Goal: Task Accomplishment & Management: Manage account settings

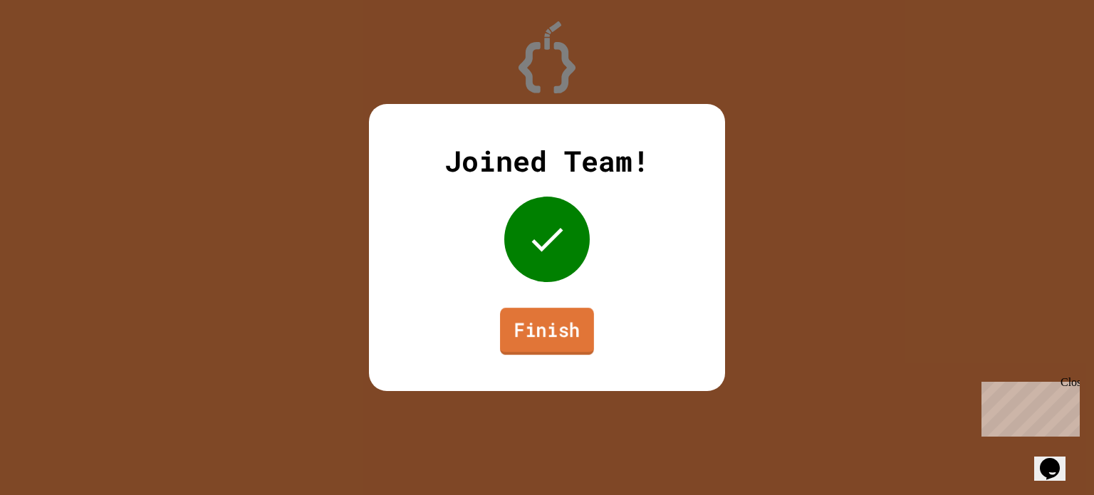
click at [524, 313] on link "Finish" at bounding box center [547, 331] width 94 height 47
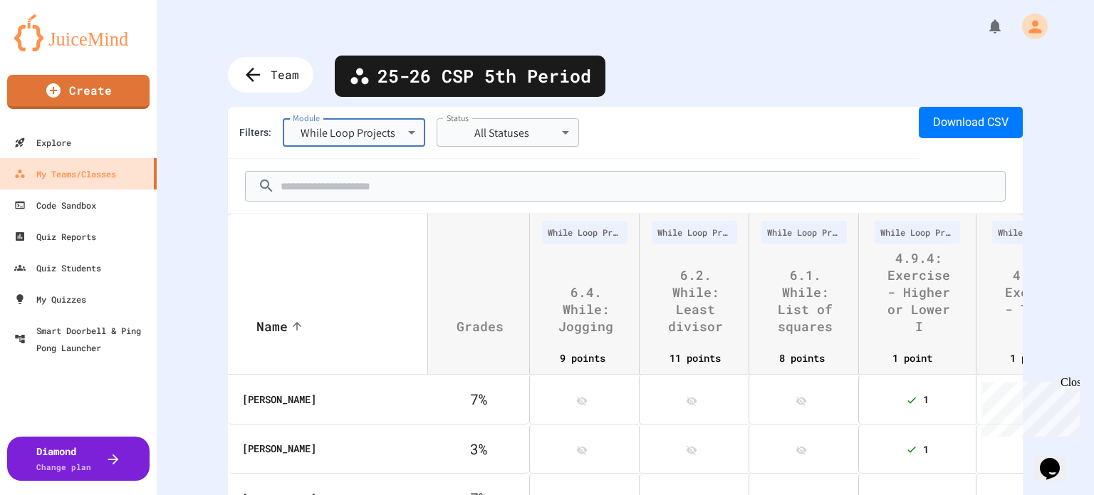
scroll to position [212, 0]
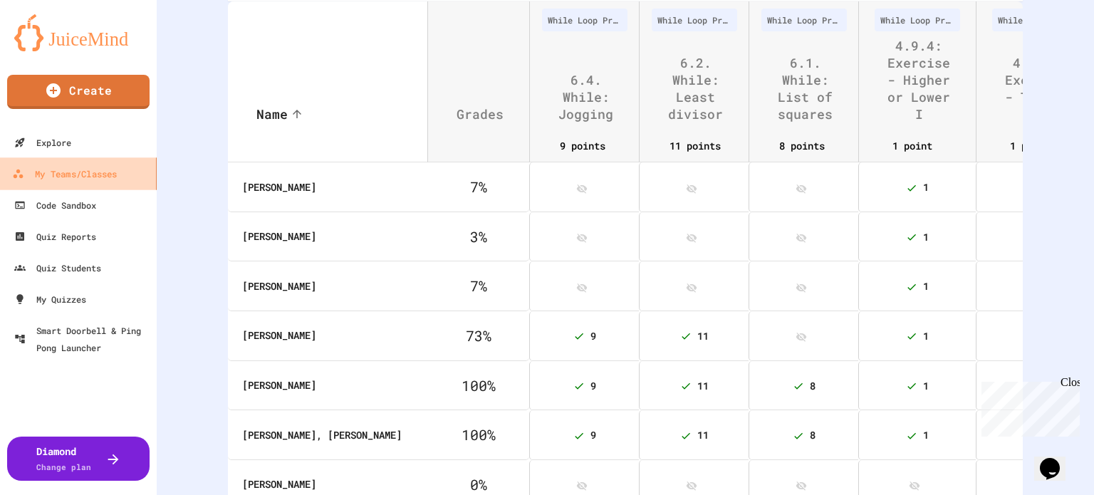
click at [38, 175] on div "My Teams/Classes" at bounding box center [64, 174] width 105 height 18
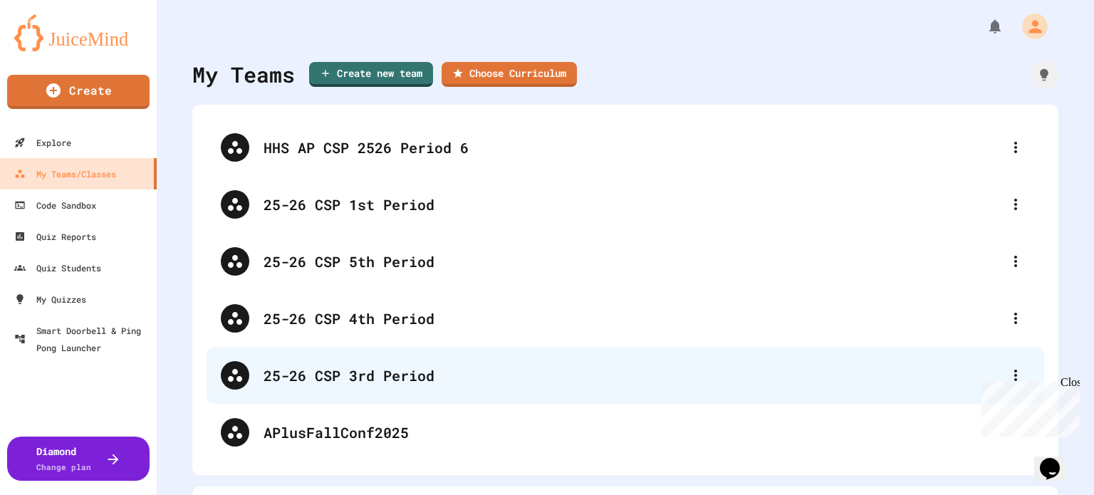
click at [382, 368] on div "25-26 CSP 3rd Period" at bounding box center [633, 375] width 738 height 21
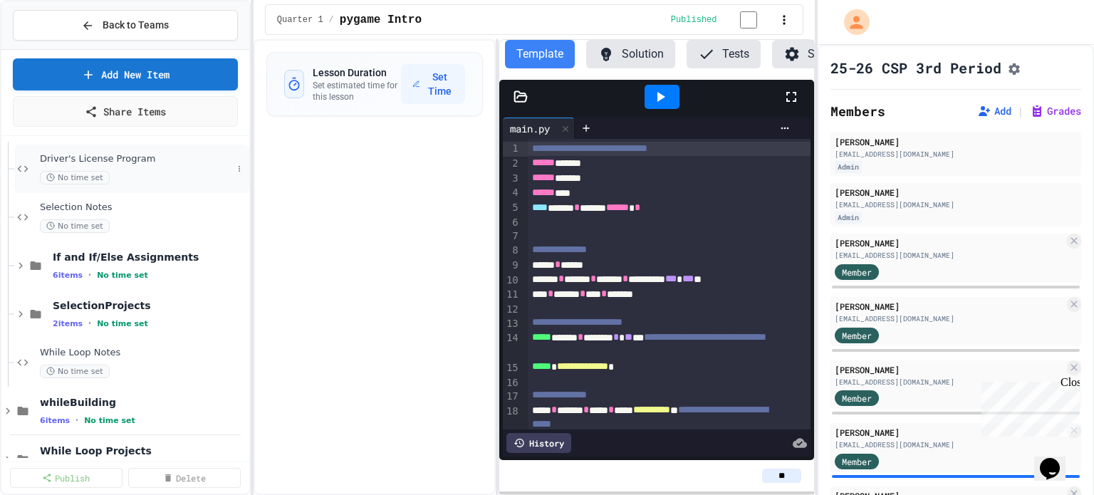
click at [125, 150] on div "Driver's License Program No time set" at bounding box center [131, 169] width 235 height 48
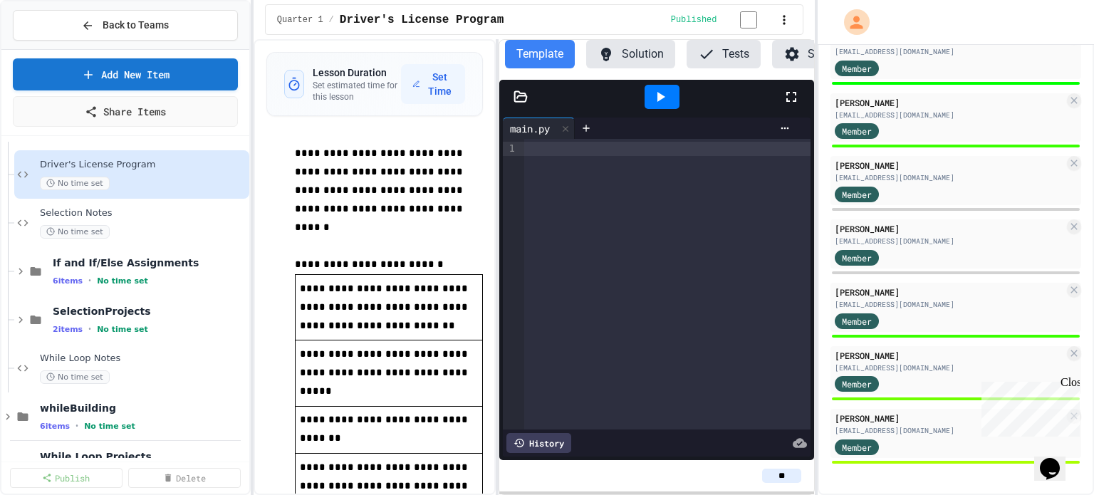
scroll to position [782, 0]
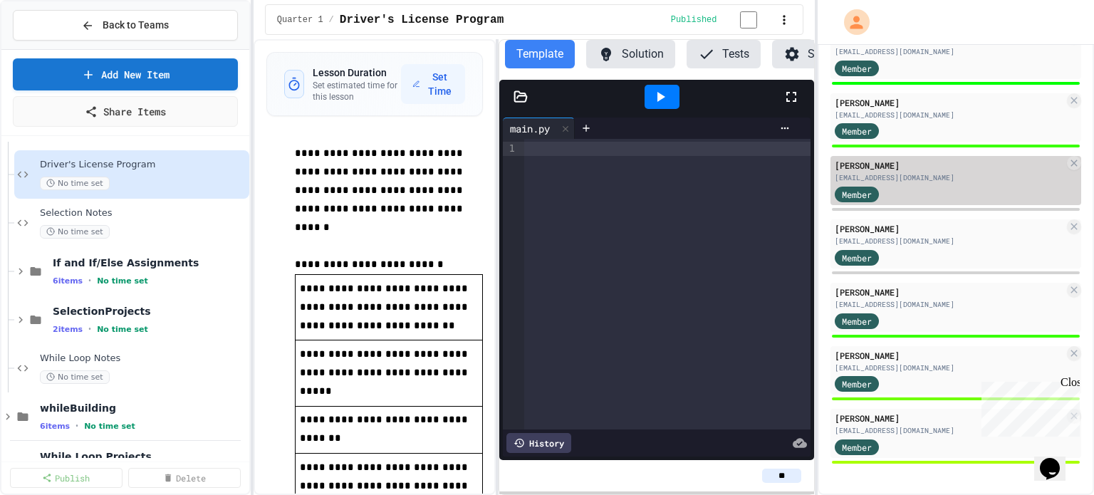
click at [889, 189] on div "Member" at bounding box center [870, 193] width 71 height 18
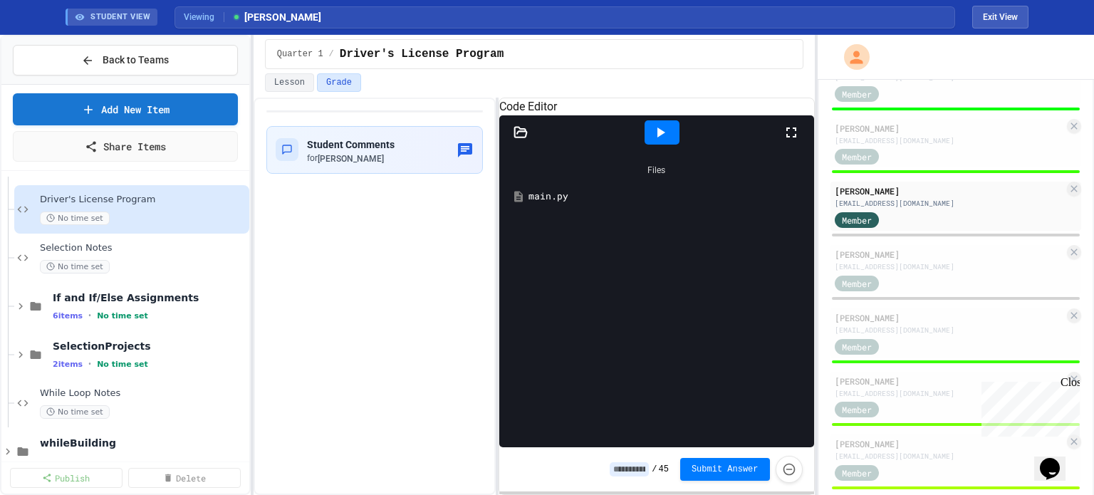
click at [572, 204] on div "main.py" at bounding box center [666, 196] width 277 height 14
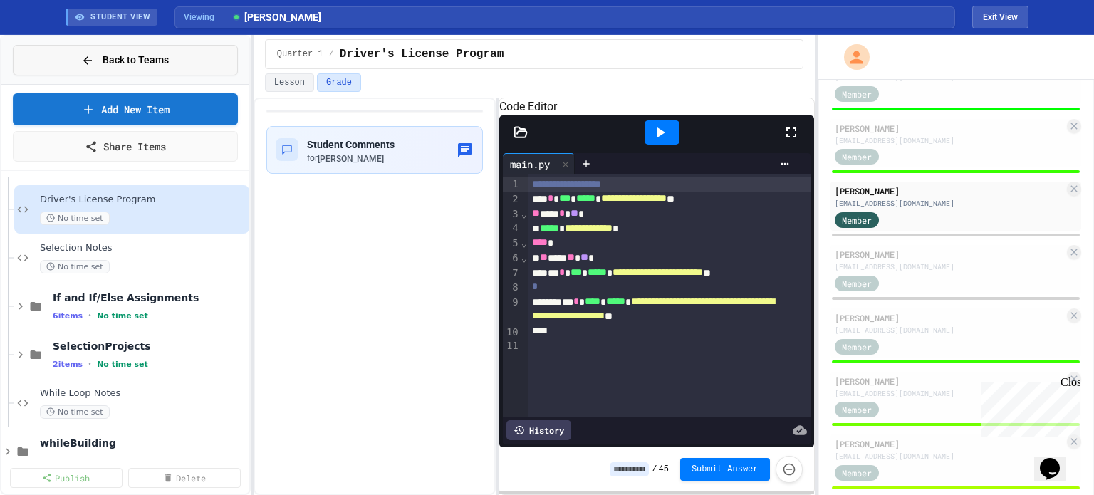
click at [110, 66] on span "Back to Teams" at bounding box center [136, 60] width 66 height 15
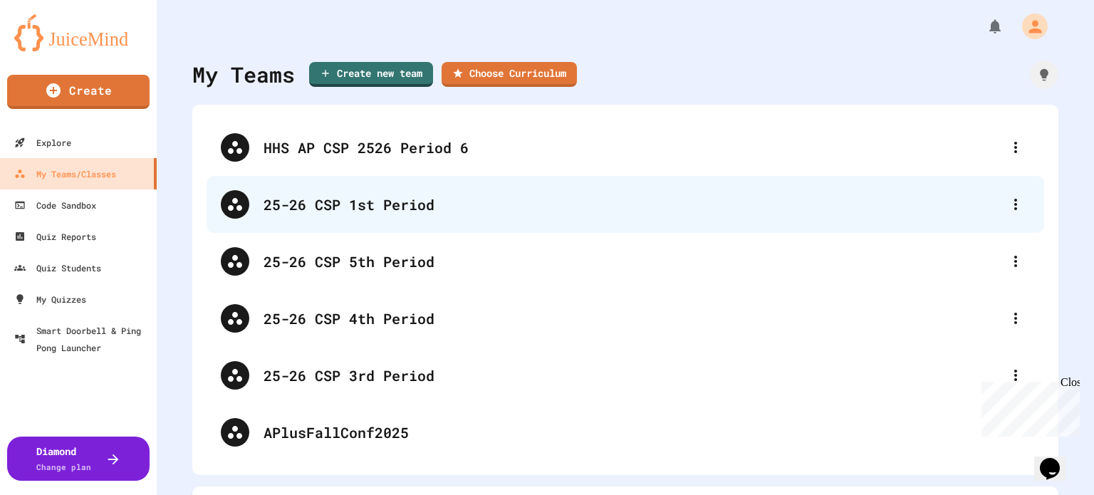
click at [393, 202] on div "25-26 CSP 1st Period" at bounding box center [633, 204] width 738 height 21
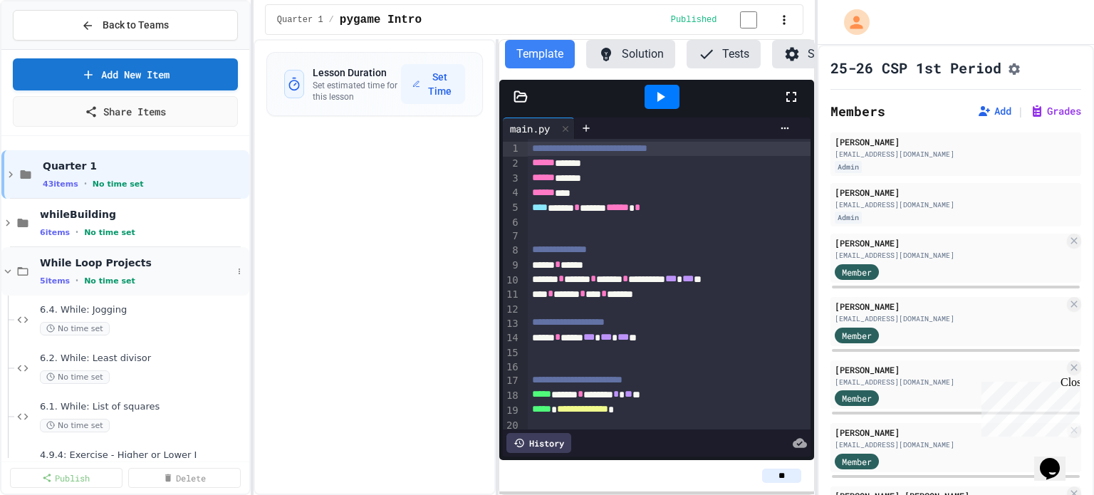
click at [27, 270] on icon at bounding box center [23, 271] width 11 height 9
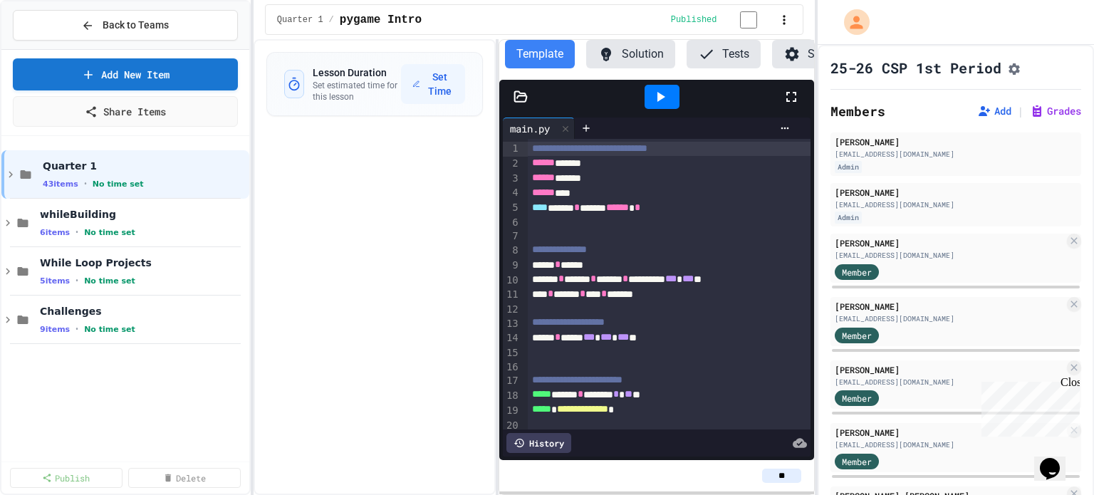
click at [74, 164] on span "Quarter 1" at bounding box center [145, 166] width 204 height 13
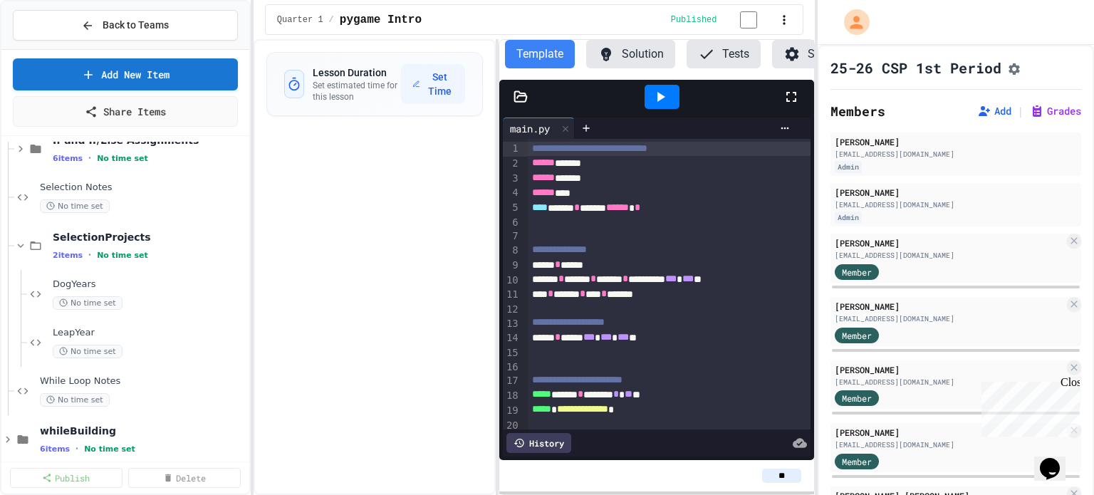
scroll to position [783, 0]
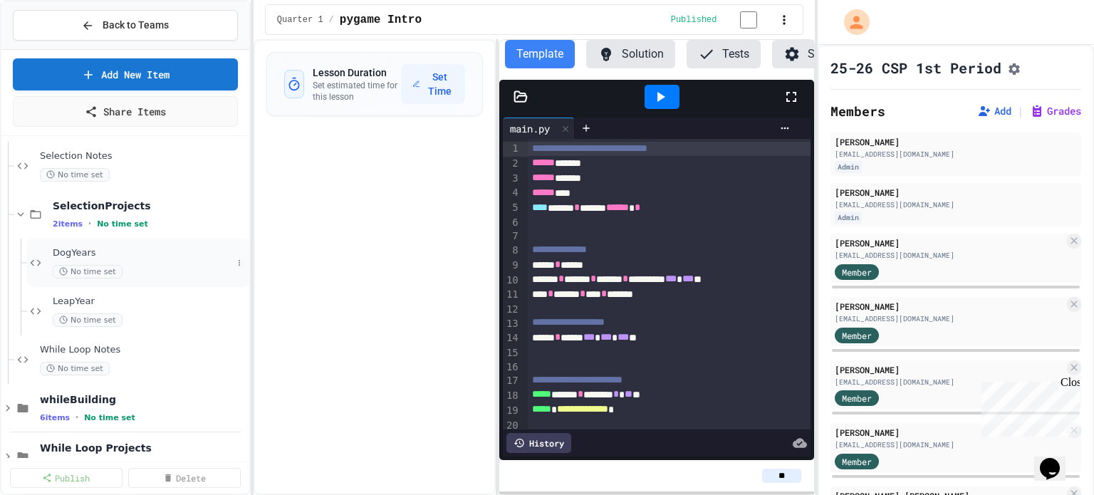
click at [92, 259] on div "DogYears No time set" at bounding box center [142, 262] width 179 height 31
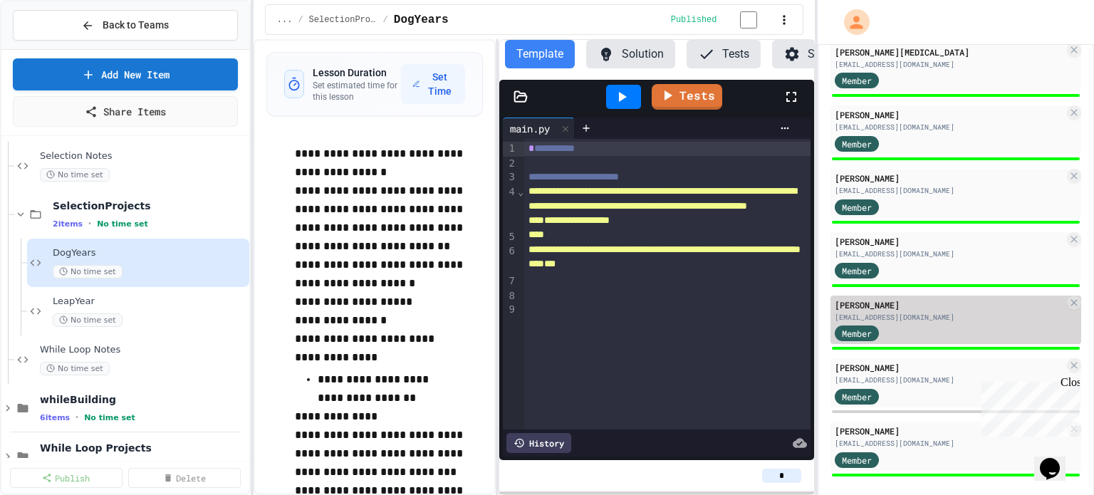
scroll to position [845, 0]
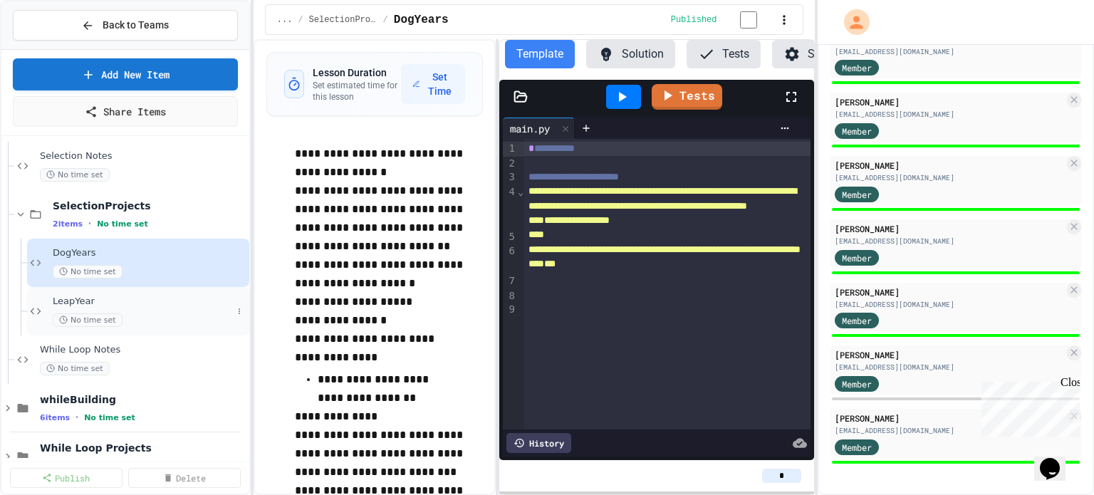
click at [174, 313] on div "No time set" at bounding box center [142, 320] width 179 height 14
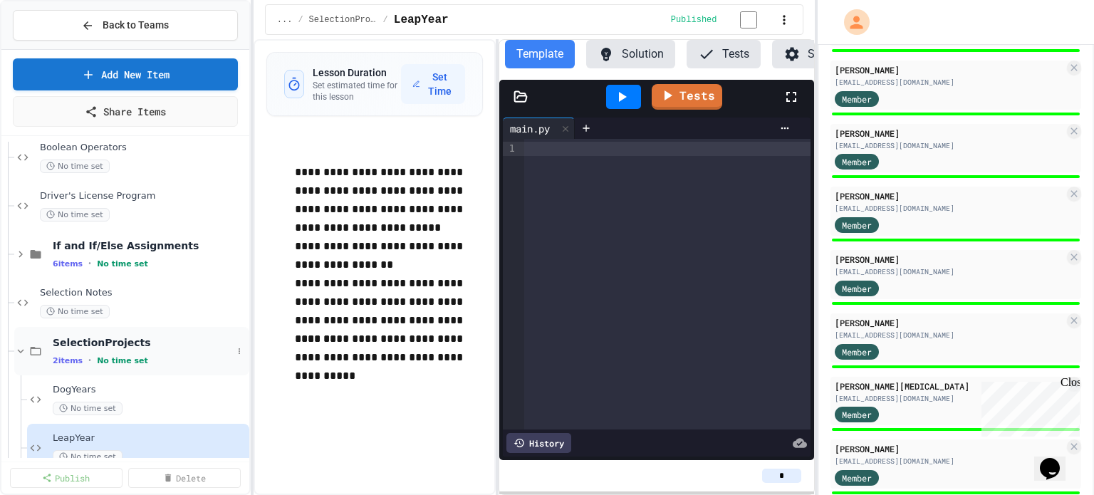
scroll to position [641, 0]
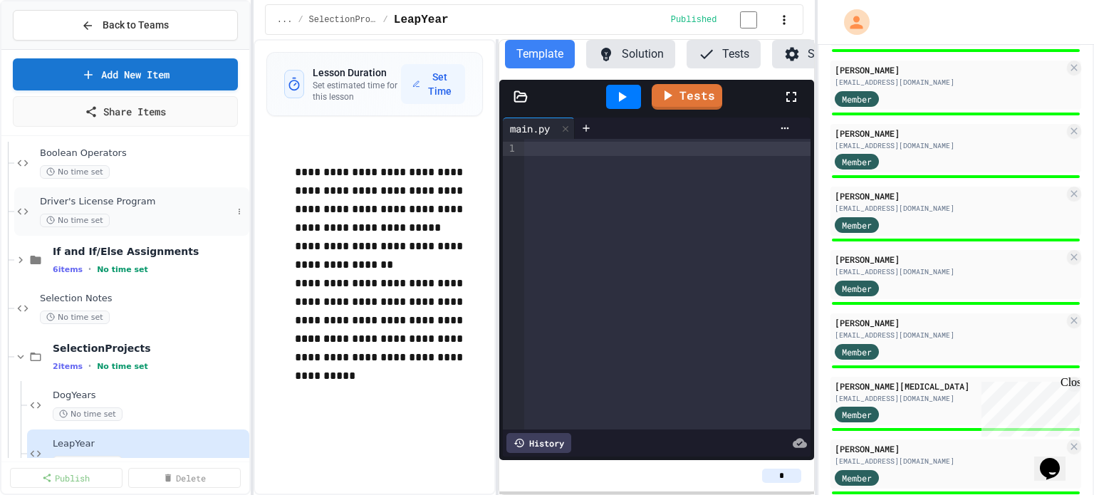
click at [88, 199] on span "Driver's License Program" at bounding box center [136, 202] width 192 height 12
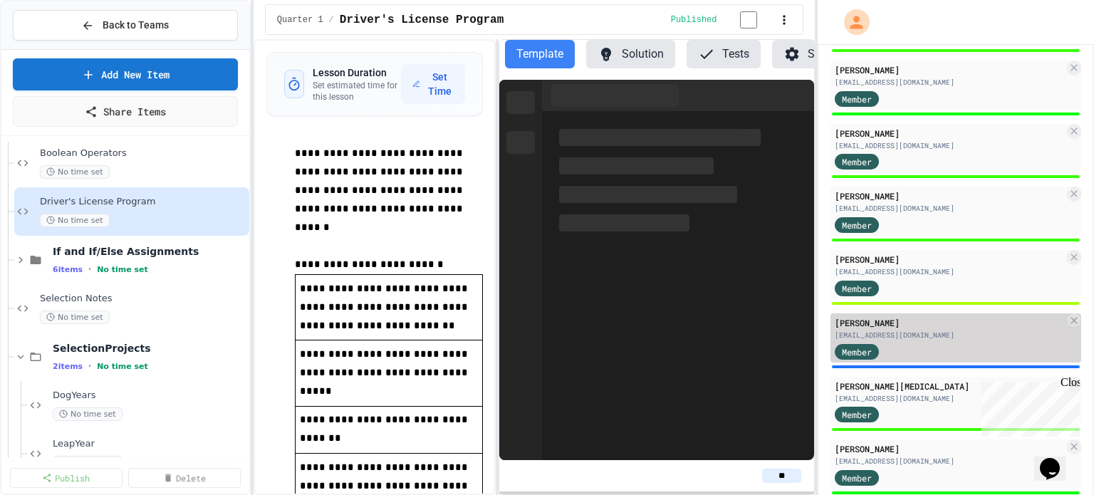
click at [929, 340] on div "amercado9499@homewood.k12.al.us" at bounding box center [950, 335] width 230 height 11
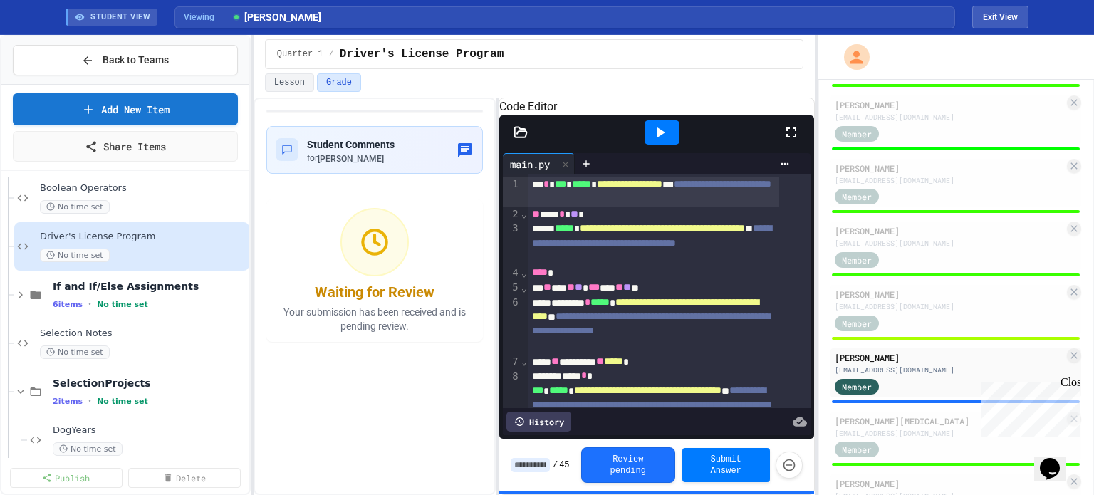
click at [661, 137] on icon at bounding box center [661, 132] width 8 height 10
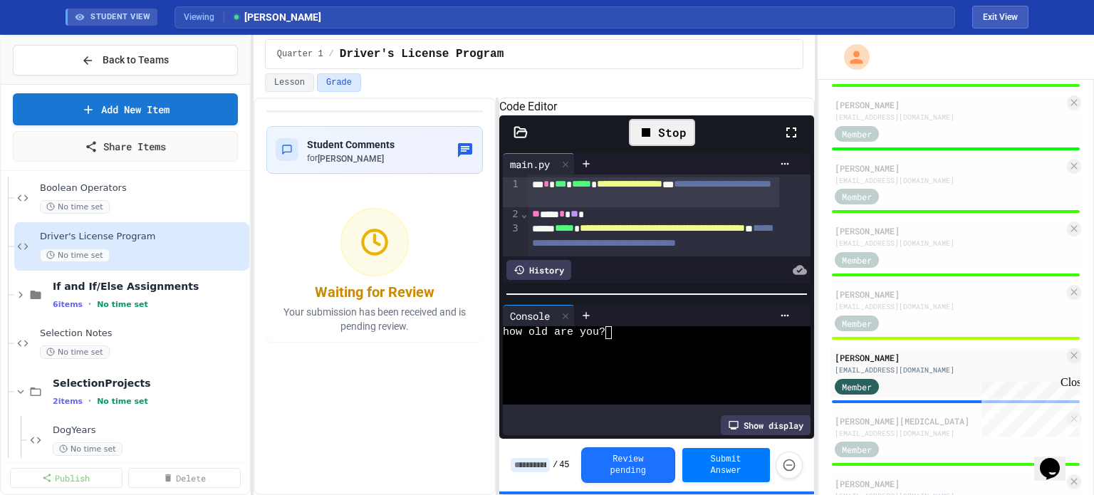
click at [627, 352] on div at bounding box center [644, 345] width 282 height 13
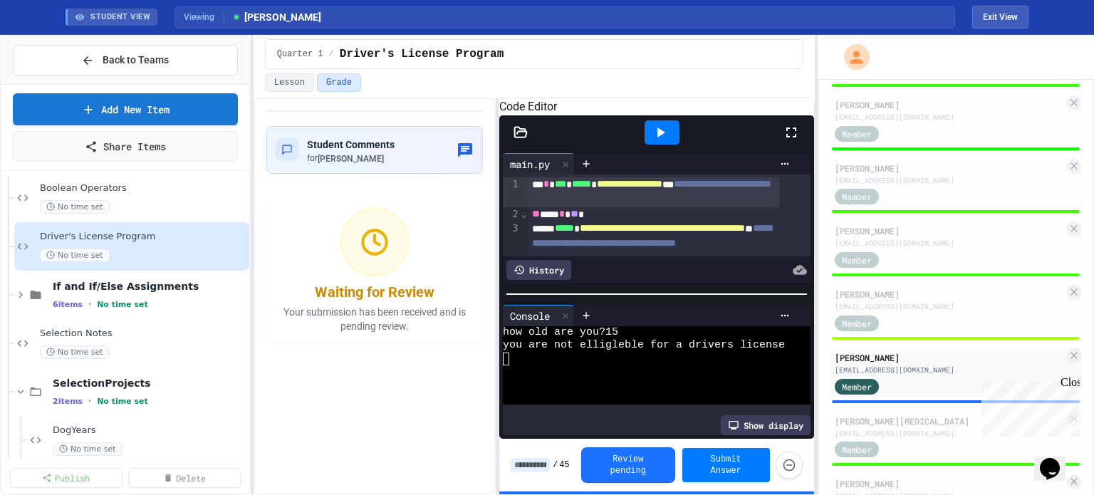
click at [661, 137] on icon at bounding box center [661, 132] width 8 height 10
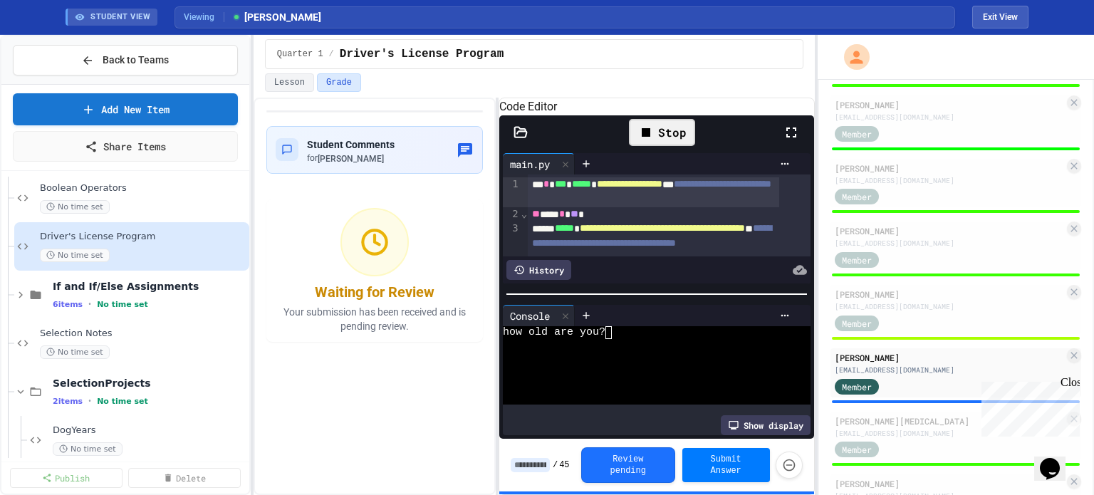
click at [657, 316] on div at bounding box center [686, 315] width 222 height 21
click at [655, 352] on div at bounding box center [644, 345] width 282 height 13
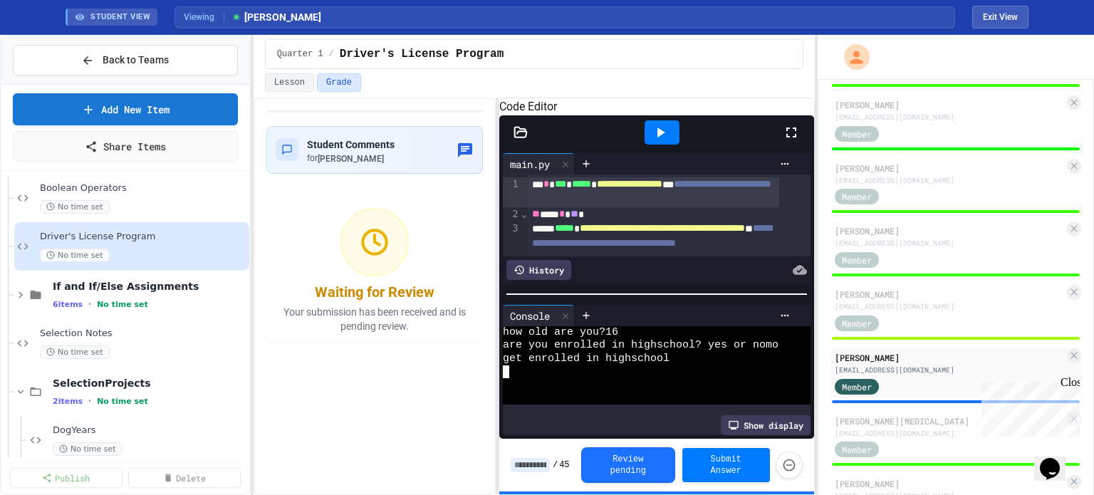
click at [656, 141] on icon at bounding box center [660, 132] width 17 height 17
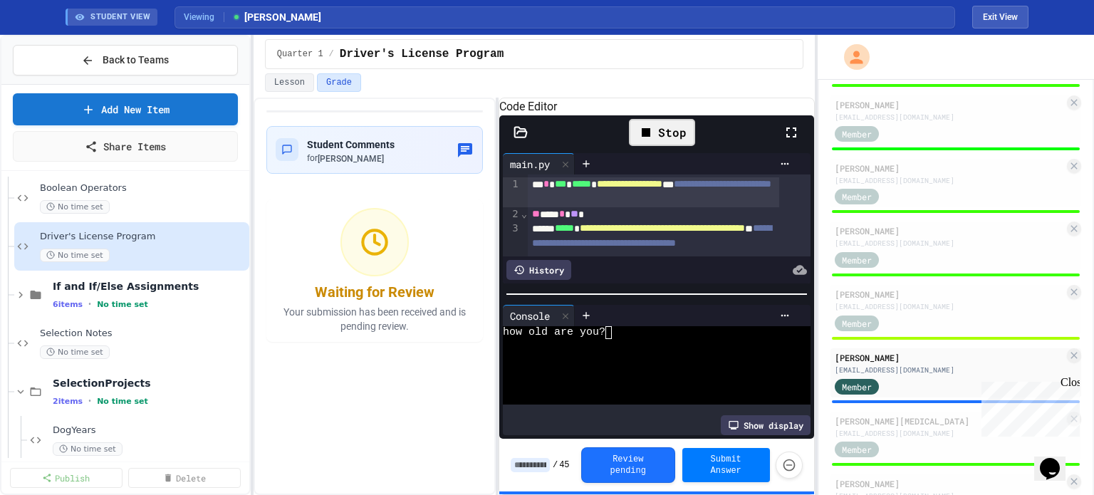
click at [636, 365] on div at bounding box center [644, 359] width 282 height 13
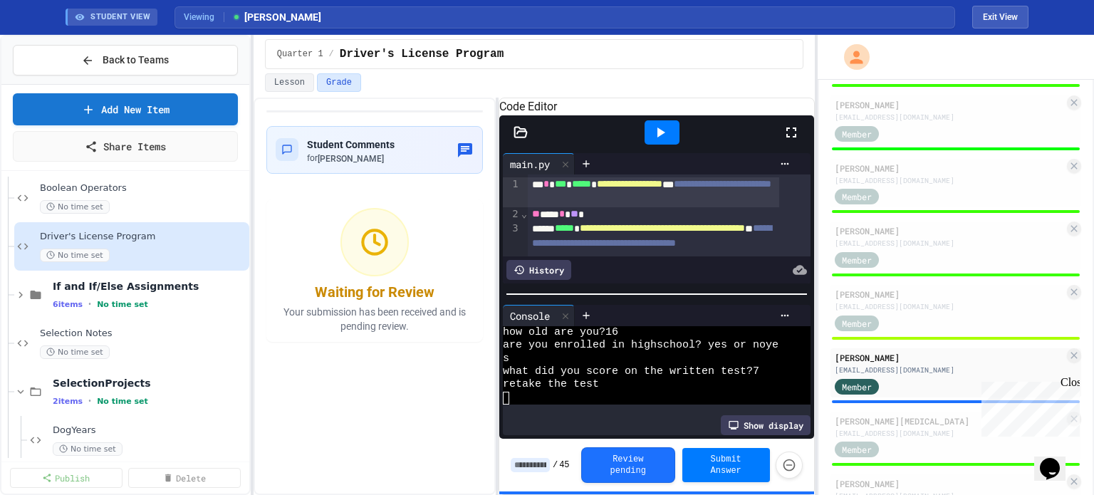
click at [663, 141] on icon at bounding box center [660, 132] width 17 height 17
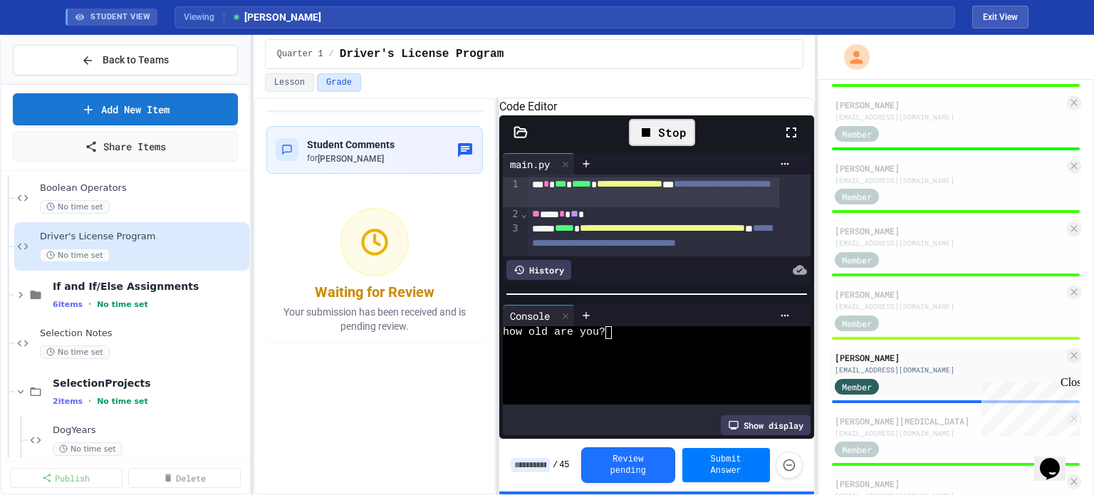
click at [602, 365] on div at bounding box center [644, 359] width 282 height 13
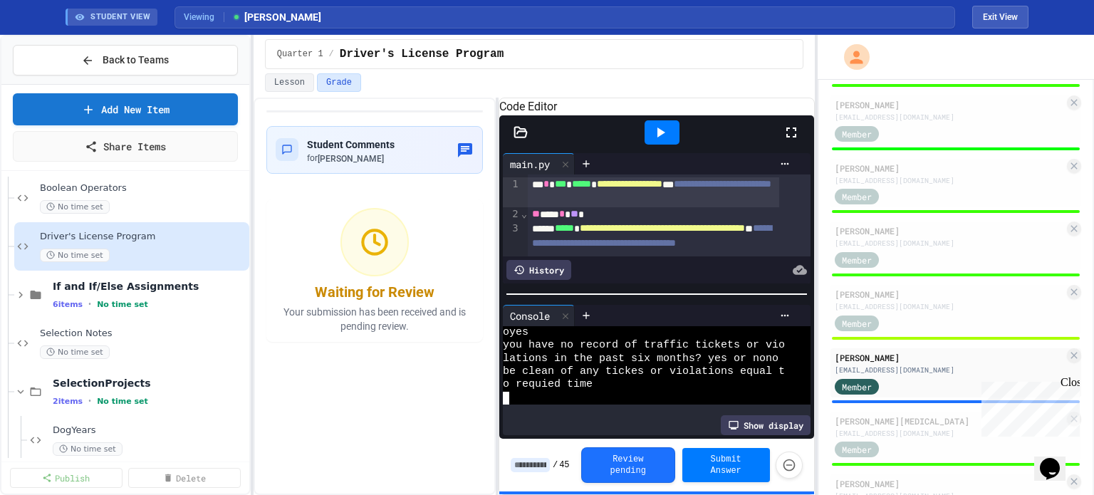
scroll to position [66, 0]
click at [659, 141] on icon at bounding box center [660, 132] width 17 height 17
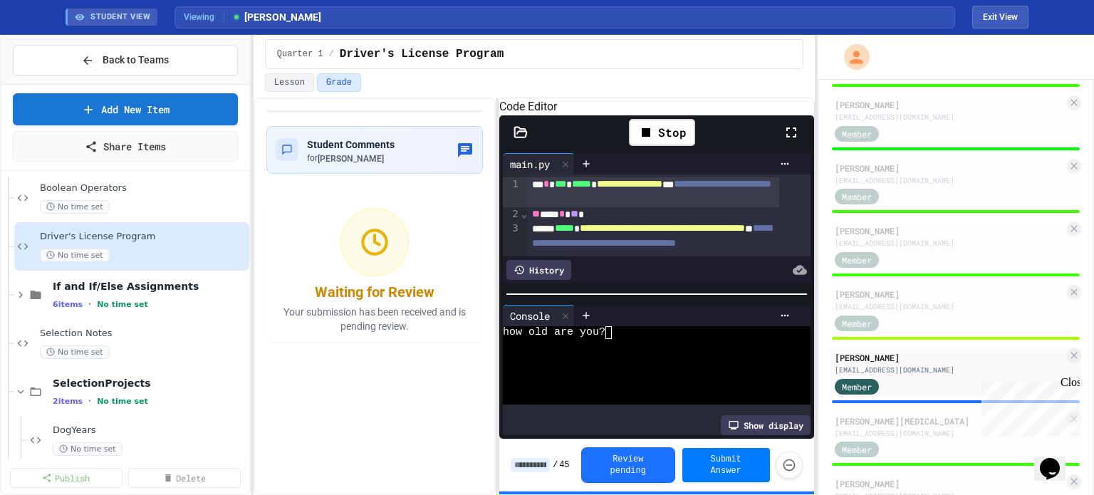
click at [651, 378] on div at bounding box center [644, 371] width 282 height 13
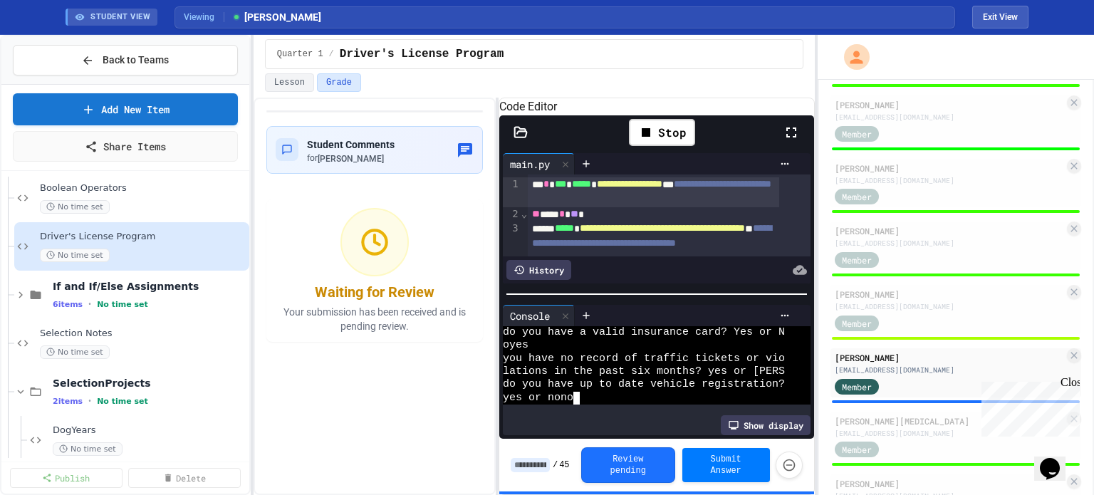
scroll to position [52, 0]
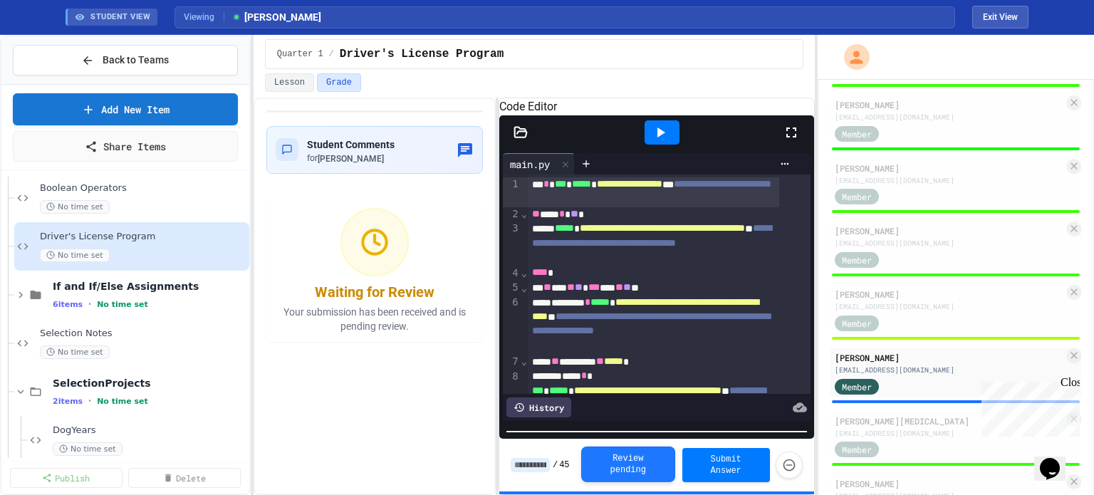
click at [590, 494] on html "**********" at bounding box center [547, 247] width 1094 height 495
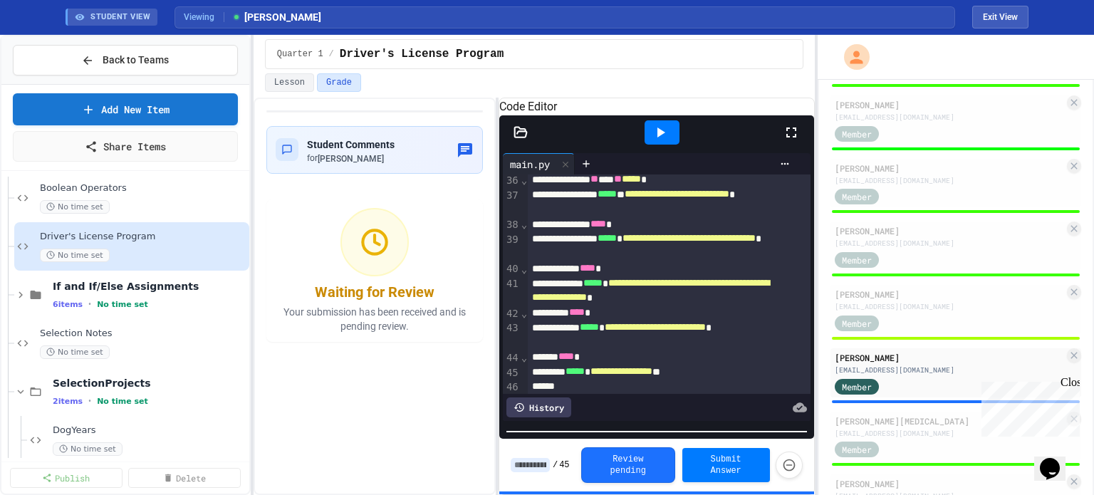
scroll to position [952, 0]
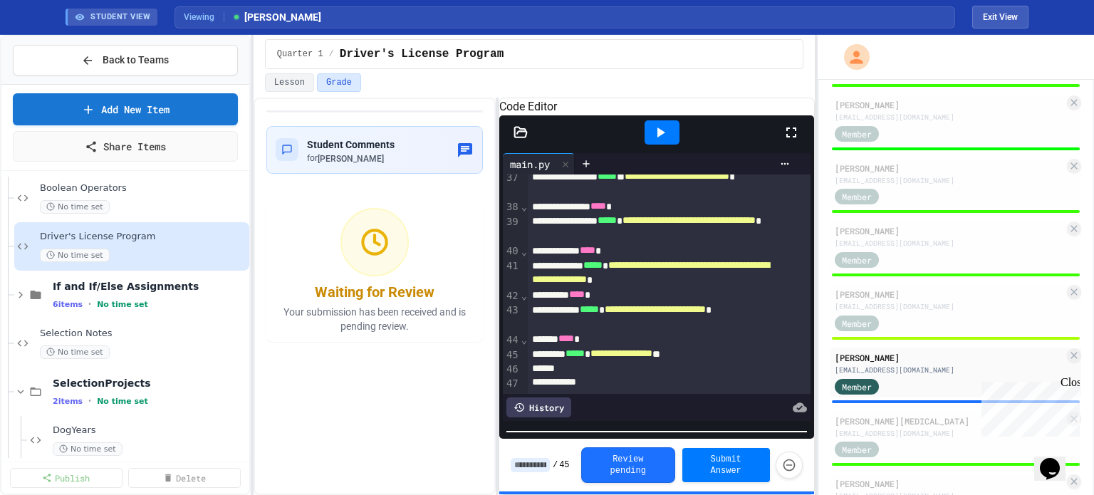
click at [536, 469] on input at bounding box center [530, 465] width 39 height 14
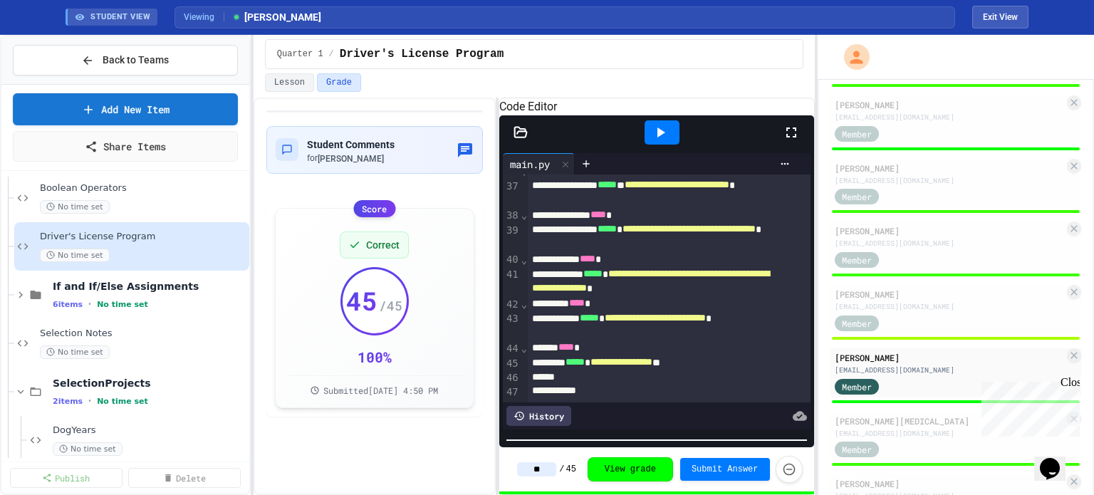
type input "**"
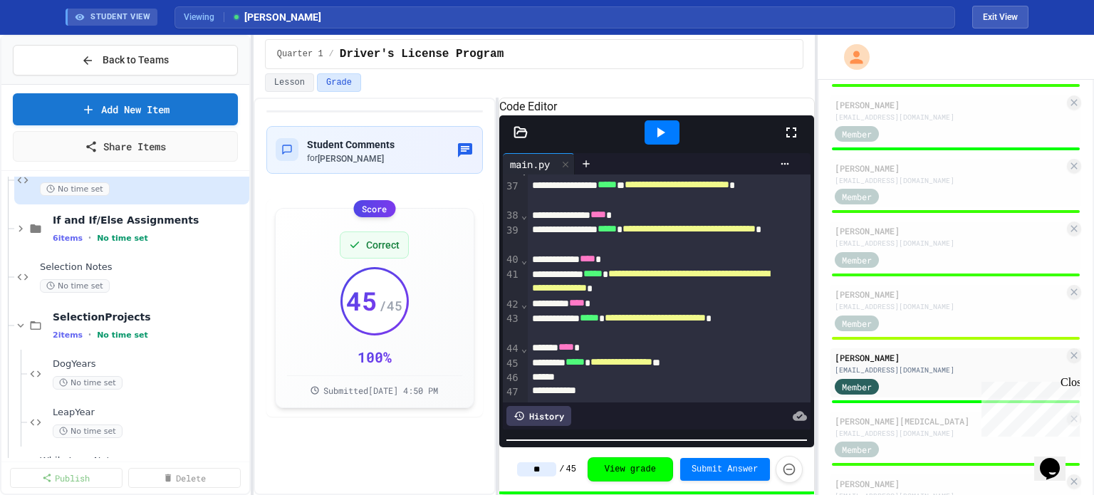
scroll to position [897, 0]
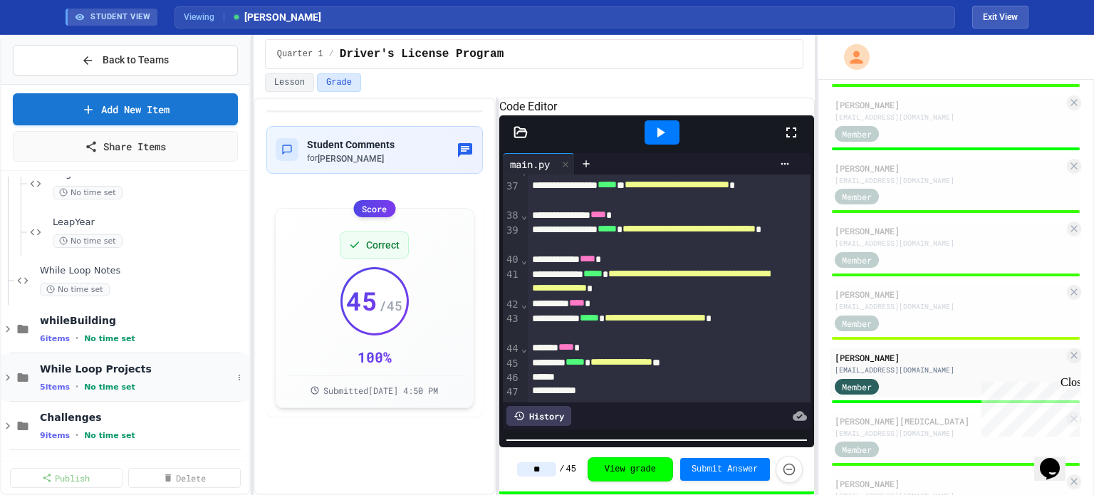
click at [101, 359] on div "While Loop Projects 5 items • No time set" at bounding box center [125, 377] width 248 height 48
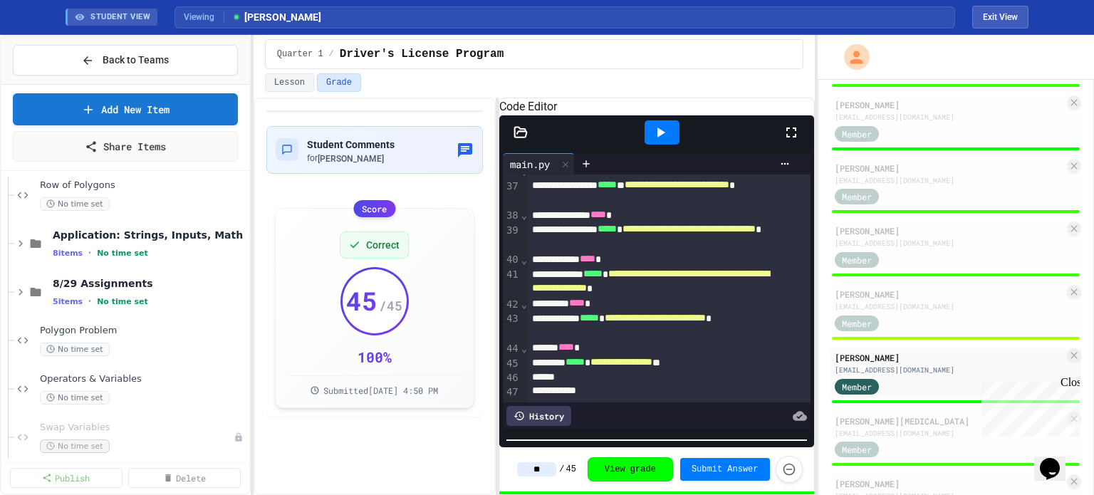
scroll to position [185, 0]
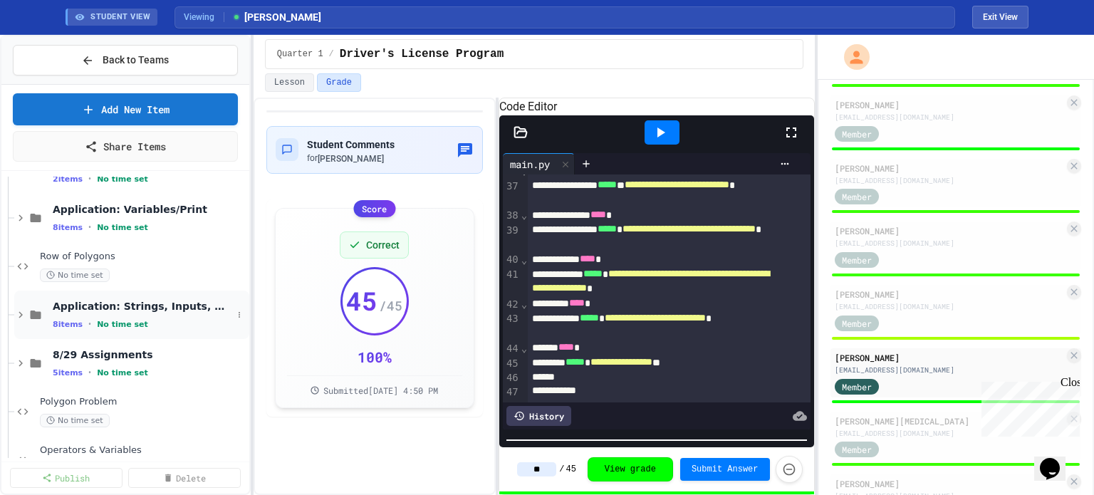
click at [132, 301] on span "Application: Strings, Inputs, Math" at bounding box center [142, 306] width 179 height 13
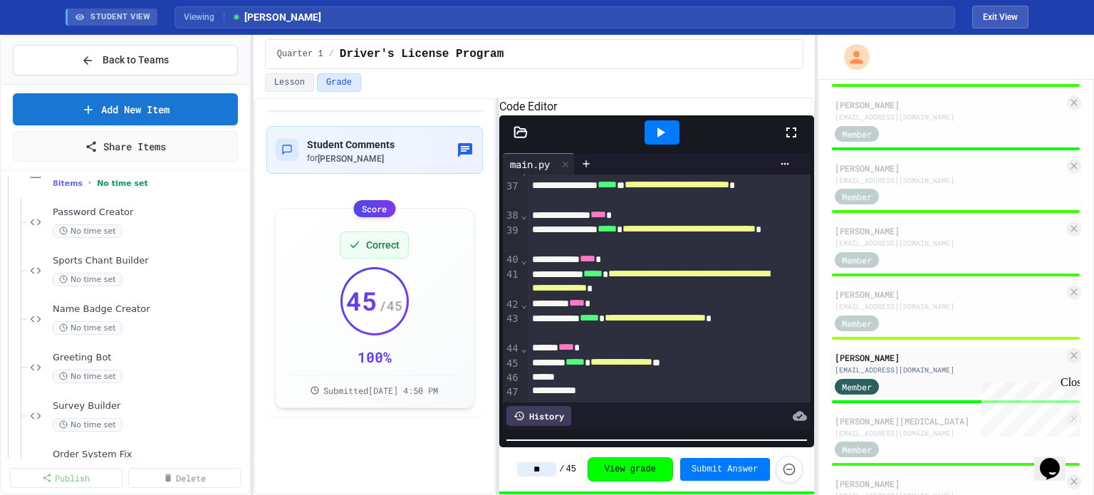
scroll to position [328, 0]
click at [131, 316] on div "Name Badge Creator No time set" at bounding box center [142, 317] width 179 height 31
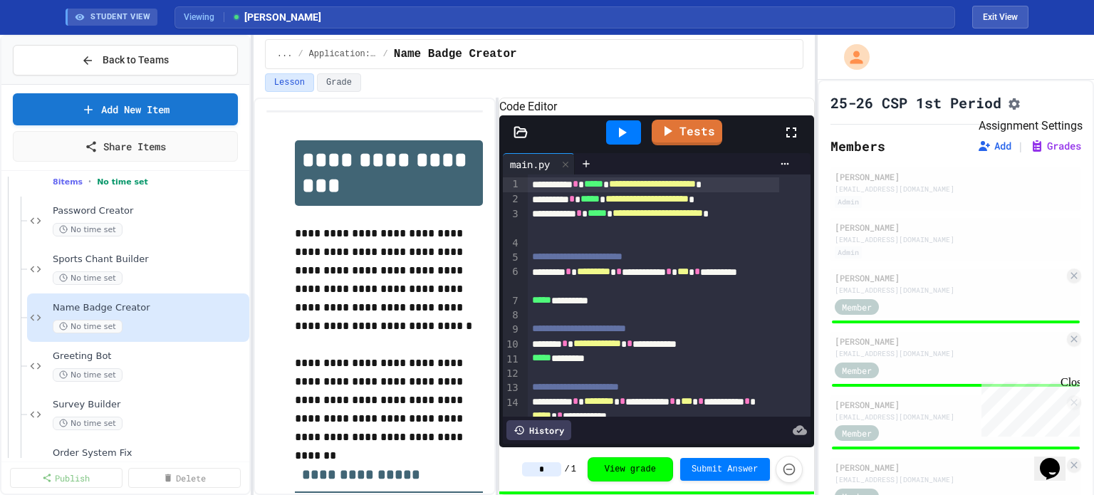
click at [1017, 103] on icon "Assignment Settings" at bounding box center [1014, 103] width 11 height 11
click at [1046, 153] on button "Grades" at bounding box center [1055, 146] width 51 height 14
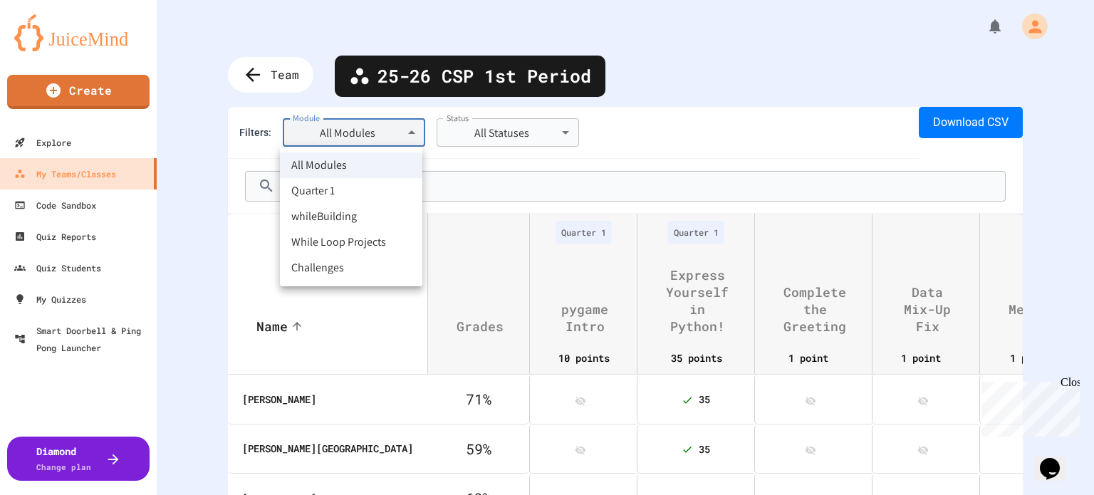
click at [333, 132] on body "**********" at bounding box center [547, 247] width 1094 height 495
click at [328, 219] on li "whileBuilding" at bounding box center [351, 217] width 142 height 26
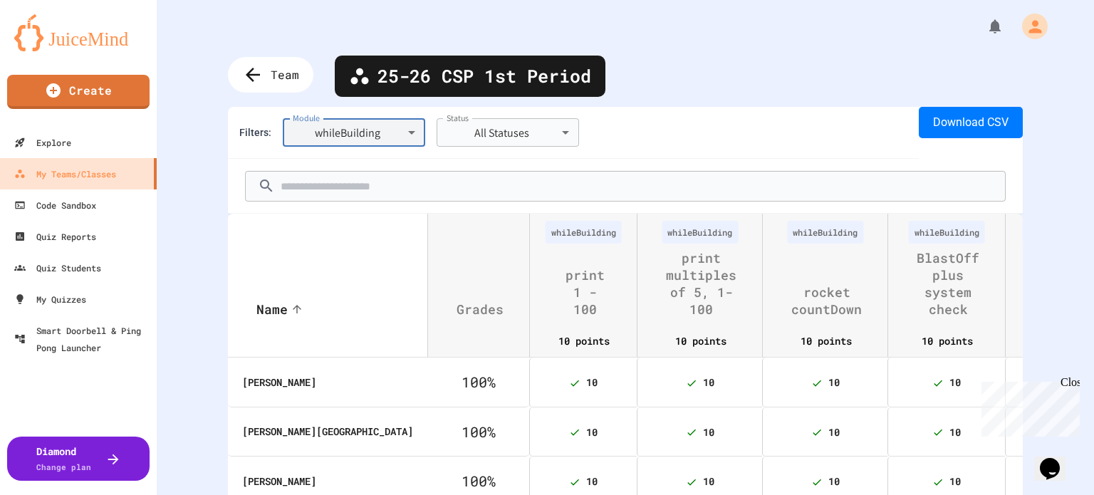
click at [369, 144] on body "**********" at bounding box center [547, 247] width 1094 height 495
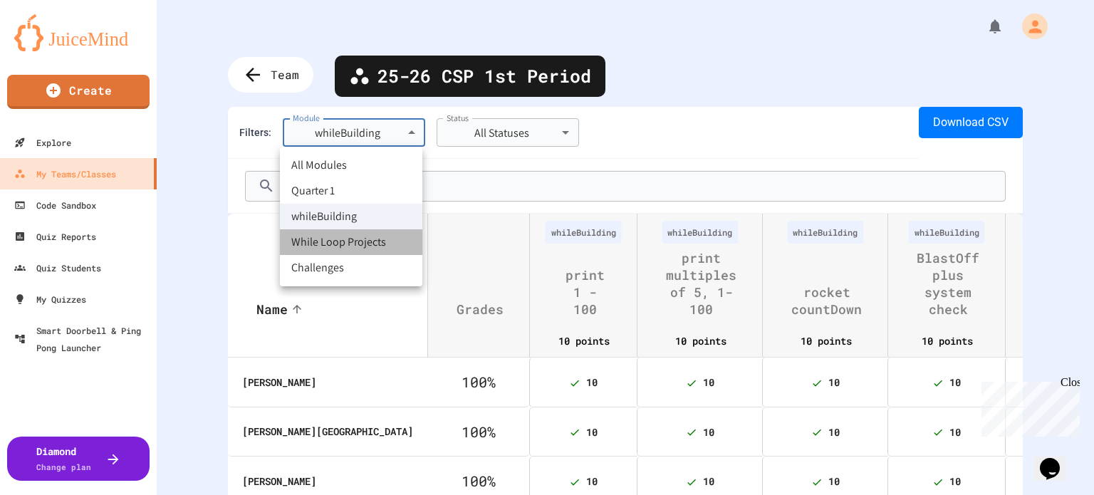
click at [343, 239] on li "While Loop Projects" at bounding box center [351, 242] width 142 height 26
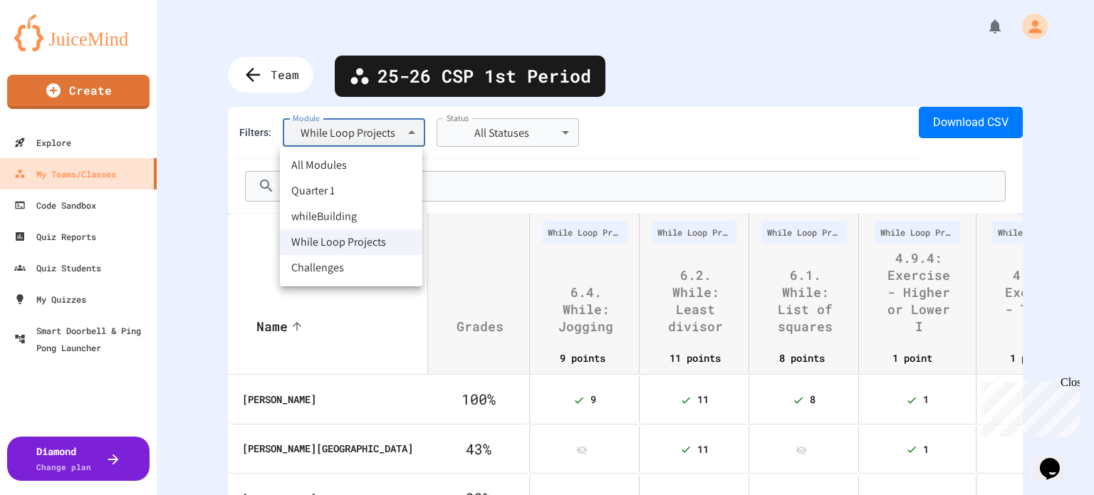
click at [340, 138] on body "**********" at bounding box center [547, 247] width 1094 height 495
click at [335, 269] on li "Challenges" at bounding box center [351, 268] width 142 height 26
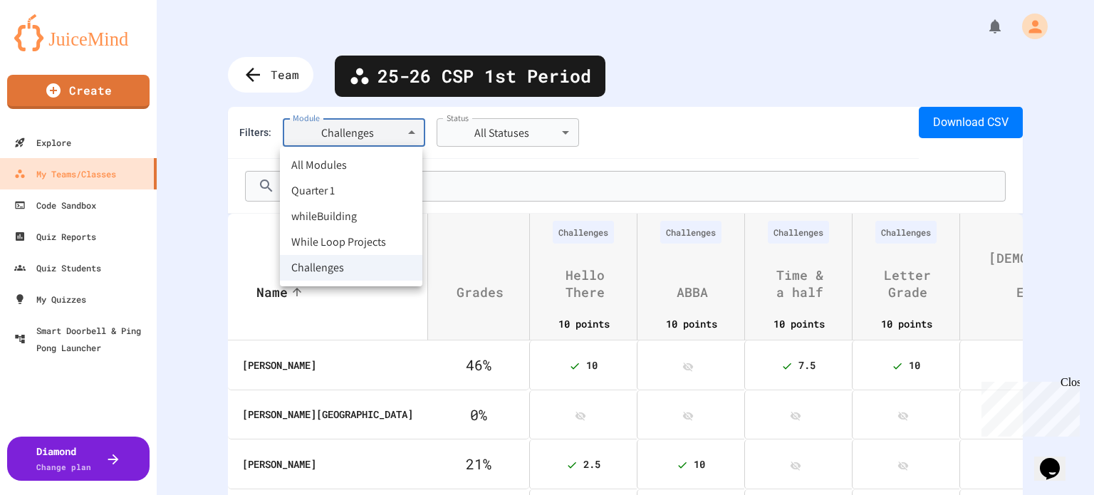
click at [368, 128] on body "**********" at bounding box center [547, 247] width 1094 height 495
click at [353, 233] on li "While Loop Projects" at bounding box center [351, 242] width 142 height 26
type input "**********"
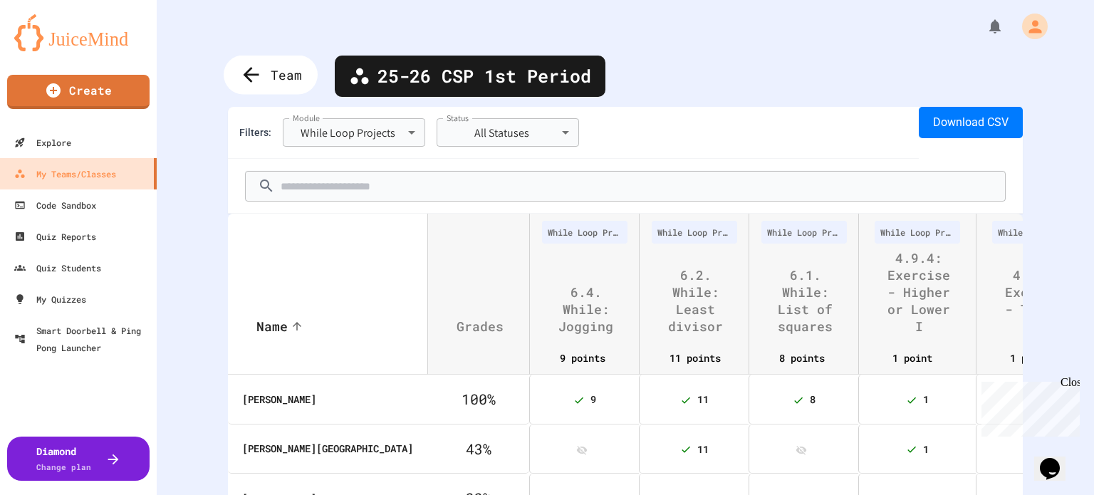
click at [294, 77] on span "Team" at bounding box center [286, 75] width 31 height 19
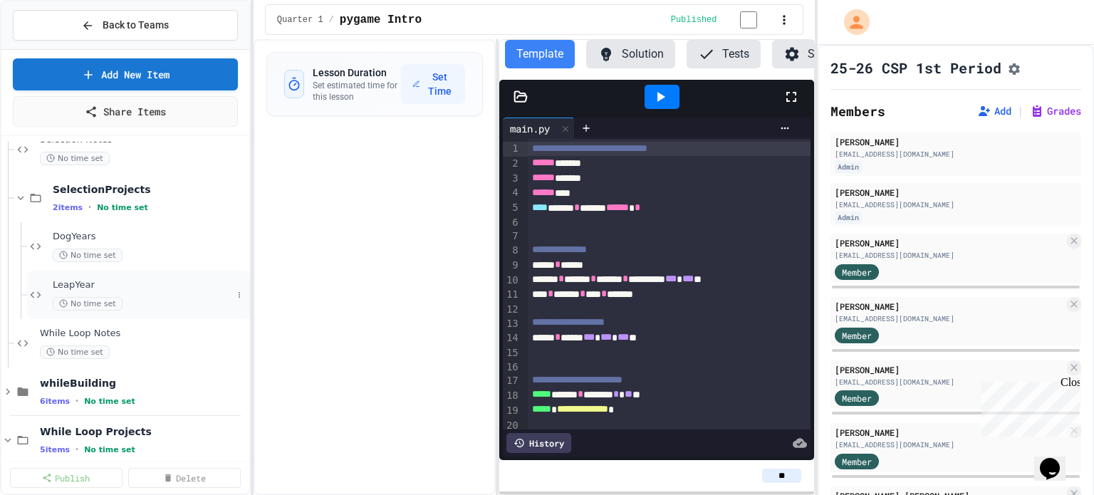
scroll to position [1211, 0]
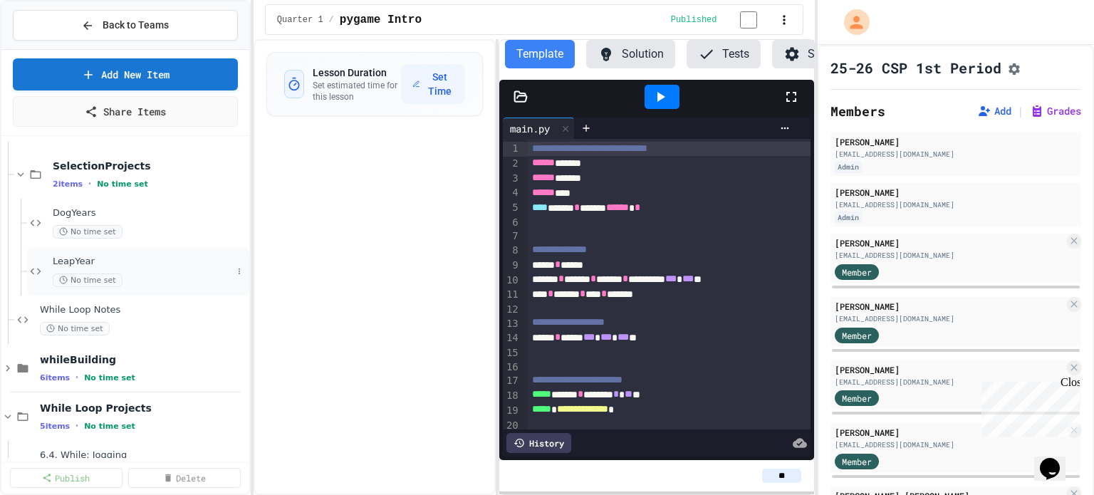
click at [165, 259] on span "LeapYear" at bounding box center [142, 262] width 179 height 12
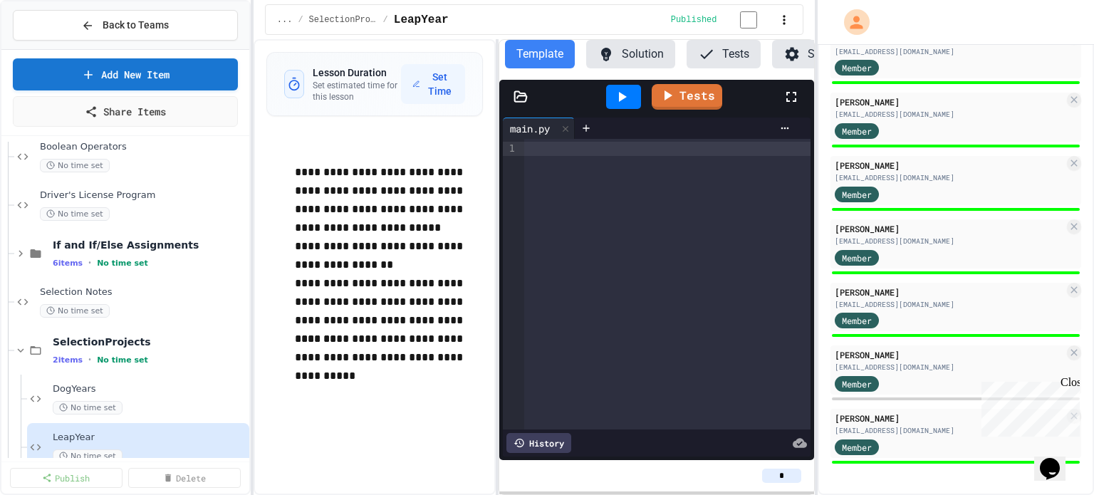
scroll to position [997, 0]
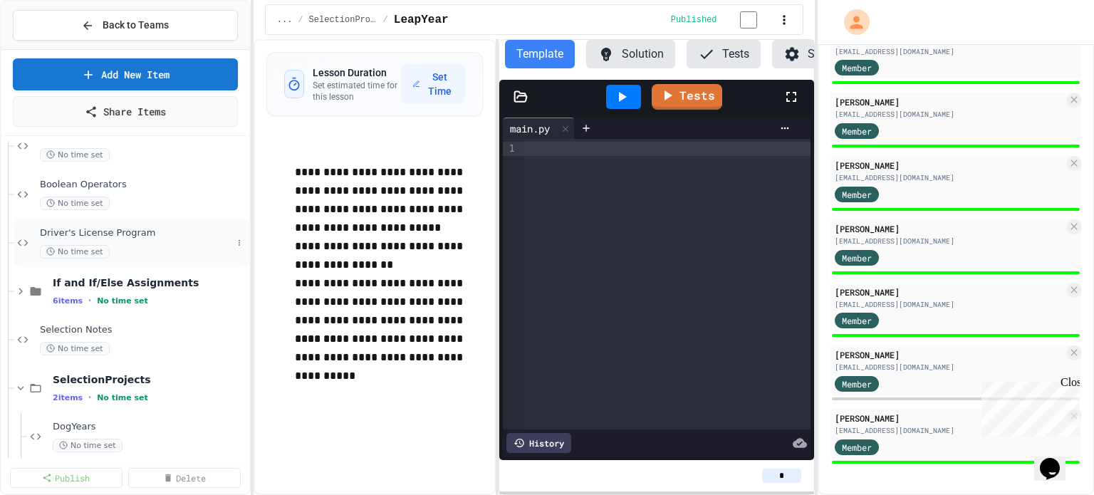
click at [135, 227] on span "Driver's License Program" at bounding box center [136, 233] width 192 height 12
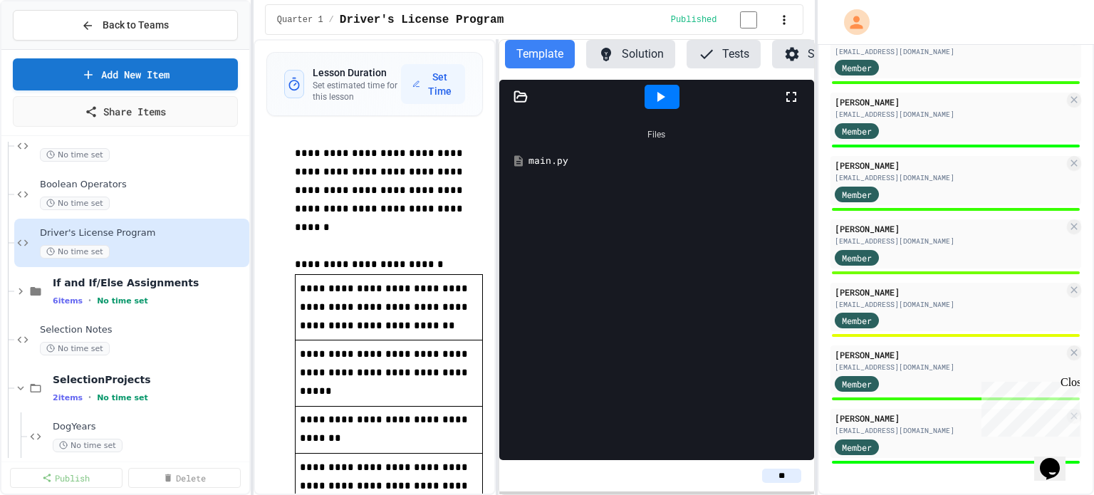
scroll to position [774, 0]
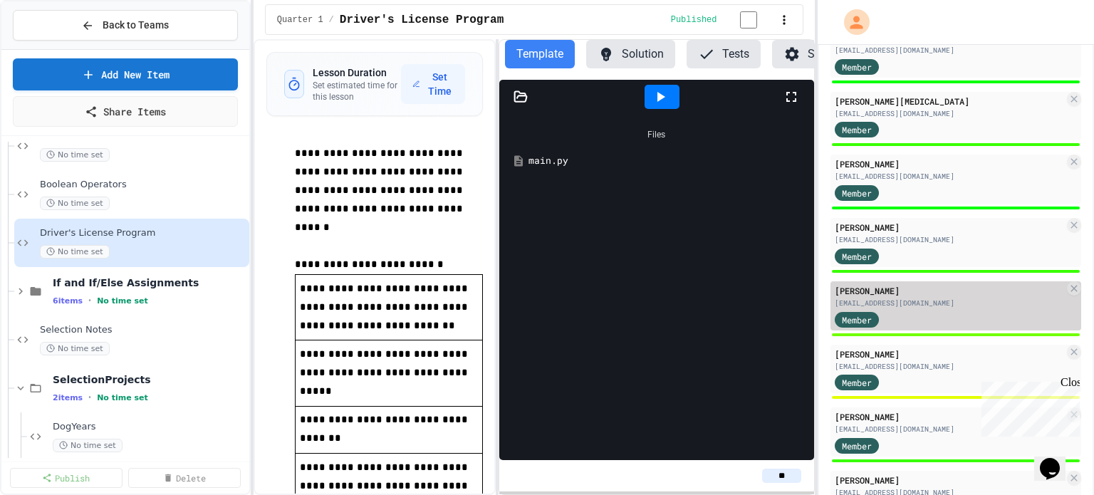
click at [917, 326] on div "Member" at bounding box center [950, 319] width 230 height 18
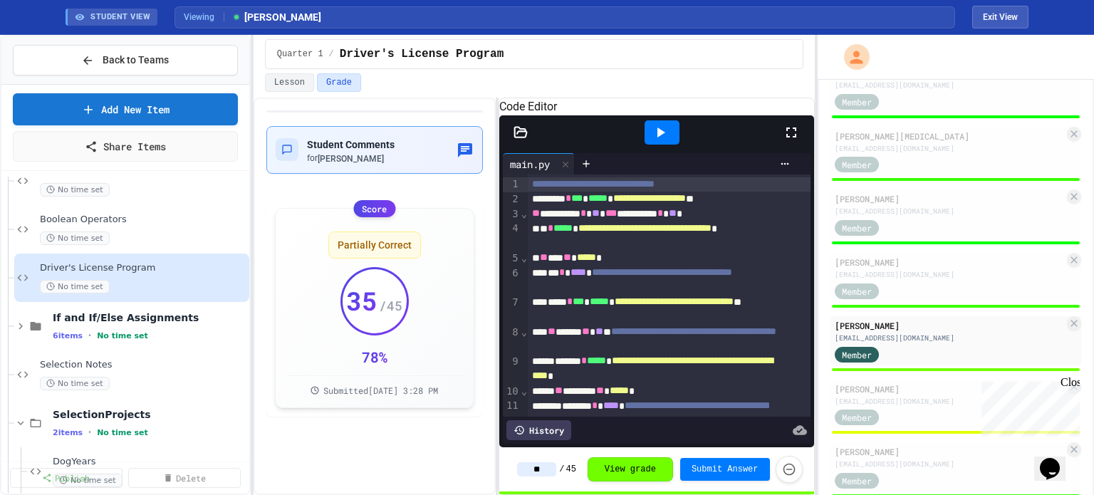
click at [389, 142] on span "Student Comments" at bounding box center [351, 144] width 88 height 11
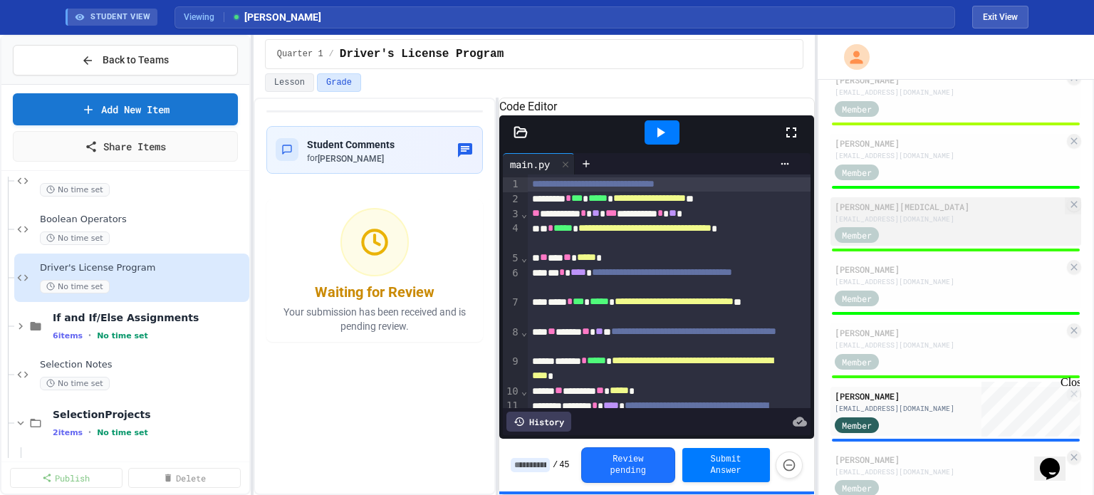
scroll to position [809, 0]
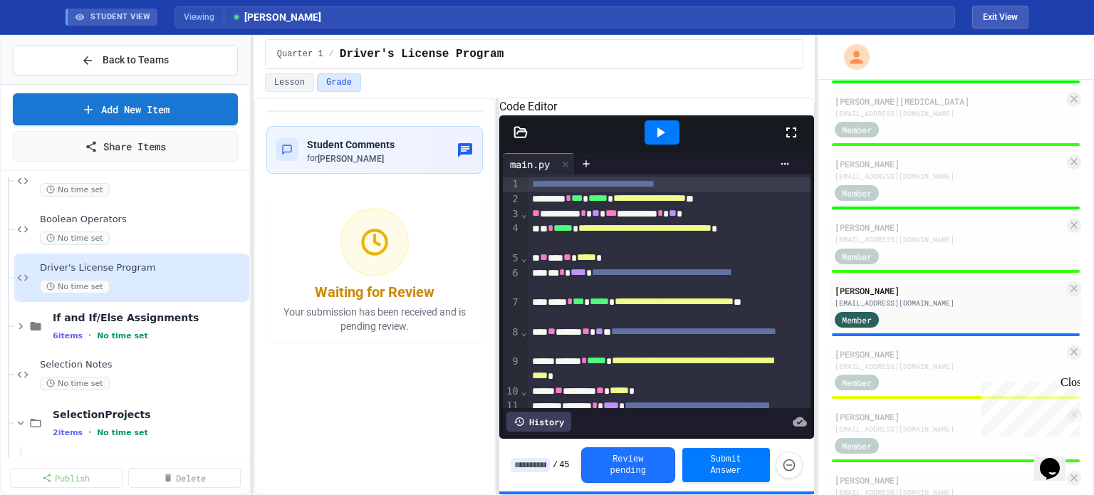
click at [660, 137] on icon at bounding box center [661, 132] width 8 height 10
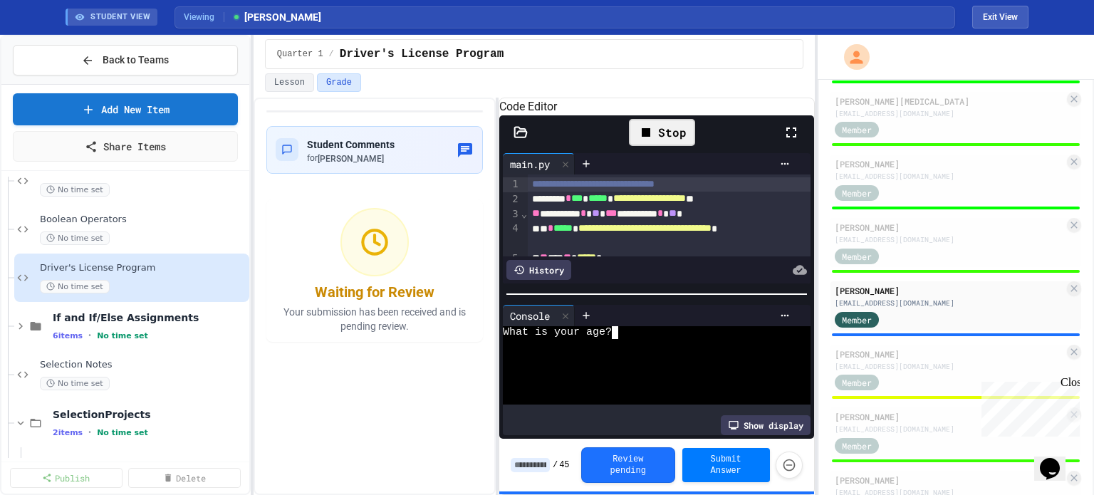
click at [626, 365] on div at bounding box center [644, 359] width 282 height 13
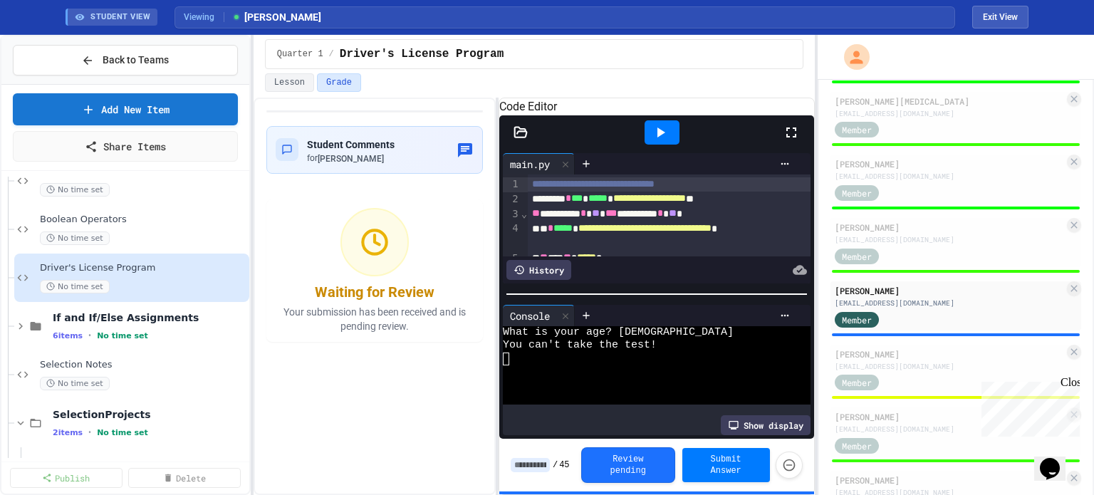
click at [679, 145] on div at bounding box center [662, 132] width 35 height 24
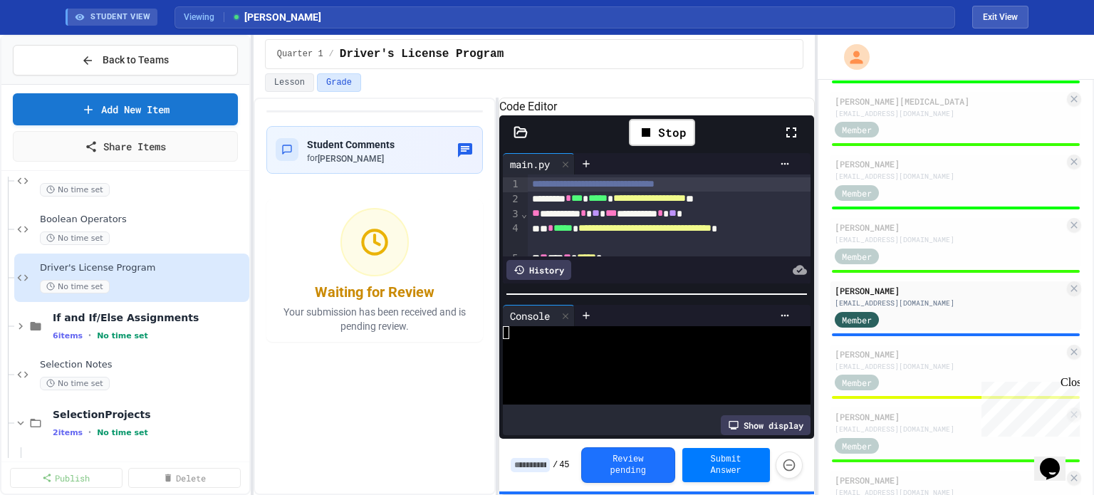
click at [697, 378] on div at bounding box center [644, 371] width 282 height 13
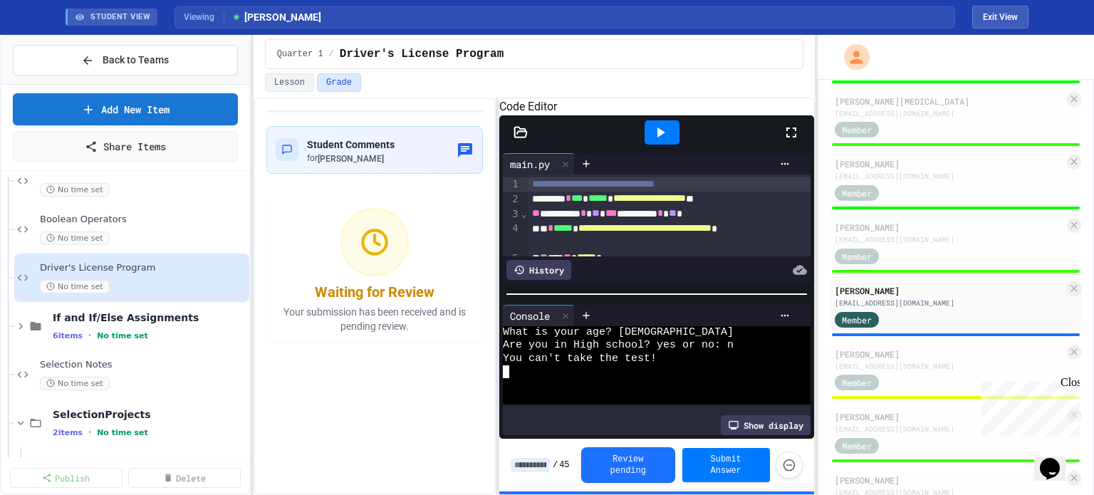
click at [667, 141] on icon at bounding box center [660, 132] width 17 height 17
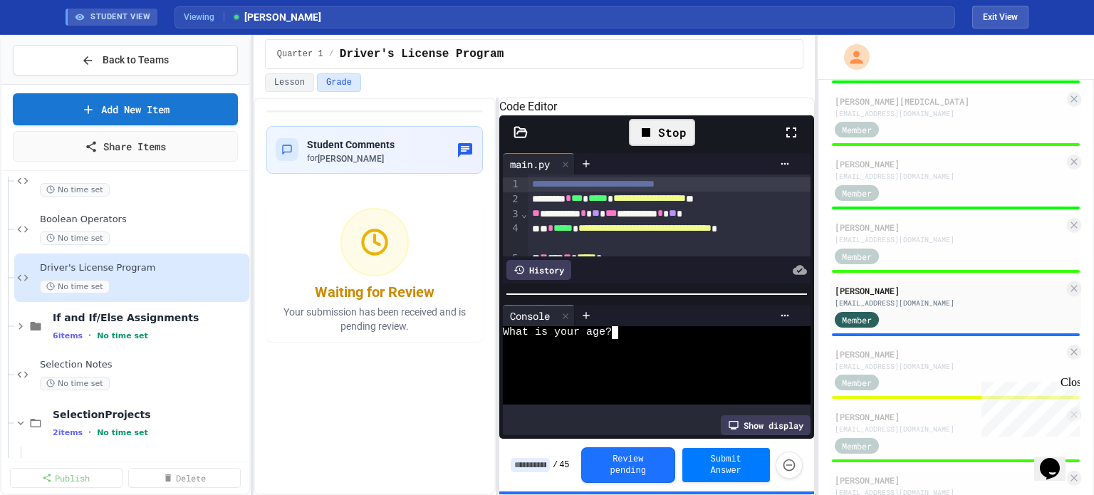
click at [658, 365] on div at bounding box center [644, 359] width 282 height 13
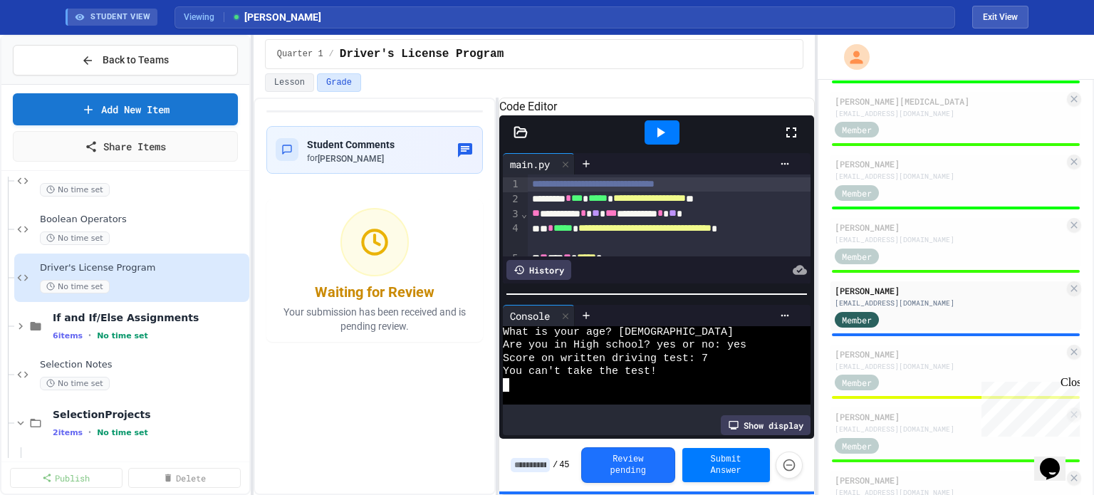
click at [669, 141] on icon at bounding box center [660, 132] width 17 height 17
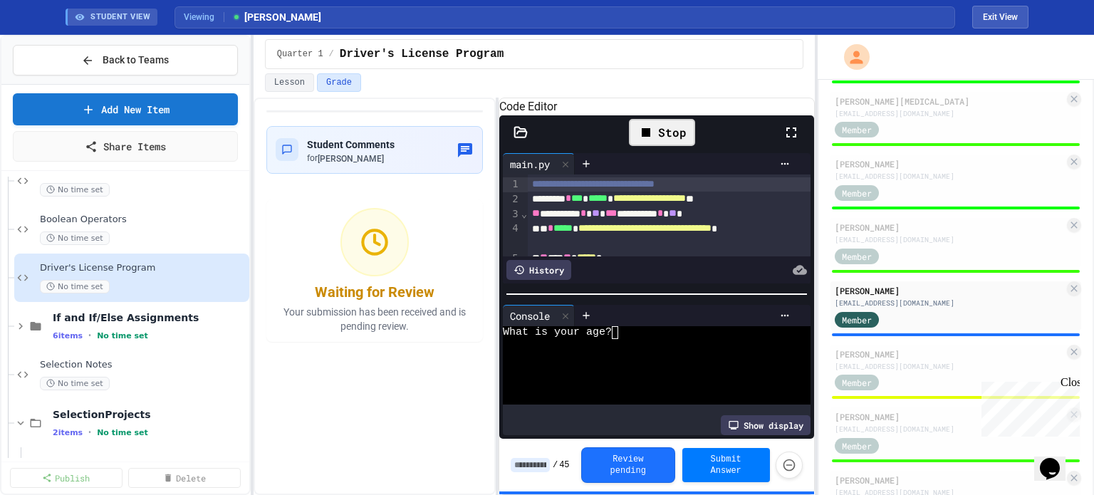
click at [652, 365] on div at bounding box center [644, 359] width 282 height 13
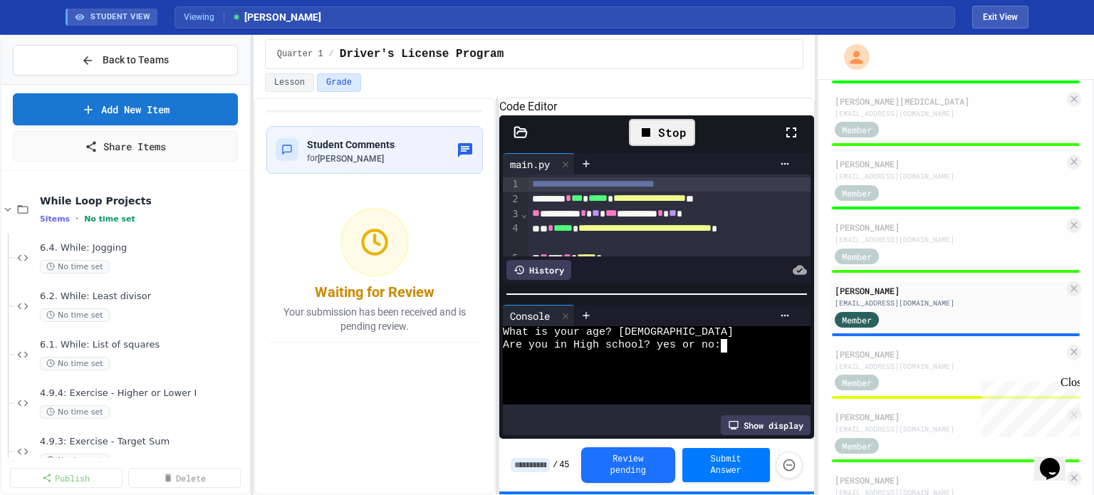
scroll to position [1527, 0]
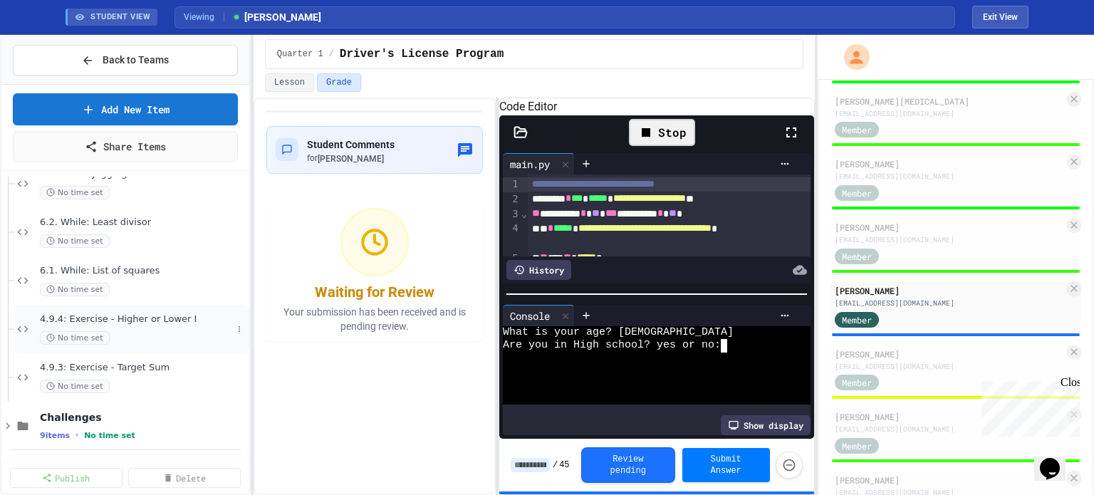
click at [102, 324] on div "4.9.4: Exercise - Higher or Lower I No time set" at bounding box center [136, 328] width 192 height 31
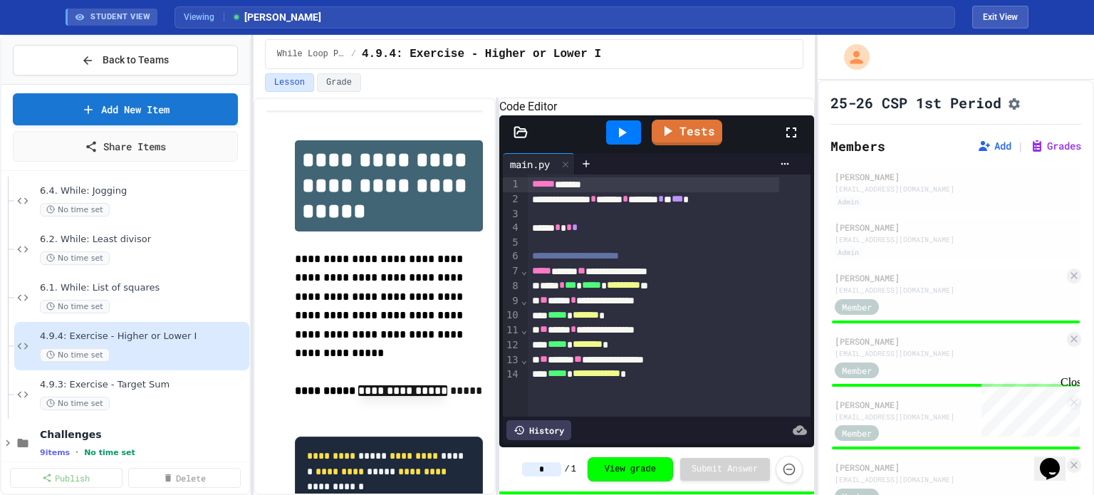
click at [1014, 105] on icon "Assignment Settings" at bounding box center [1014, 104] width 14 height 14
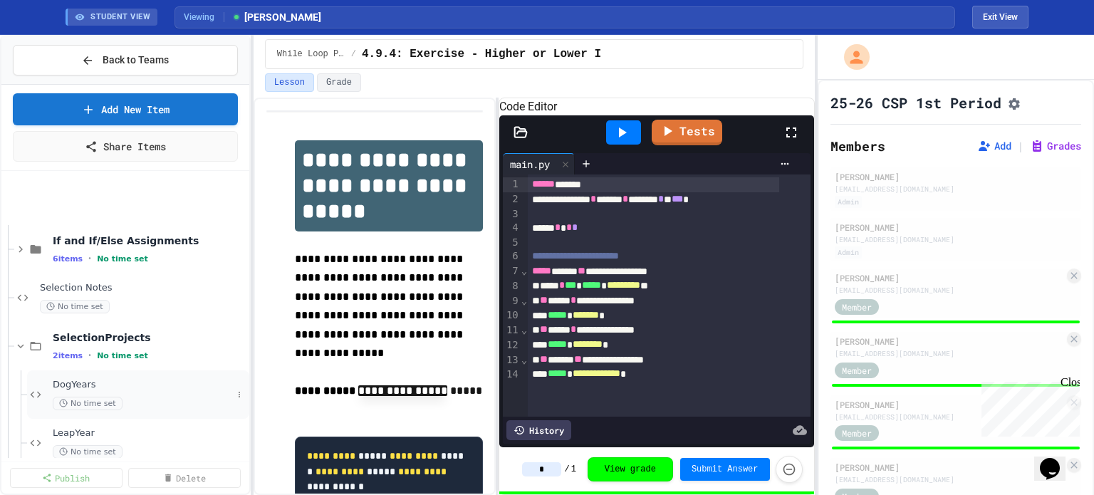
scroll to position [1011, 0]
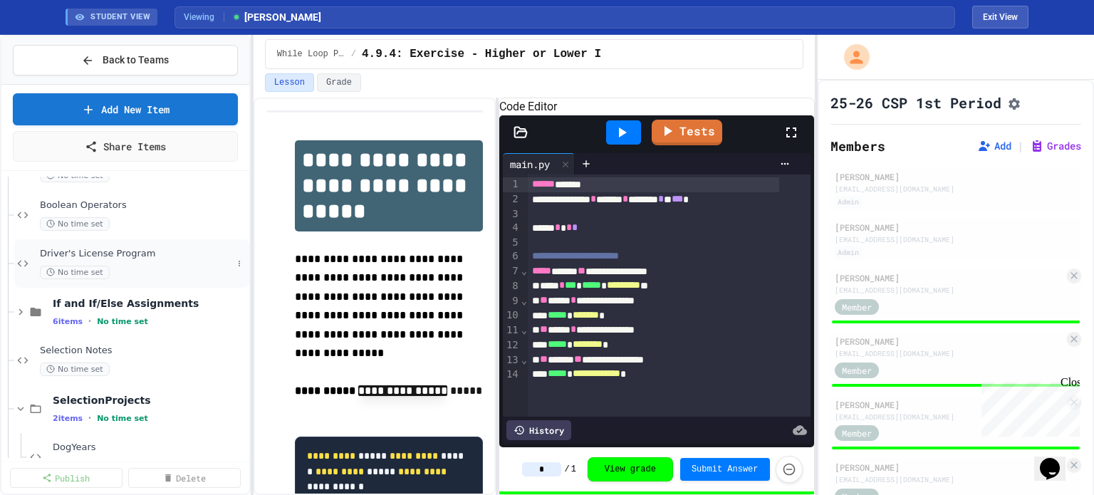
click at [93, 250] on span "Driver's License Program" at bounding box center [136, 254] width 192 height 12
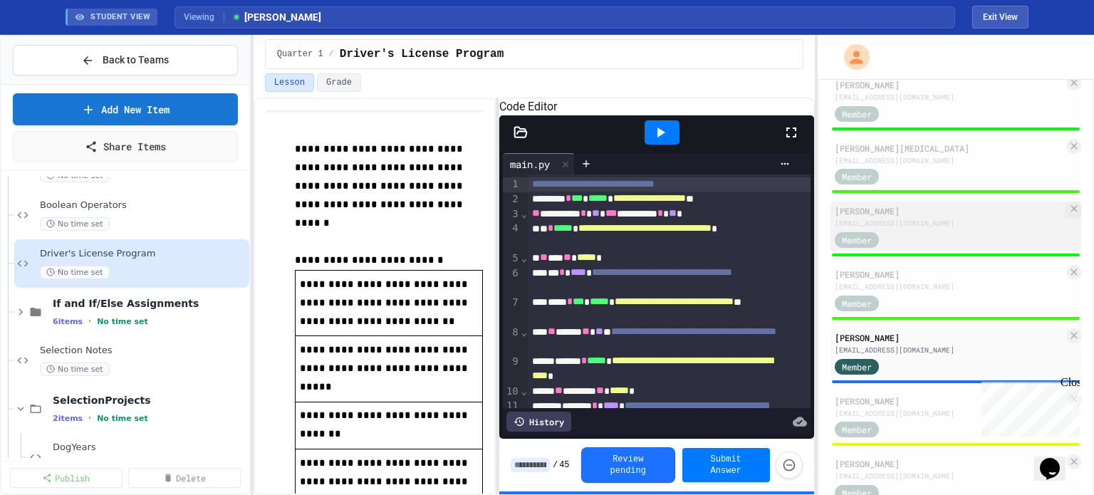
scroll to position [855, 0]
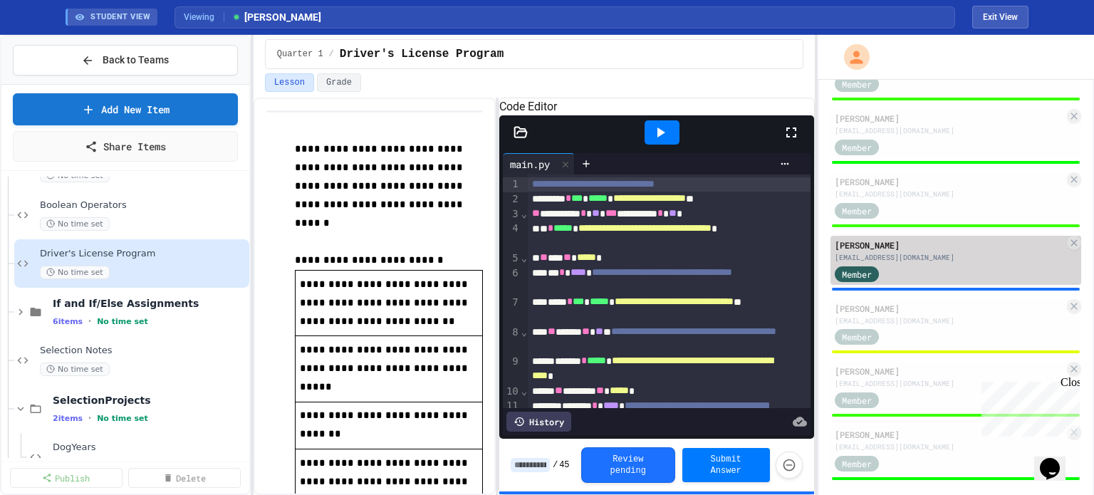
click at [905, 282] on div "Member" at bounding box center [870, 273] width 71 height 18
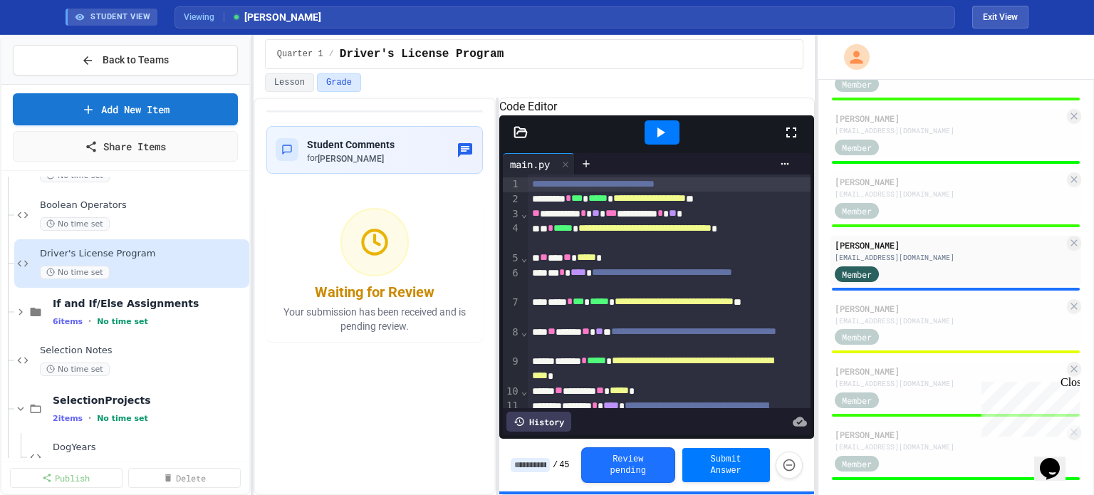
click at [669, 141] on icon at bounding box center [660, 132] width 17 height 17
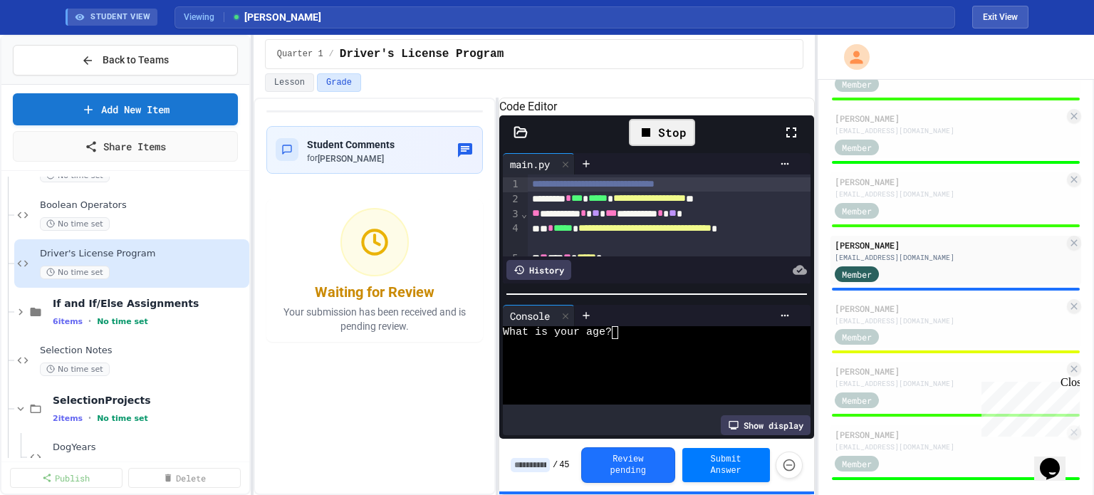
click at [652, 373] on div at bounding box center [644, 371] width 282 height 13
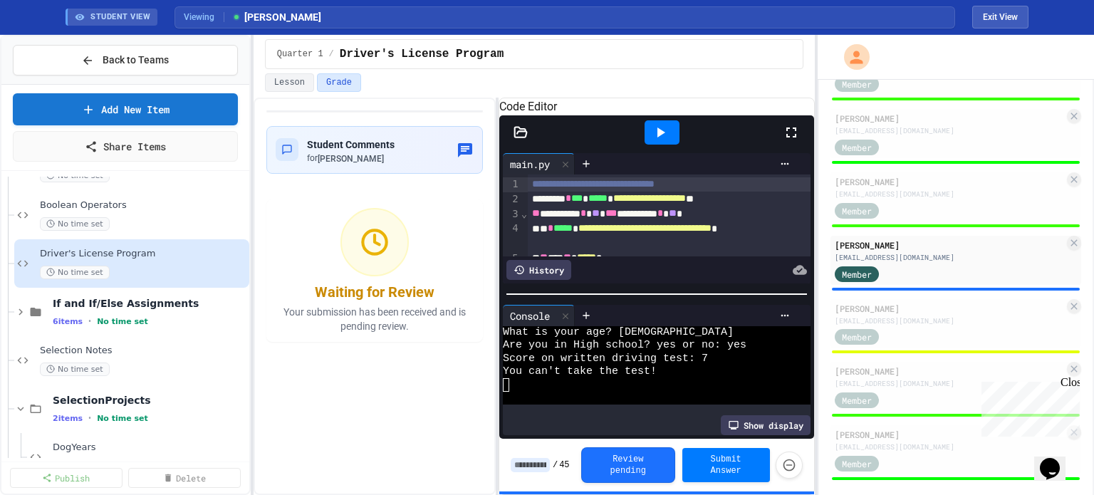
click at [662, 141] on icon at bounding box center [660, 132] width 17 height 17
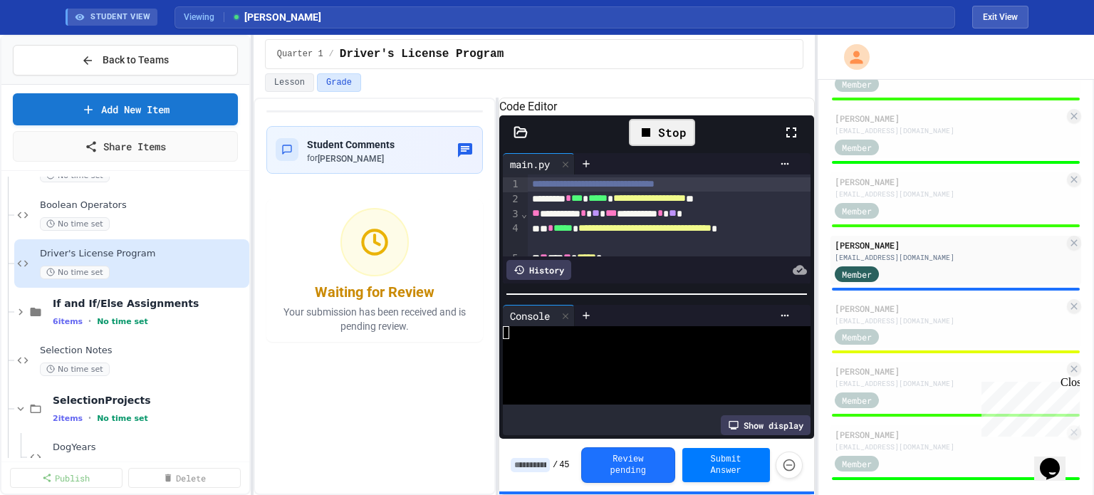
click at [678, 365] on div at bounding box center [644, 359] width 282 height 13
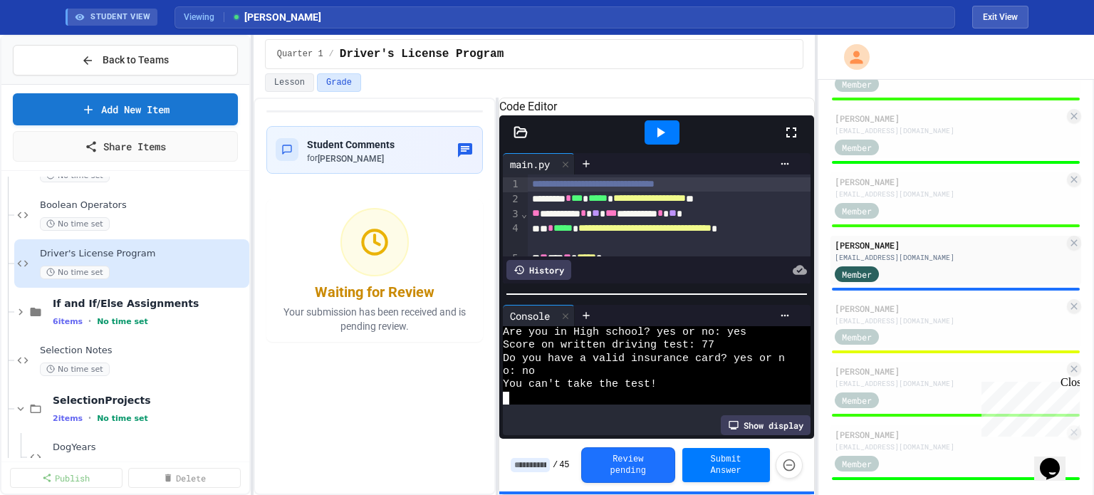
scroll to position [13, 0]
click at [665, 141] on icon at bounding box center [660, 132] width 17 height 17
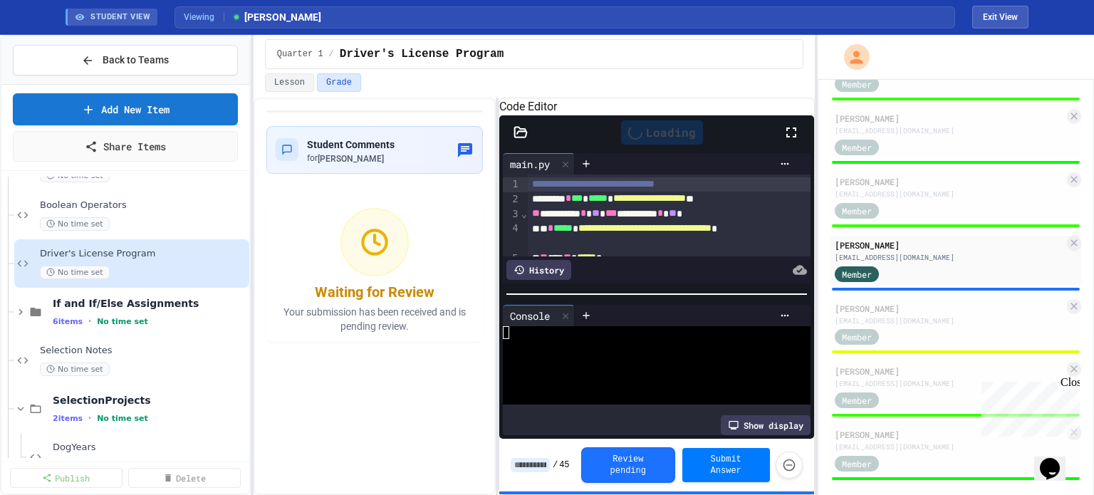
scroll to position [0, 0]
click at [650, 362] on div at bounding box center [644, 359] width 282 height 13
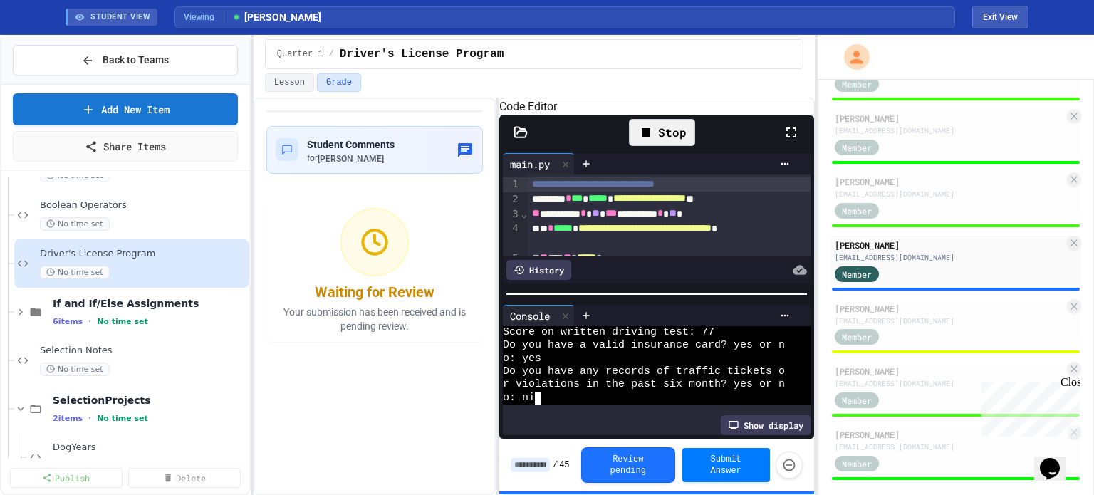
scroll to position [52, 0]
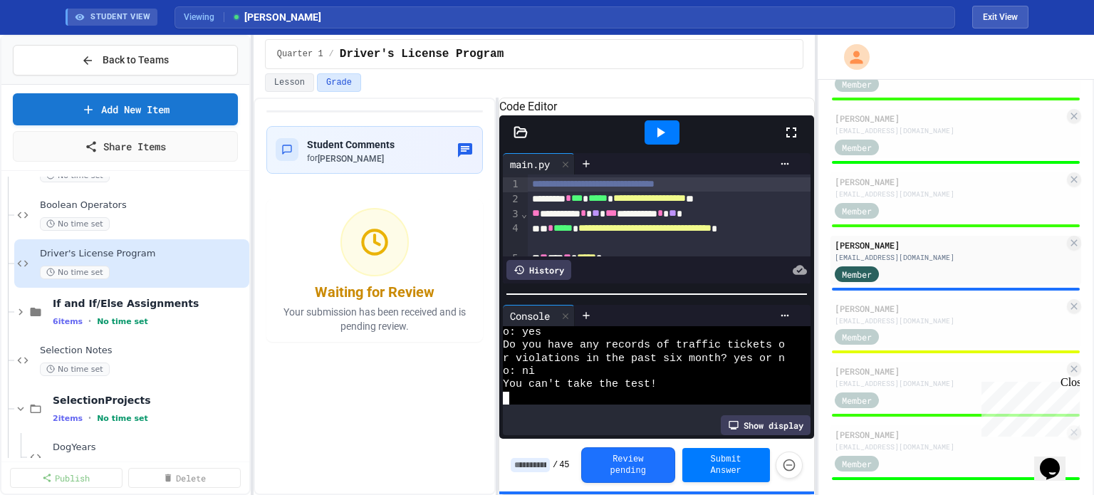
click at [679, 139] on div at bounding box center [661, 132] width 49 height 38
click at [670, 145] on div at bounding box center [662, 132] width 35 height 24
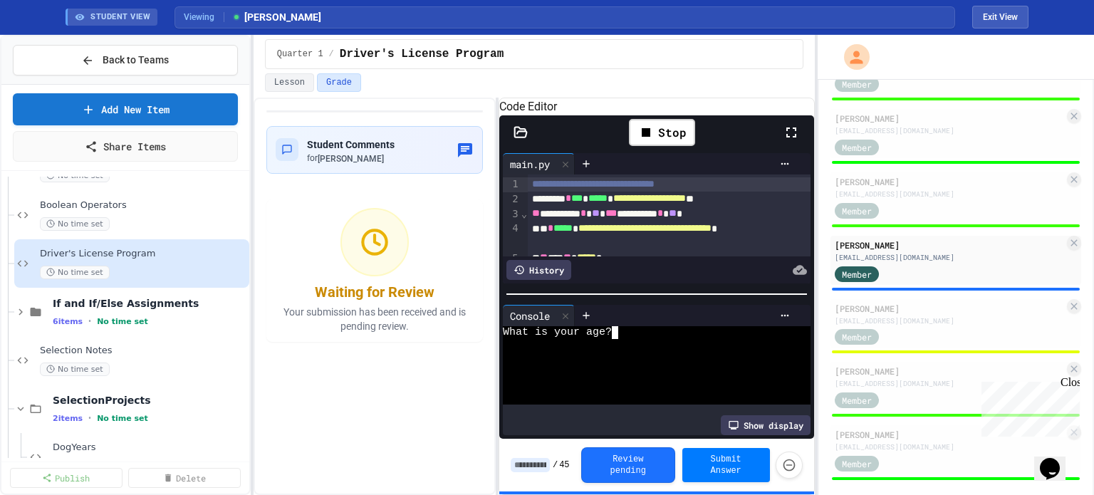
click at [627, 391] on div at bounding box center [644, 384] width 282 height 13
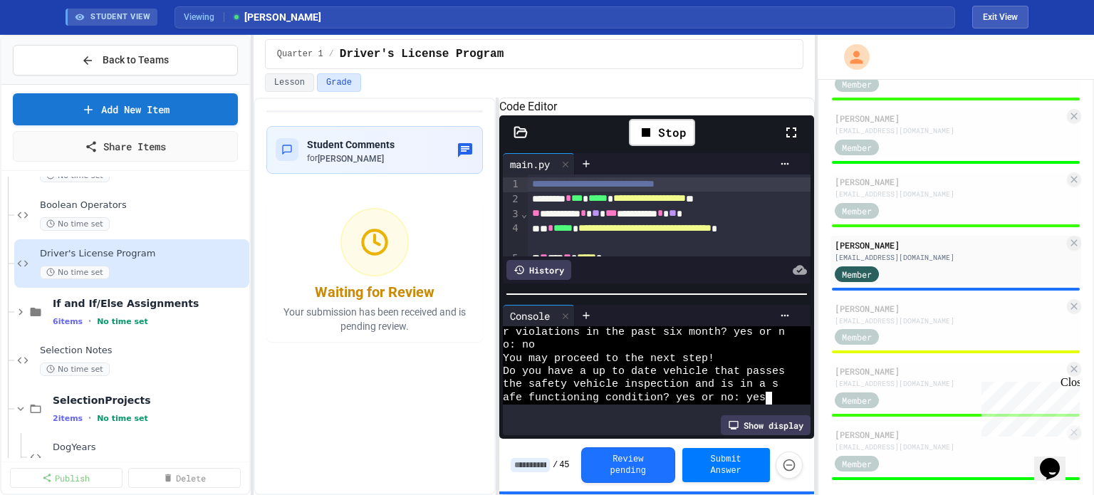
scroll to position [105, 0]
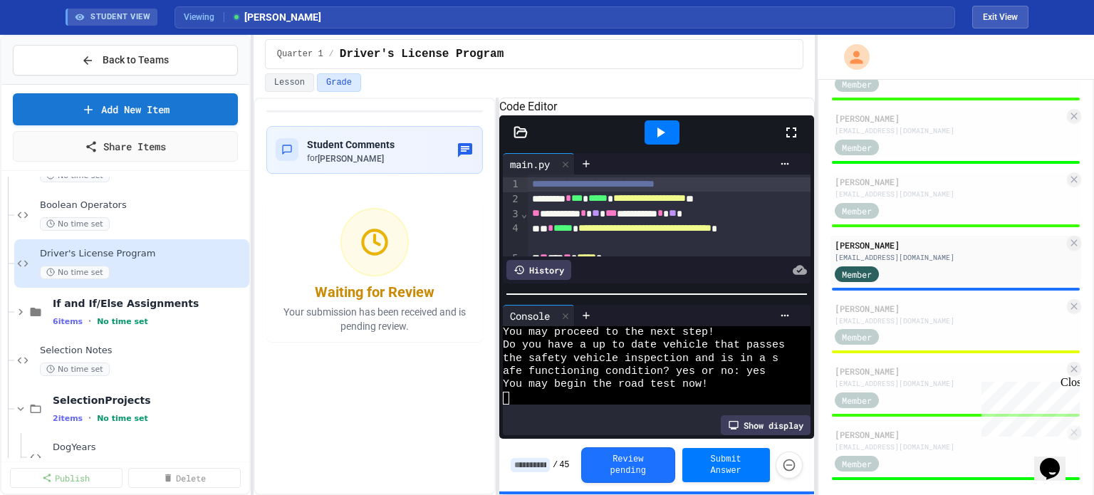
click at [663, 141] on icon at bounding box center [660, 132] width 17 height 17
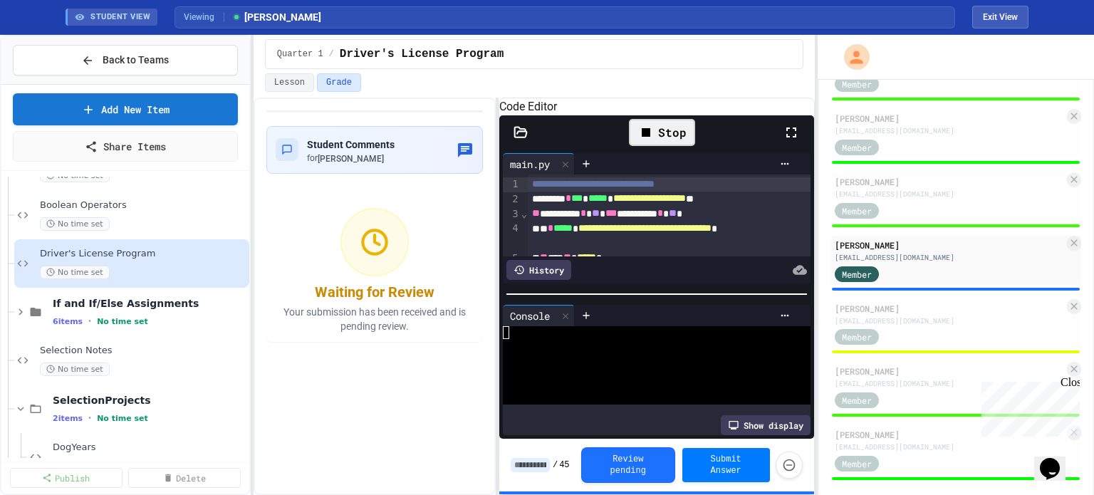
scroll to position [0, 0]
click at [657, 365] on div at bounding box center [644, 359] width 282 height 13
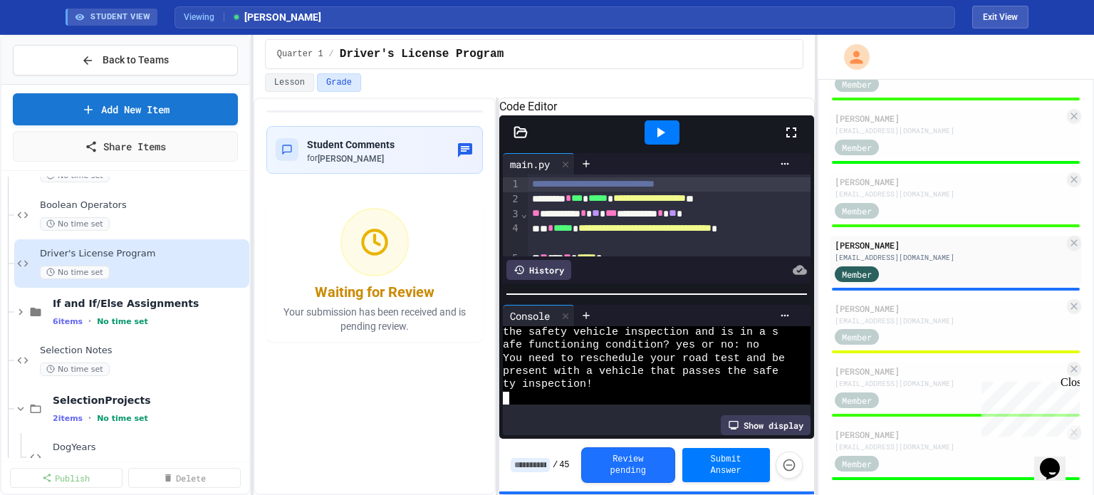
scroll to position [118, 0]
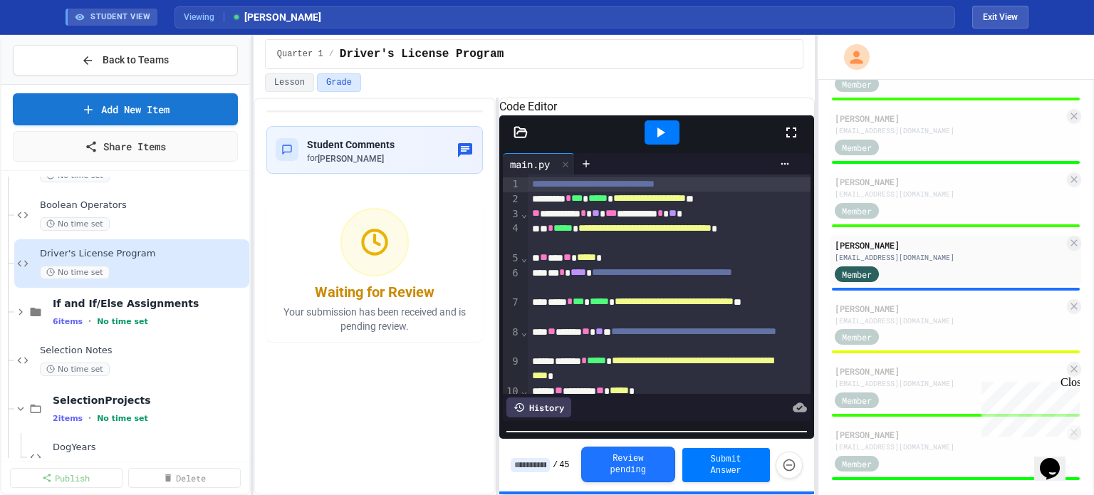
click at [625, 489] on div "**********" at bounding box center [656, 304] width 315 height 379
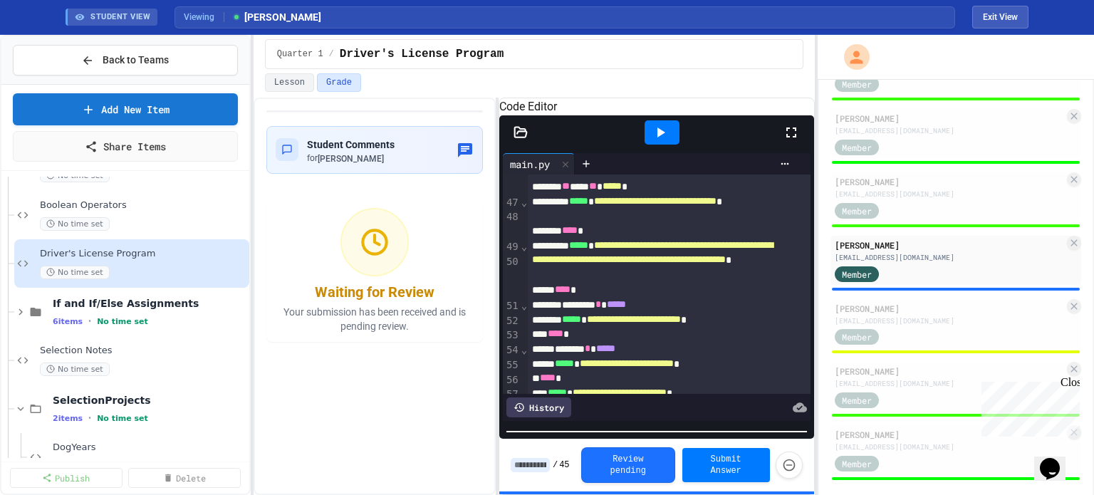
scroll to position [1471, 0]
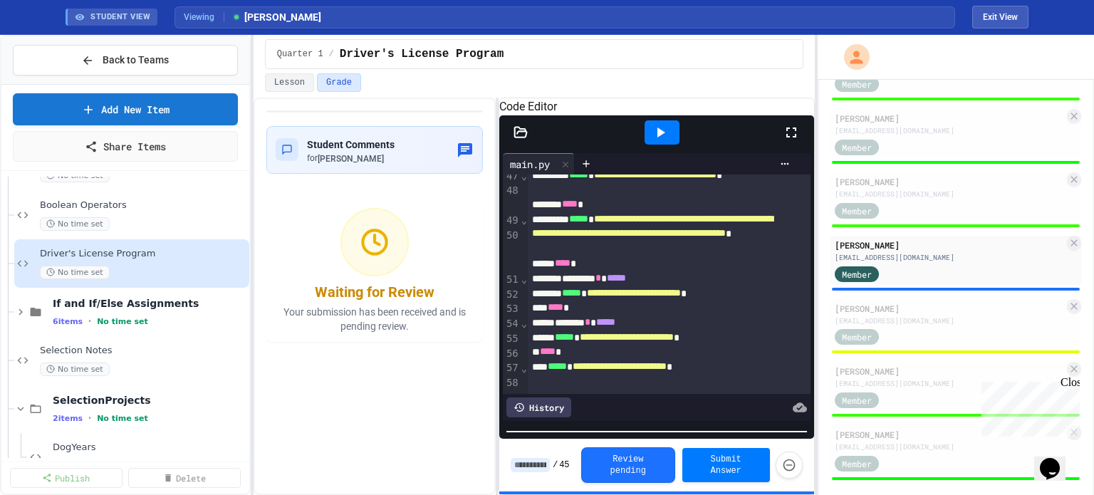
click at [540, 469] on input at bounding box center [530, 465] width 39 height 14
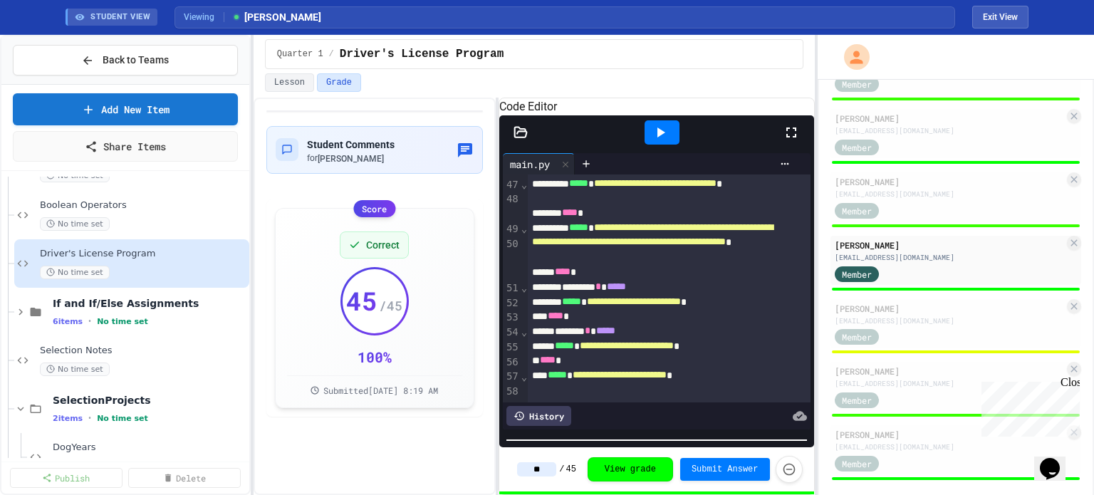
type input "**"
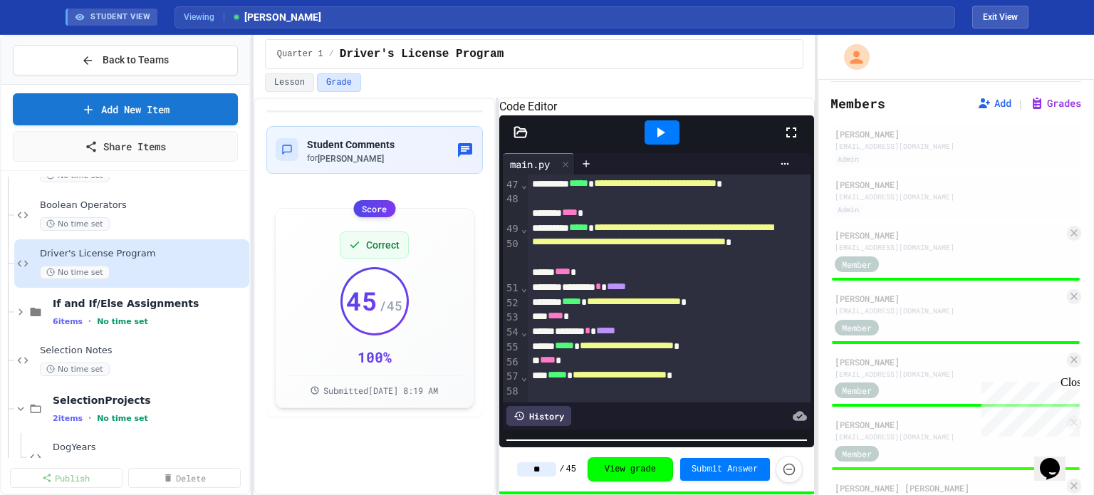
scroll to position [0, 0]
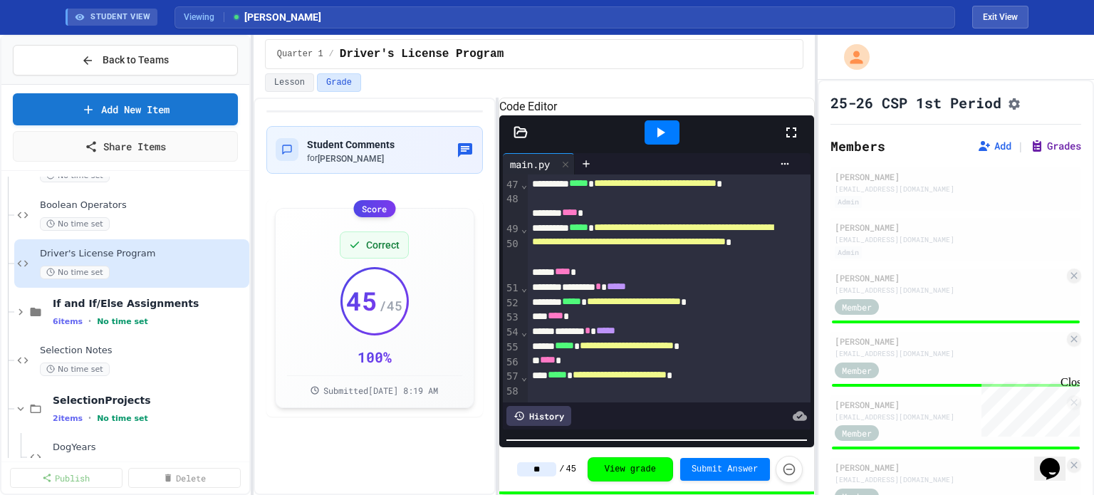
click at [1036, 147] on button "Grades" at bounding box center [1055, 146] width 51 height 14
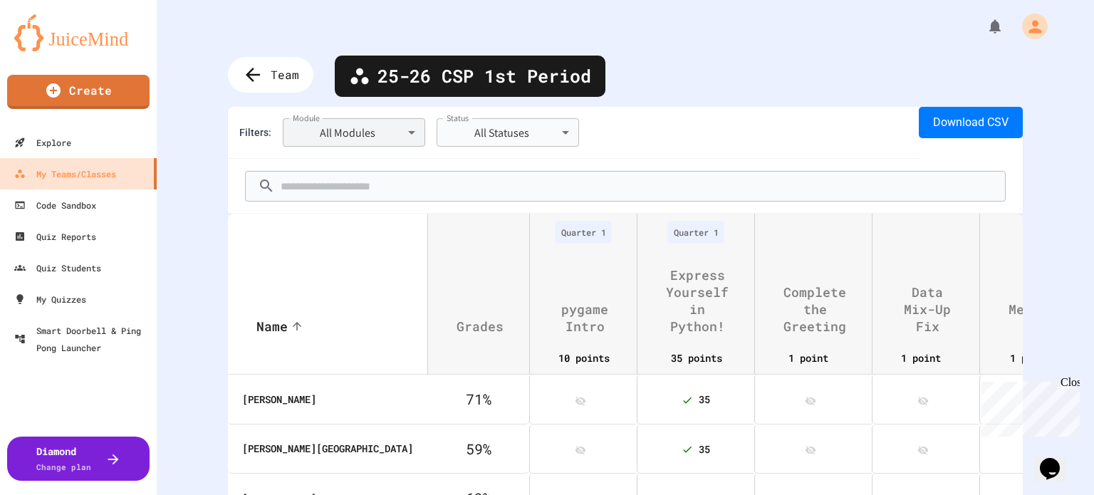
click at [340, 126] on body "**********" at bounding box center [547, 247] width 1094 height 495
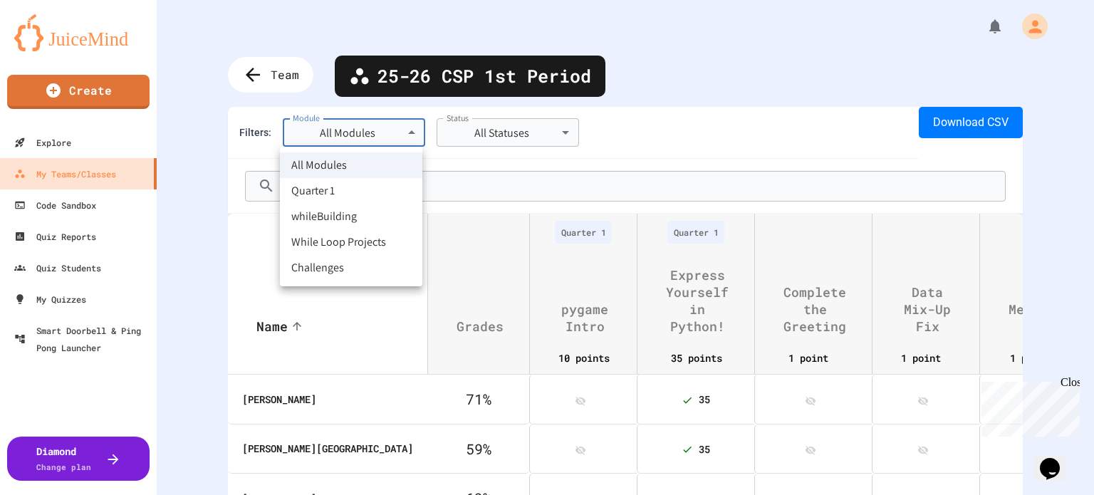
click at [330, 226] on li "whileBuilding" at bounding box center [351, 217] width 142 height 26
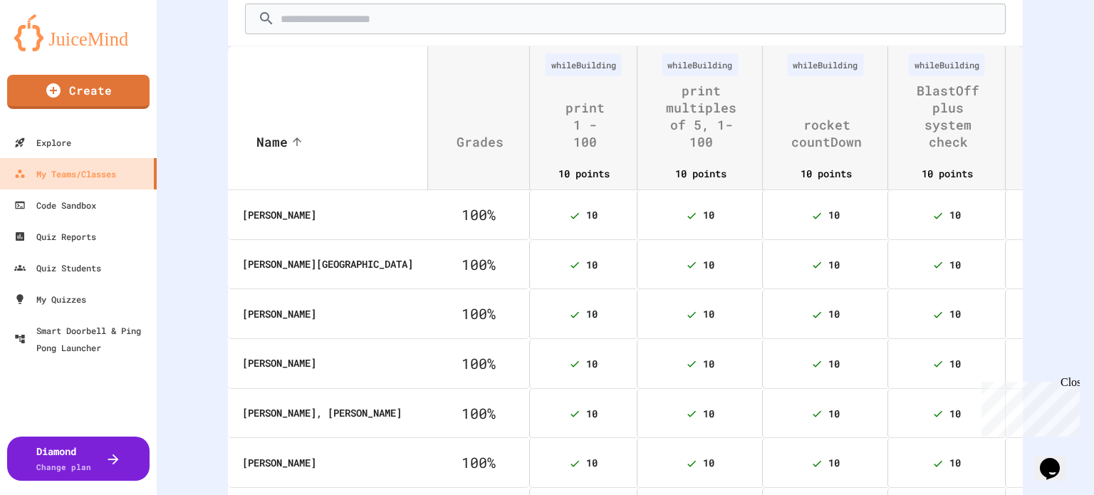
scroll to position [114, 0]
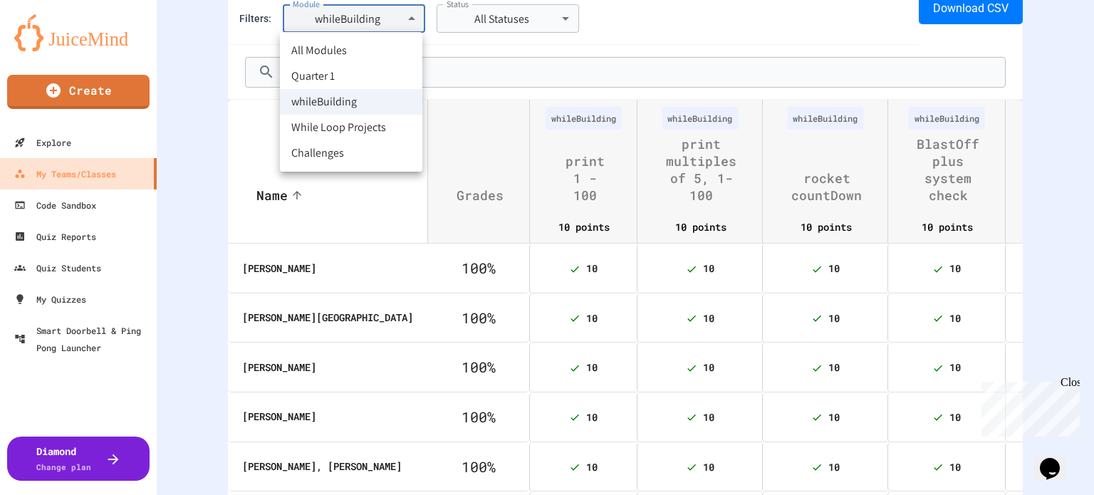
click at [364, 14] on body "**********" at bounding box center [547, 247] width 1094 height 495
click at [359, 122] on li "While Loop Projects" at bounding box center [351, 128] width 142 height 26
type input "**********"
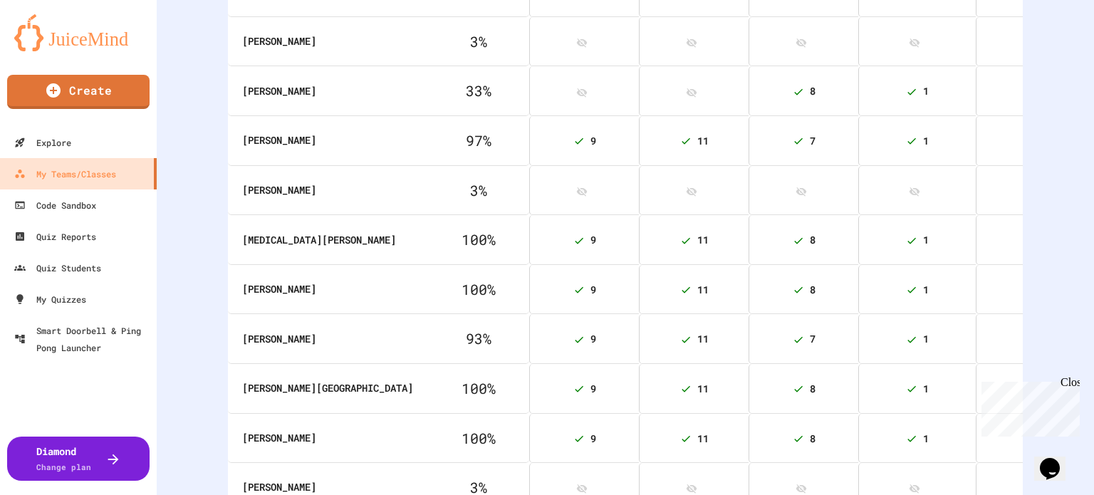
scroll to position [680, 0]
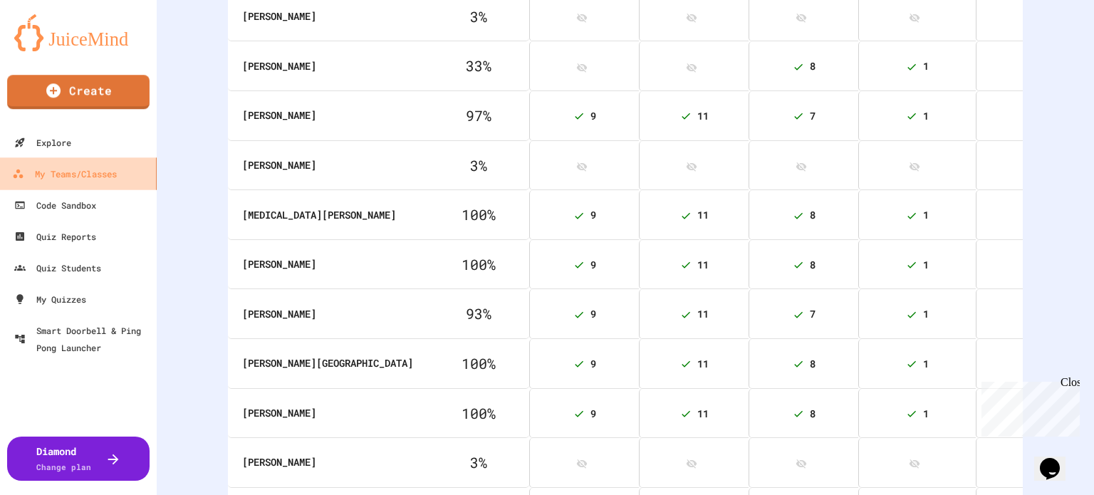
drag, startPoint x: 51, startPoint y: 173, endPoint x: 80, endPoint y: 176, distance: 29.3
click at [53, 174] on div "My Teams/Classes" at bounding box center [64, 174] width 105 height 18
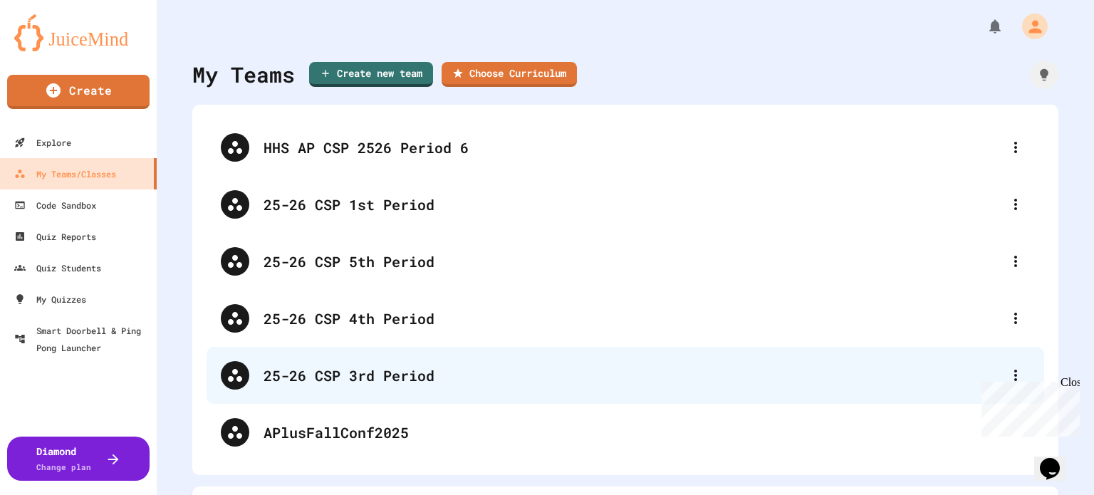
click at [327, 377] on div "25-26 CSP 3rd Period" at bounding box center [633, 375] width 738 height 21
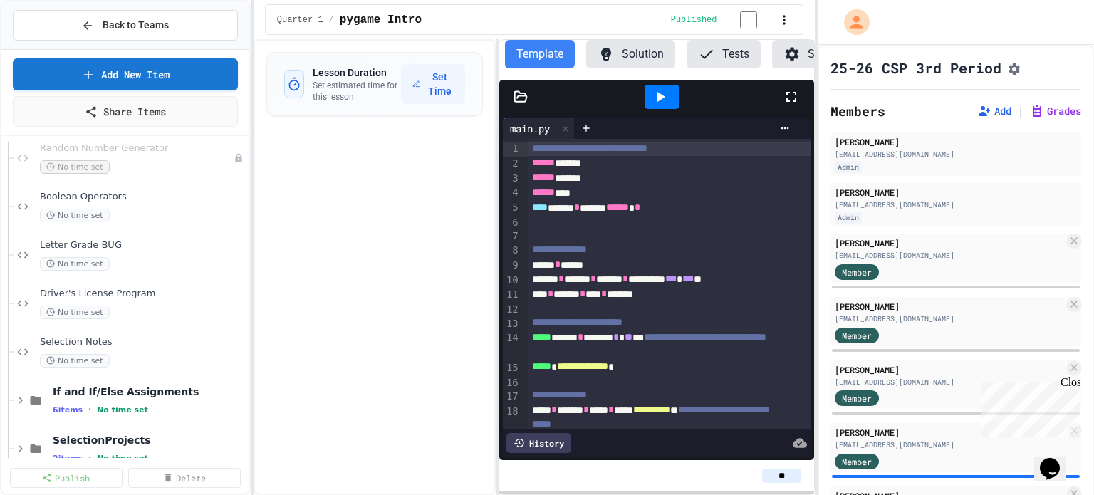
scroll to position [855, 0]
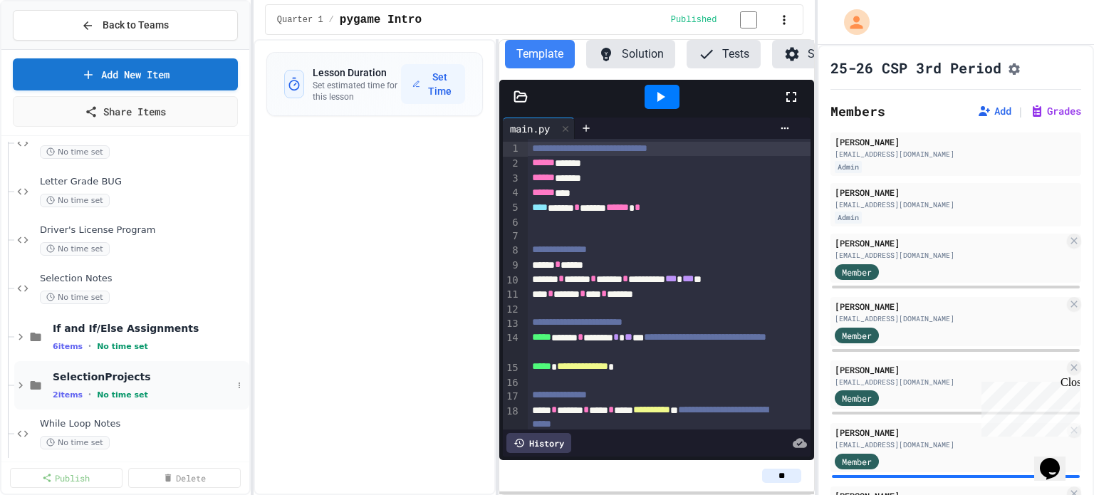
click at [98, 395] on span "No time set" at bounding box center [122, 394] width 51 height 9
click at [93, 426] on span "DogYears" at bounding box center [142, 424] width 179 height 12
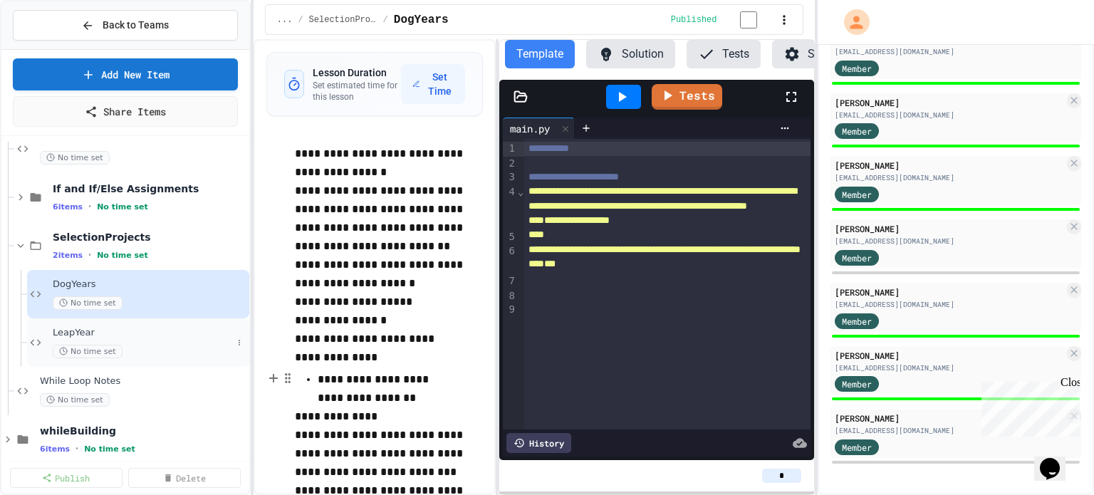
scroll to position [997, 0]
click at [109, 354] on div "LeapYear No time set" at bounding box center [138, 340] width 222 height 48
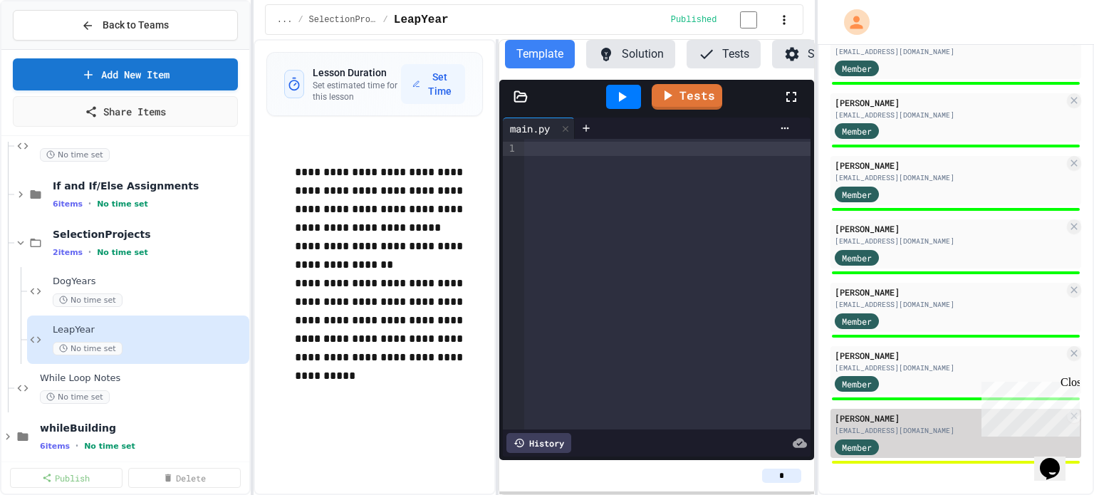
click at [885, 441] on div "Member" at bounding box center [870, 446] width 71 height 18
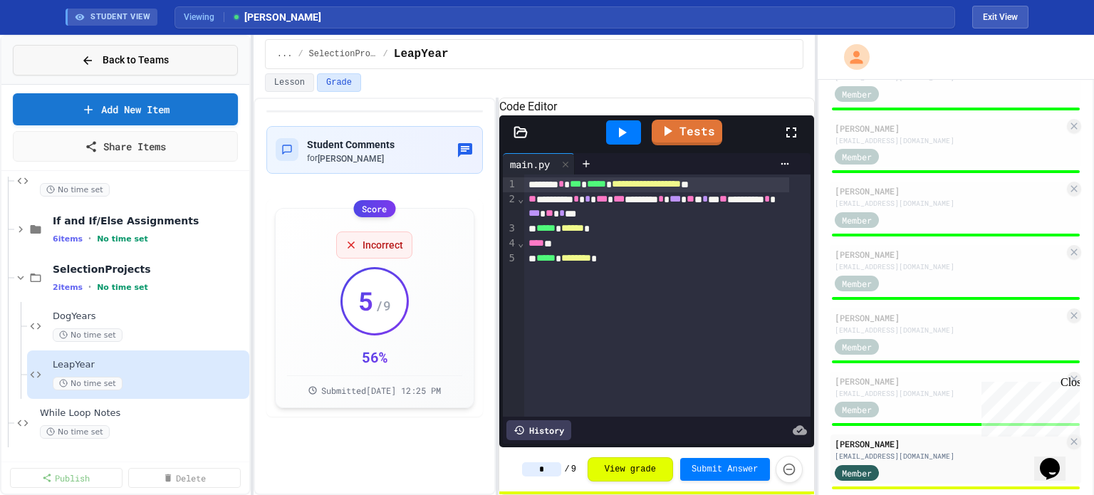
click at [147, 62] on span "Back to Teams" at bounding box center [136, 60] width 66 height 15
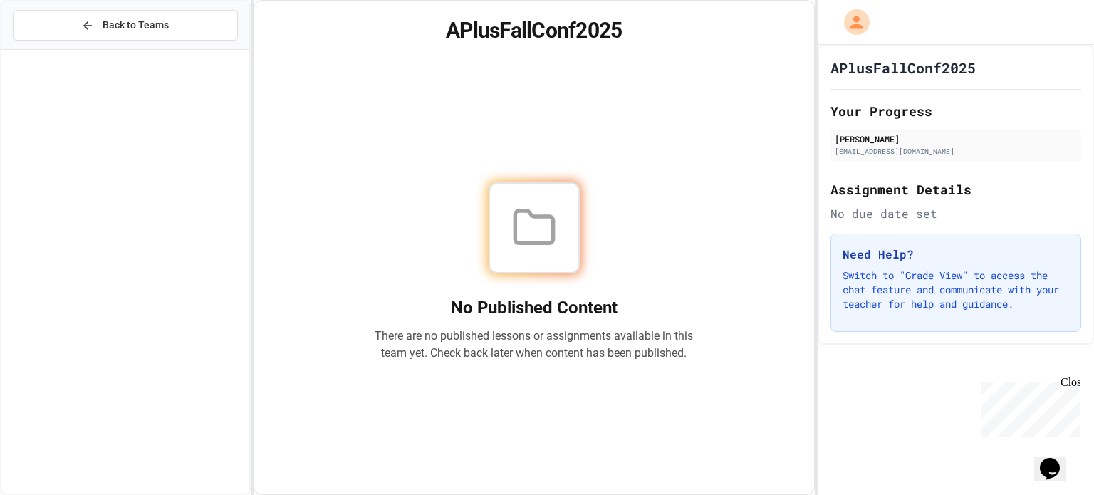
click at [1093, 446] on div "APlusFallConf2025 Your Progress Beth Matthews bmatthews@homewood.k12.al.us Assi…" at bounding box center [956, 270] width 277 height 450
click at [852, 461] on div "APlusFallConf2025 Your Progress Beth Matthews bmatthews@homewood.k12.al.us Assi…" at bounding box center [956, 270] width 277 height 450
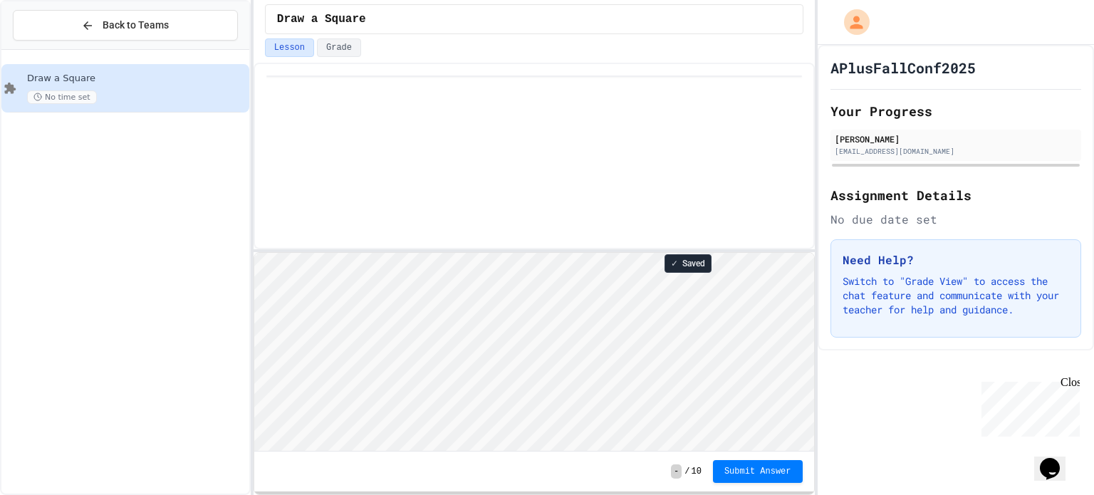
scroll to position [1, 0]
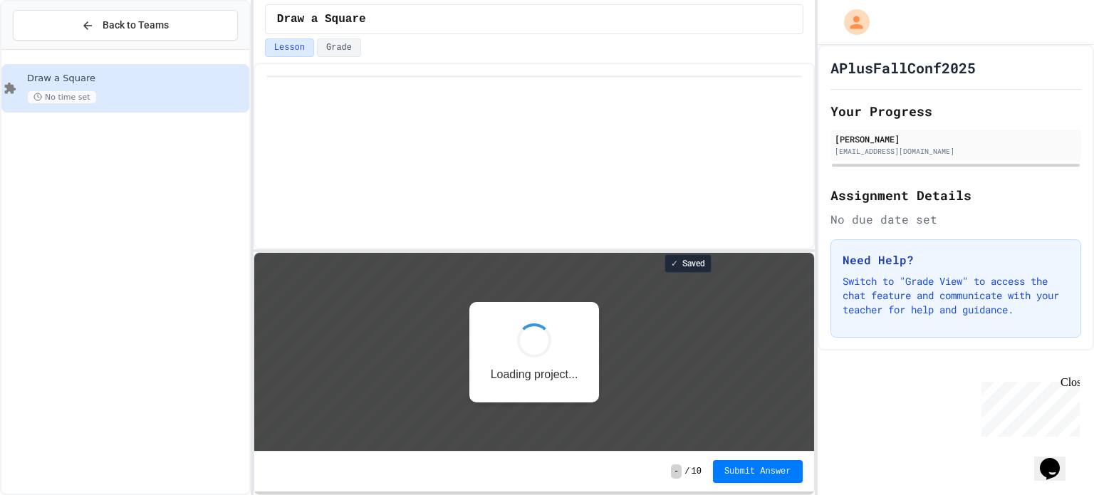
scroll to position [1, 0]
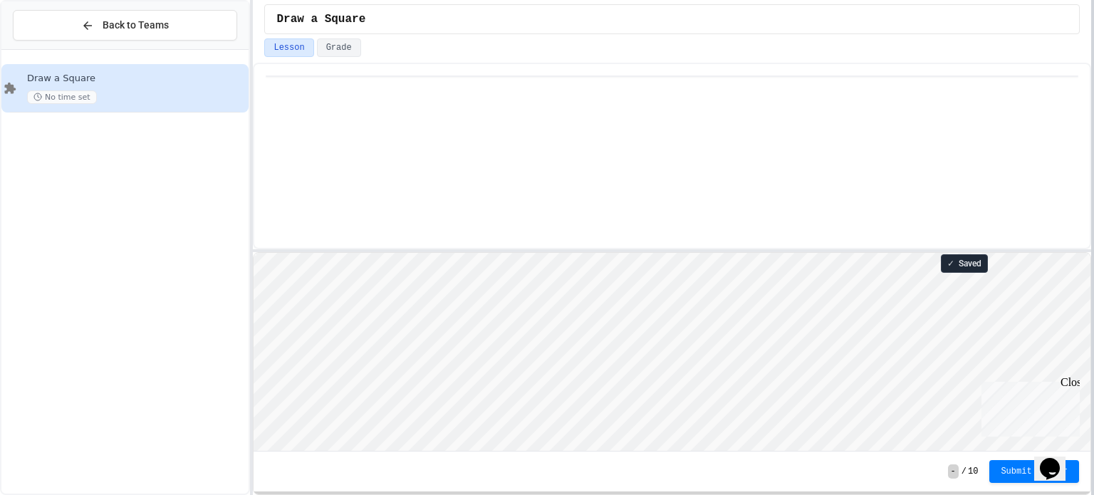
click at [1093, 119] on div at bounding box center [1092, 247] width 3 height 495
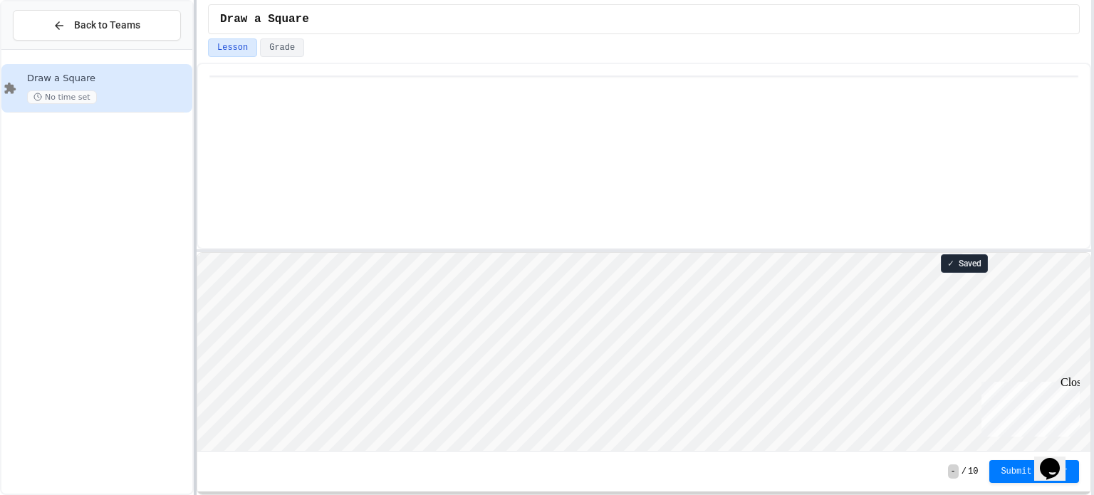
click at [194, 193] on div at bounding box center [195, 247] width 3 height 495
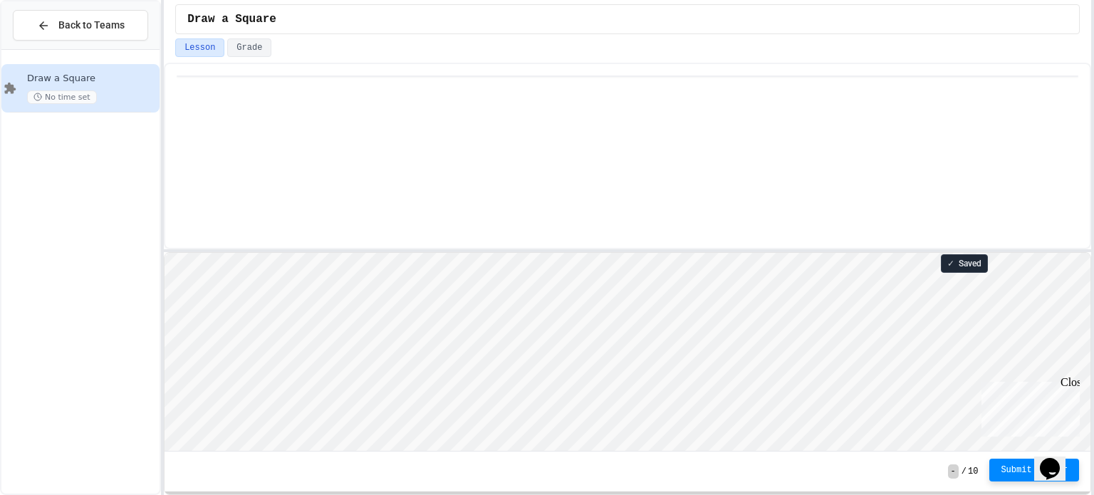
click at [1019, 471] on span "Submit Answer" at bounding box center [1034, 469] width 67 height 11
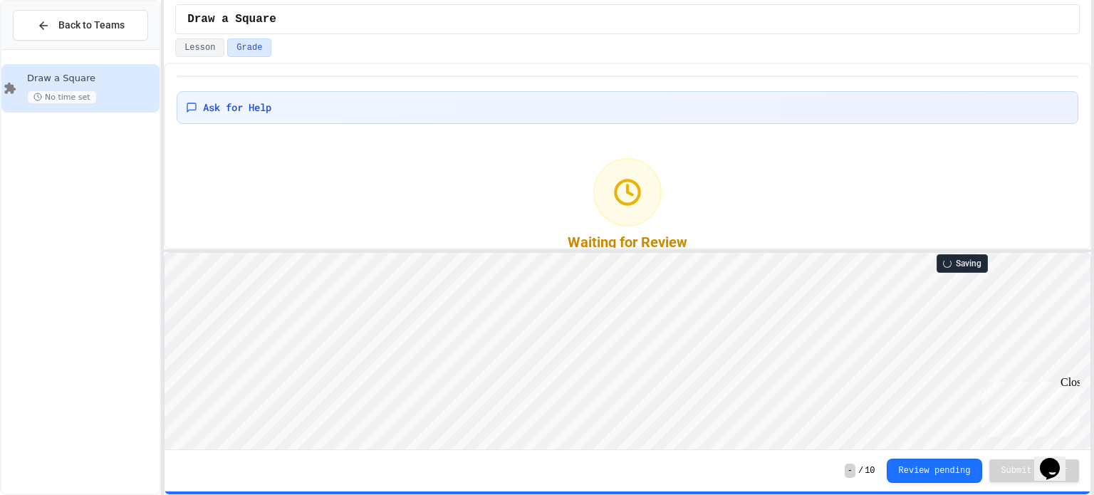
scroll to position [1, 6]
type textarea "**"
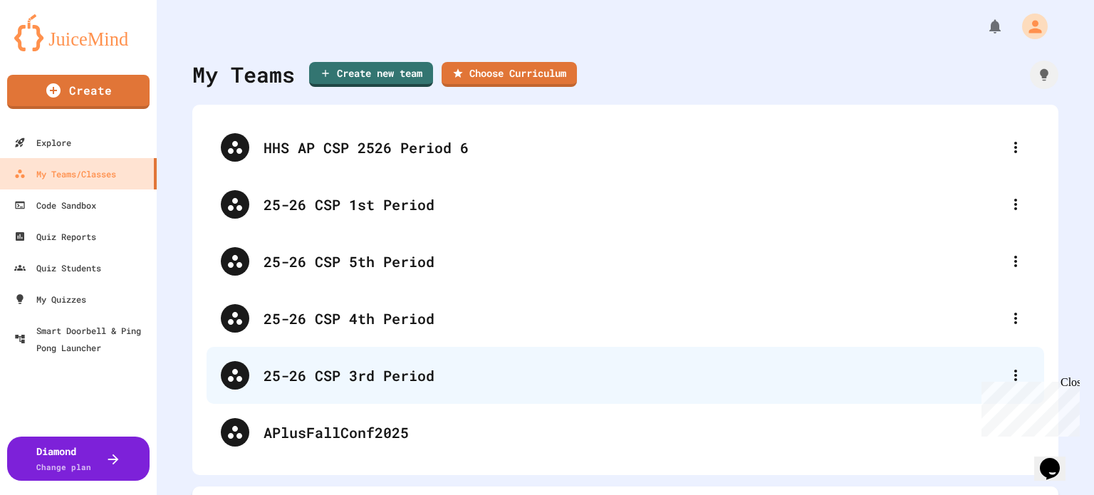
click at [397, 371] on div "25-26 CSP 3rd Period" at bounding box center [633, 375] width 738 height 21
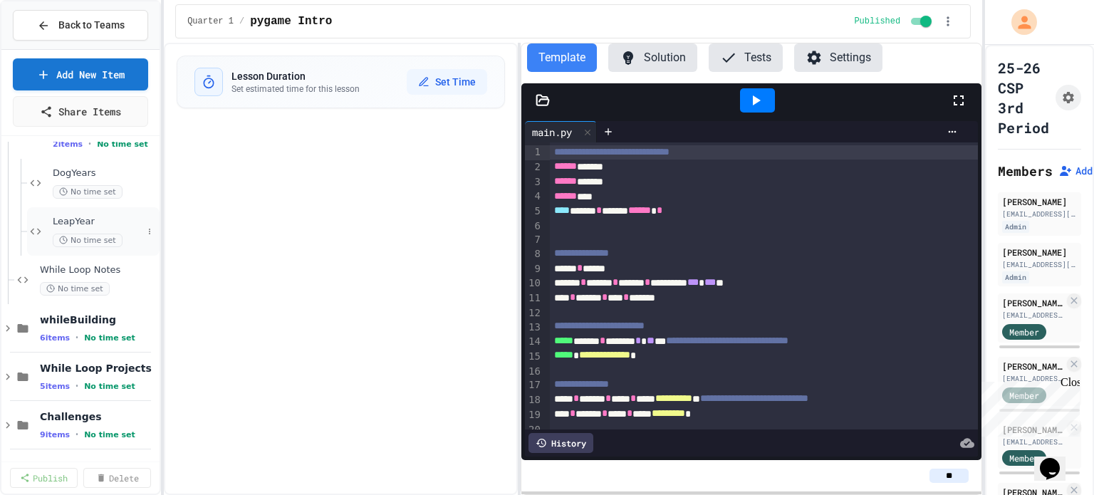
scroll to position [1074, 0]
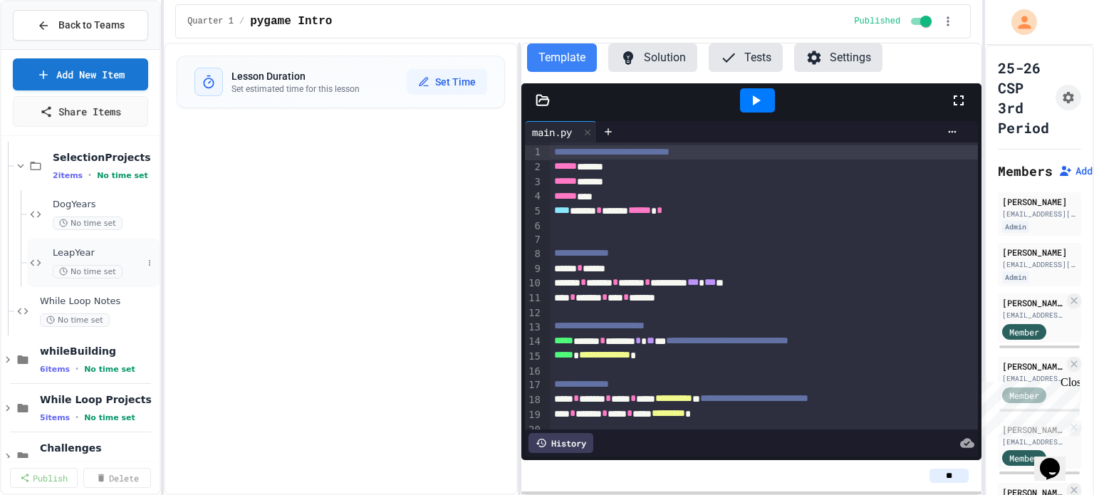
click at [94, 253] on span "LeapYear" at bounding box center [98, 253] width 90 height 12
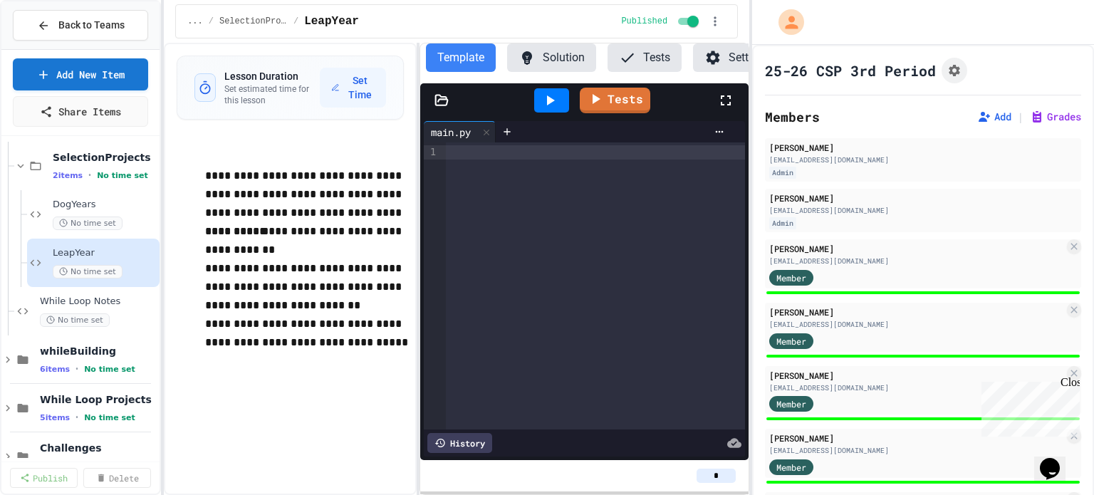
click at [750, 183] on div "**********" at bounding box center [547, 247] width 1094 height 495
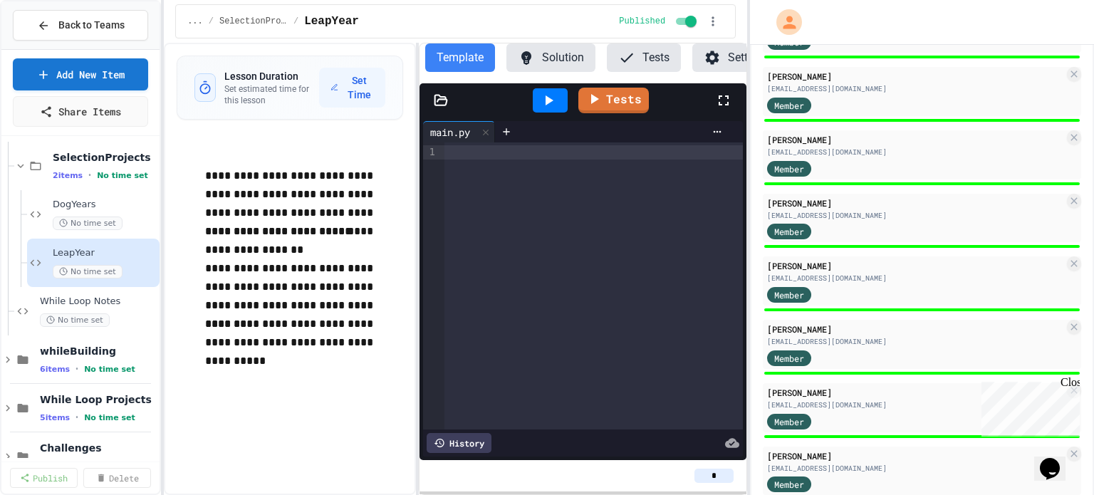
scroll to position [782, 0]
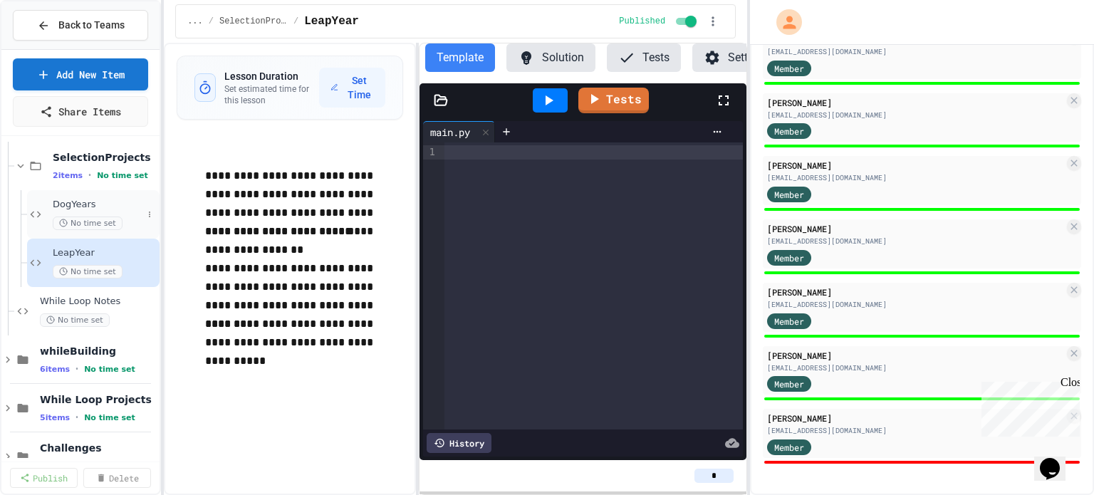
click at [101, 204] on span "DogYears" at bounding box center [98, 205] width 90 height 12
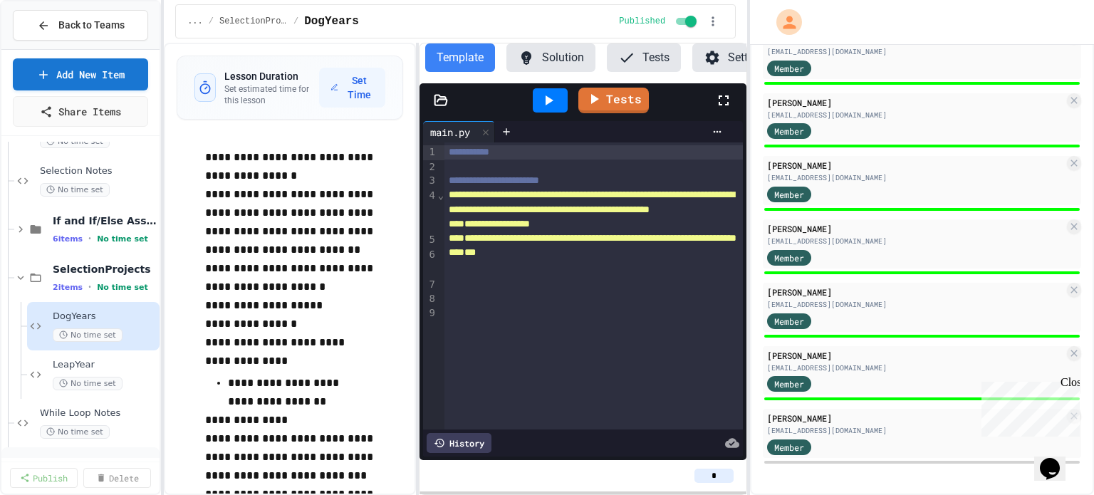
scroll to position [959, 0]
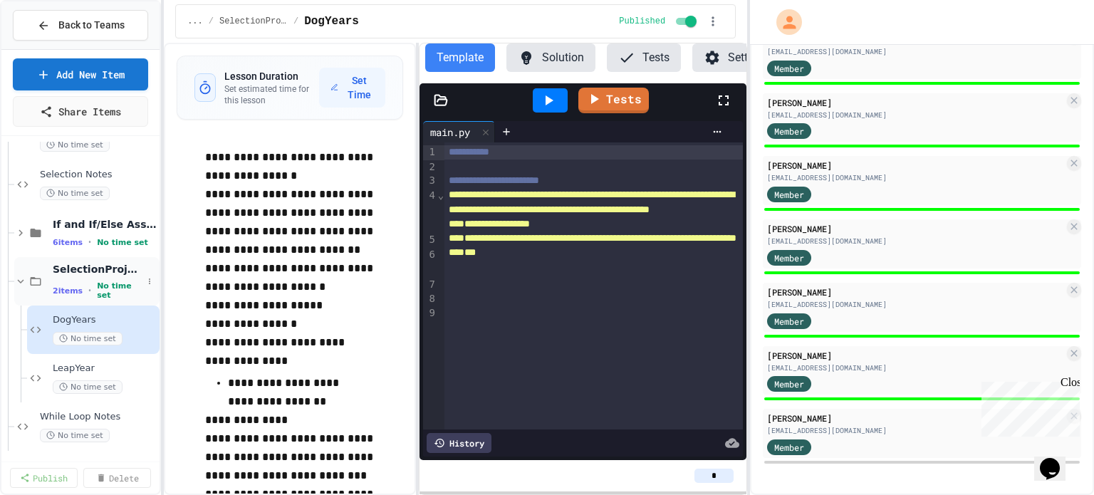
click at [55, 286] on span "2 items" at bounding box center [68, 290] width 30 height 9
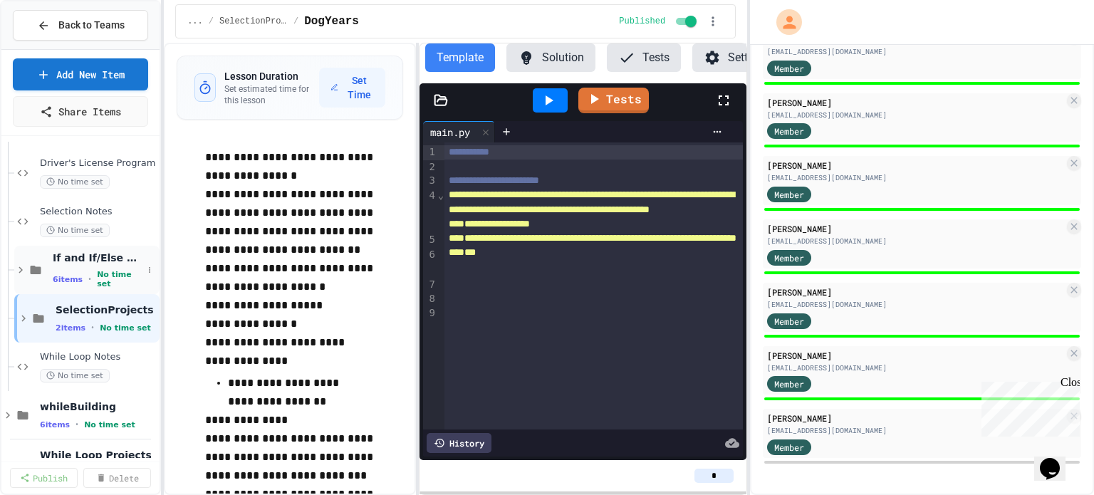
scroll to position [914, 0]
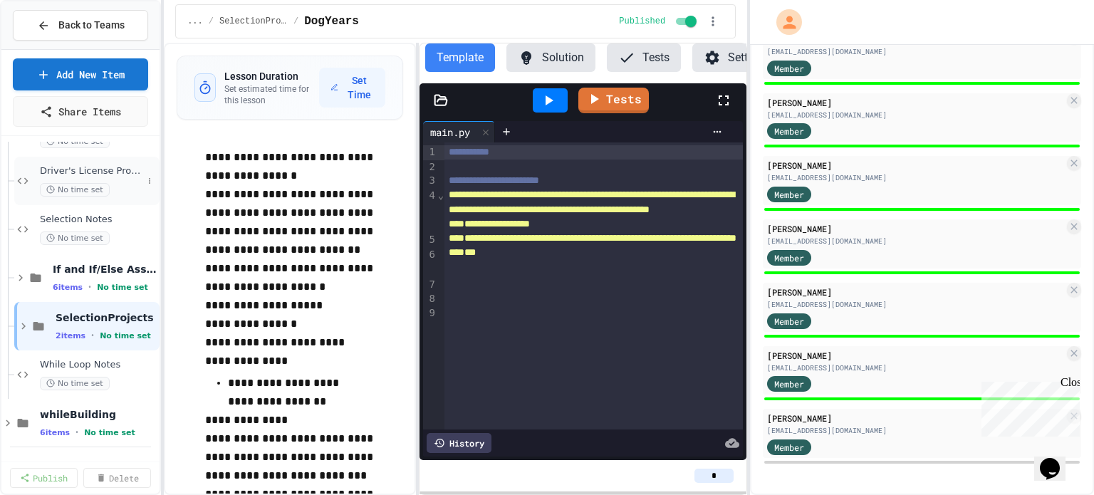
click at [80, 183] on span "No time set" at bounding box center [75, 190] width 70 height 14
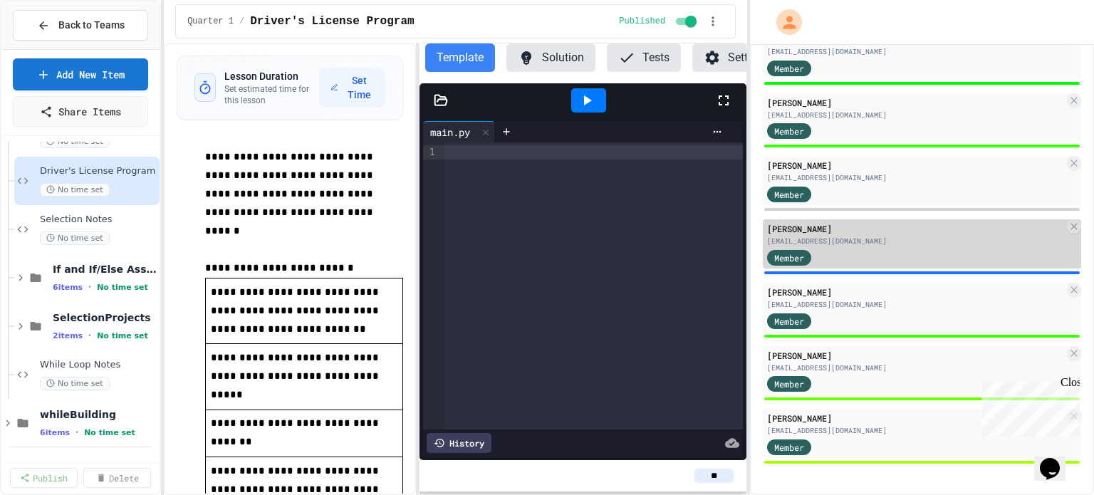
click at [873, 241] on div "[EMAIL_ADDRESS][DOMAIN_NAME]" at bounding box center [915, 241] width 297 height 11
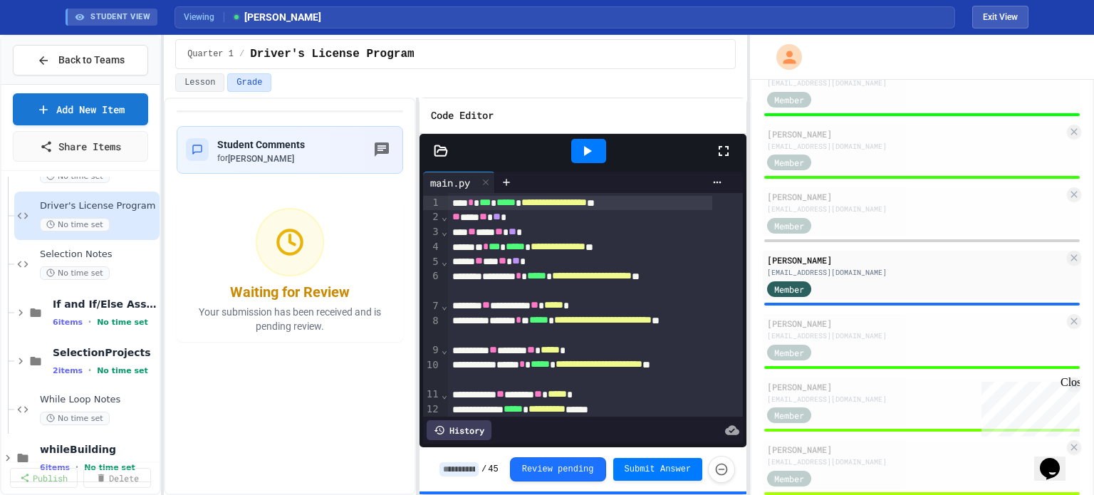
click at [593, 145] on icon at bounding box center [586, 150] width 17 height 17
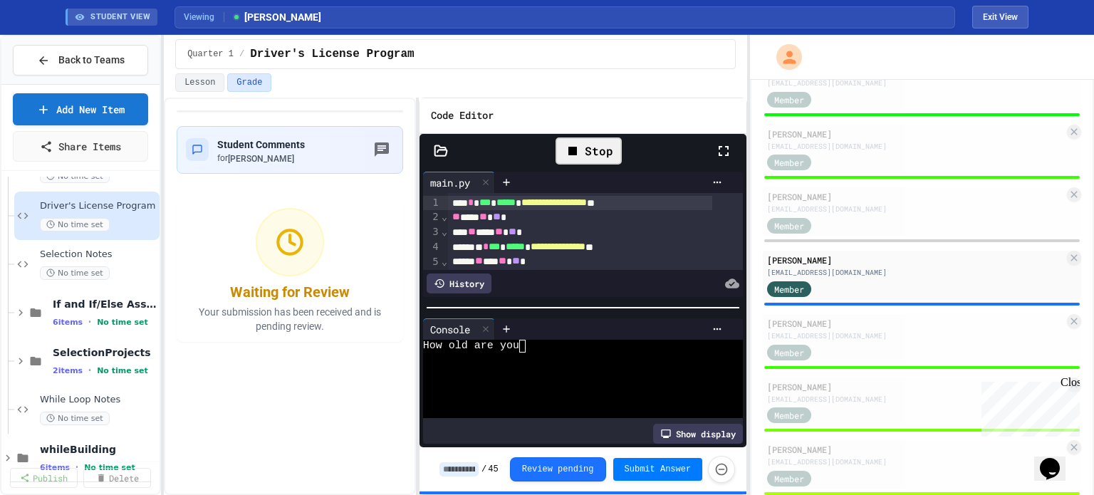
click at [563, 407] on div at bounding box center [570, 411] width 295 height 13
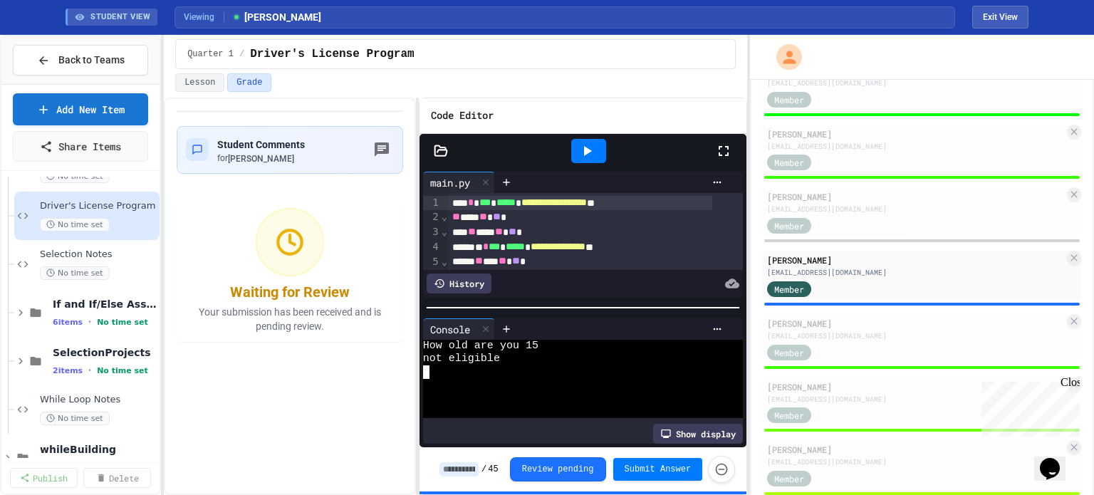
click at [588, 158] on div at bounding box center [588, 151] width 35 height 24
click at [573, 355] on div at bounding box center [570, 359] width 295 height 13
click at [584, 153] on icon at bounding box center [588, 151] width 8 height 10
click at [580, 367] on div at bounding box center [570, 371] width 295 height 13
click at [580, 156] on icon at bounding box center [586, 150] width 17 height 17
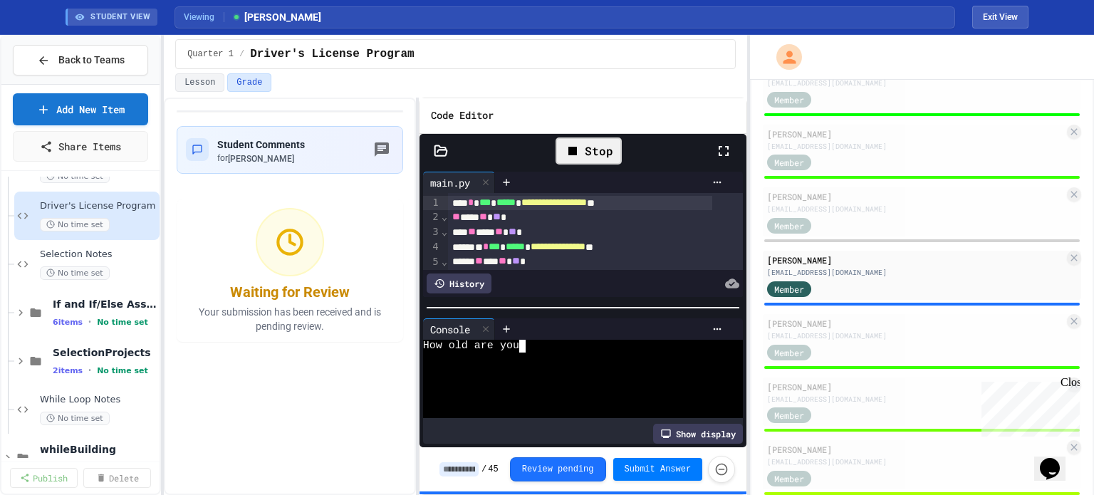
click at [567, 353] on div at bounding box center [570, 359] width 295 height 13
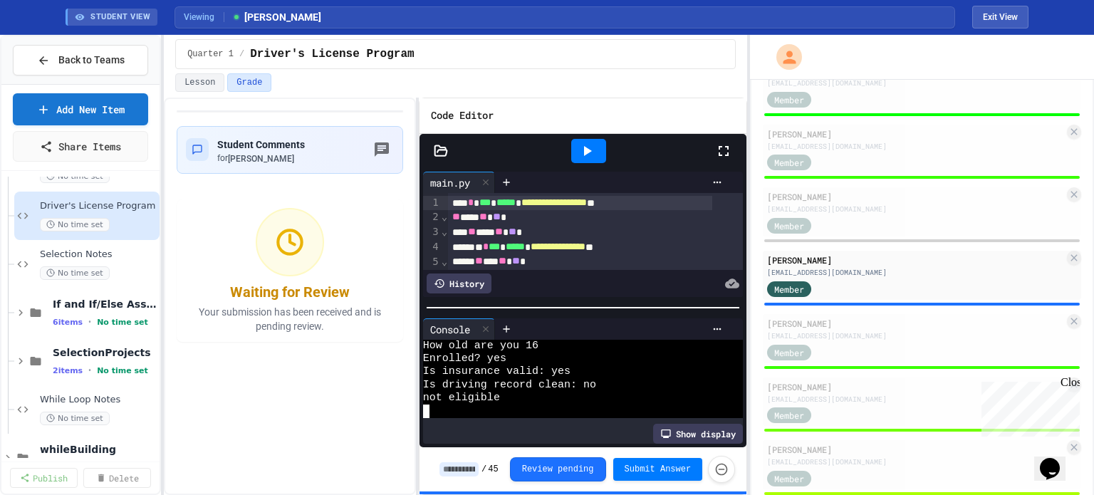
click at [589, 142] on icon at bounding box center [586, 150] width 17 height 17
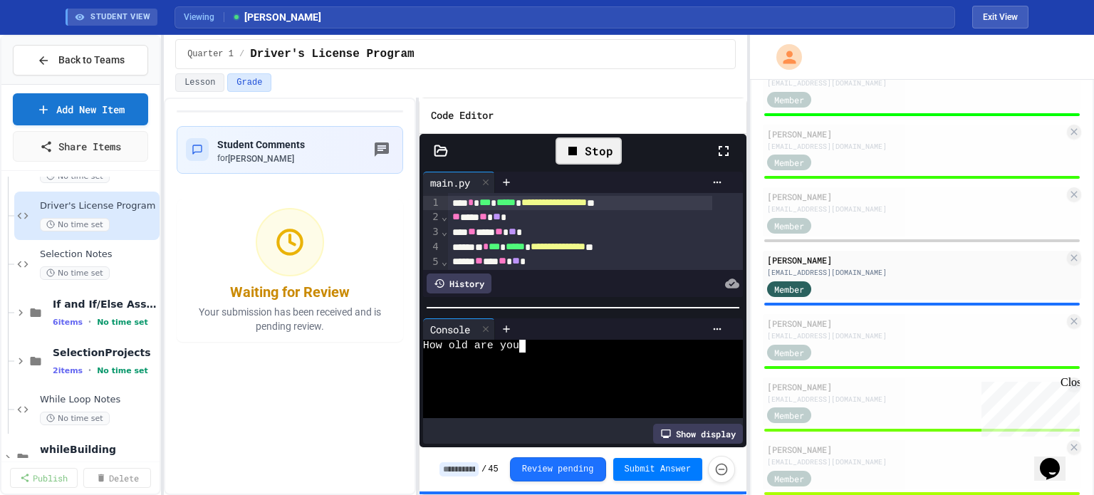
click at [597, 379] on div at bounding box center [570, 385] width 295 height 13
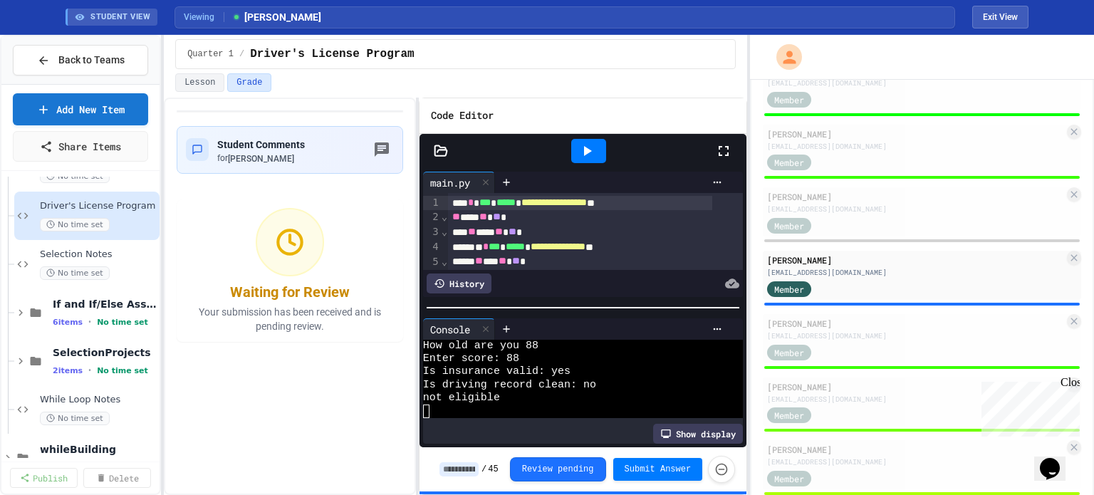
click at [580, 150] on icon at bounding box center [586, 150] width 17 height 17
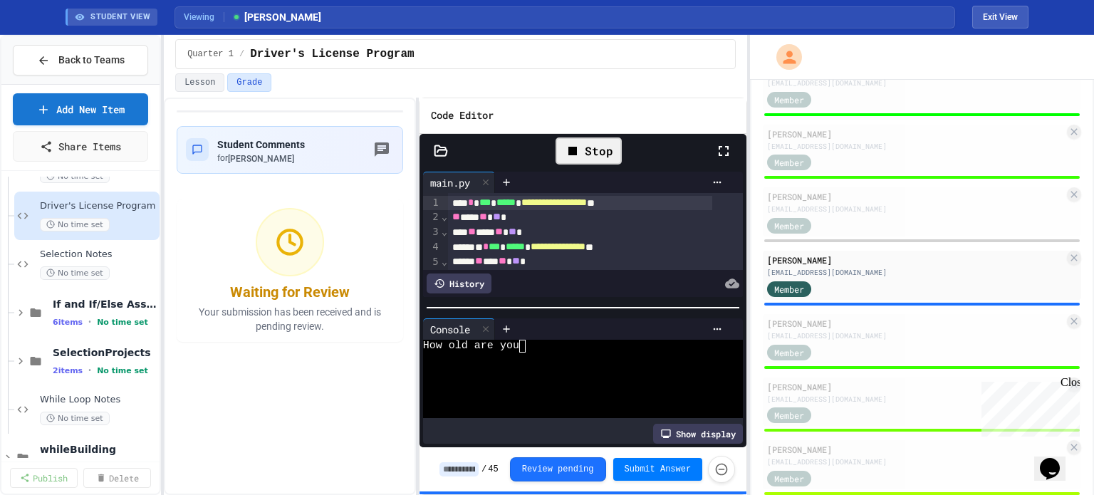
click at [567, 379] on div at bounding box center [570, 385] width 295 height 13
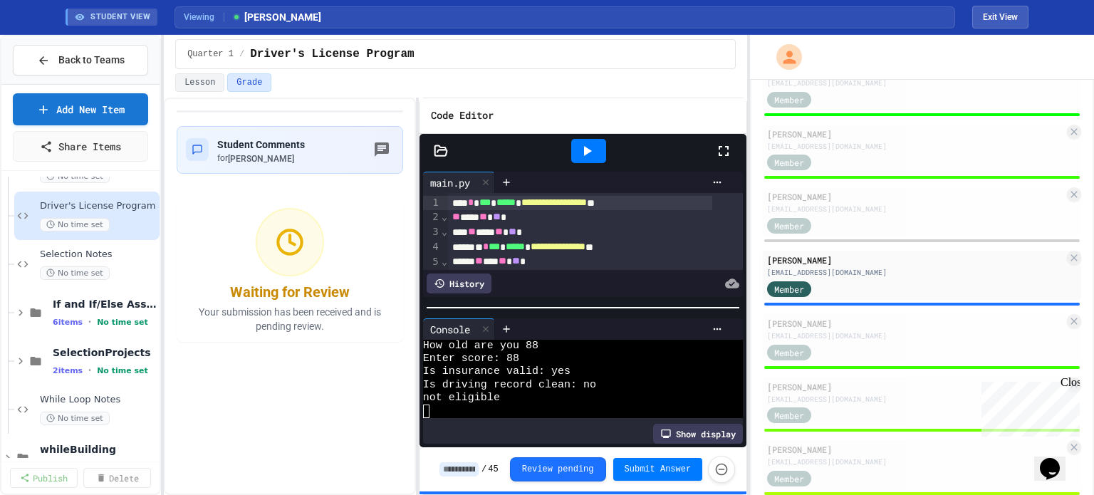
click at [470, 459] on div "/ 45 Review pending Submit Answer" at bounding box center [587, 469] width 296 height 27
click at [470, 465] on input at bounding box center [458, 469] width 39 height 14
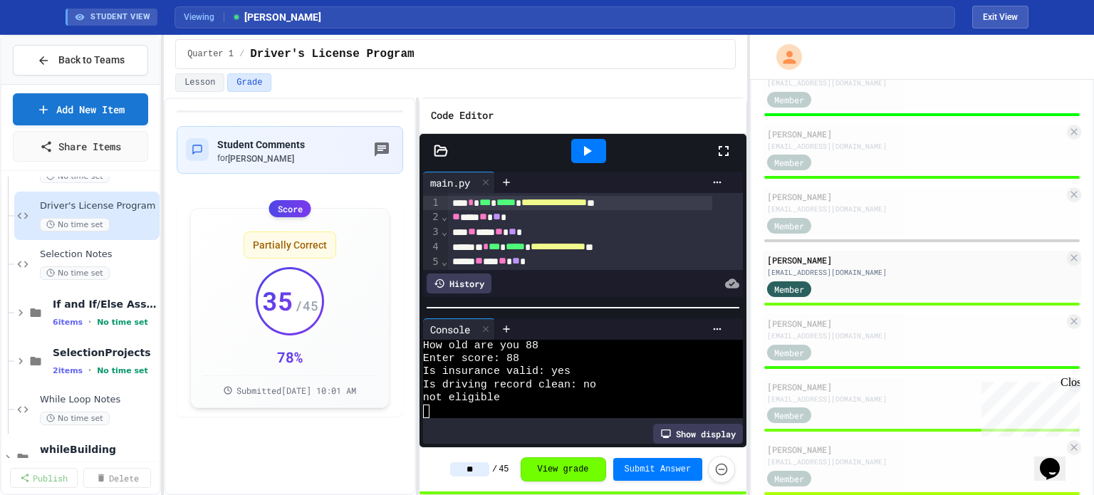
type input "**"
click at [323, 481] on div "Student Comments for Luke Serotsky Score Partially Correct 35 / 45 78 % Submitt…" at bounding box center [290, 296] width 252 height 397
click at [387, 150] on icon "button" at bounding box center [382, 149] width 14 height 14
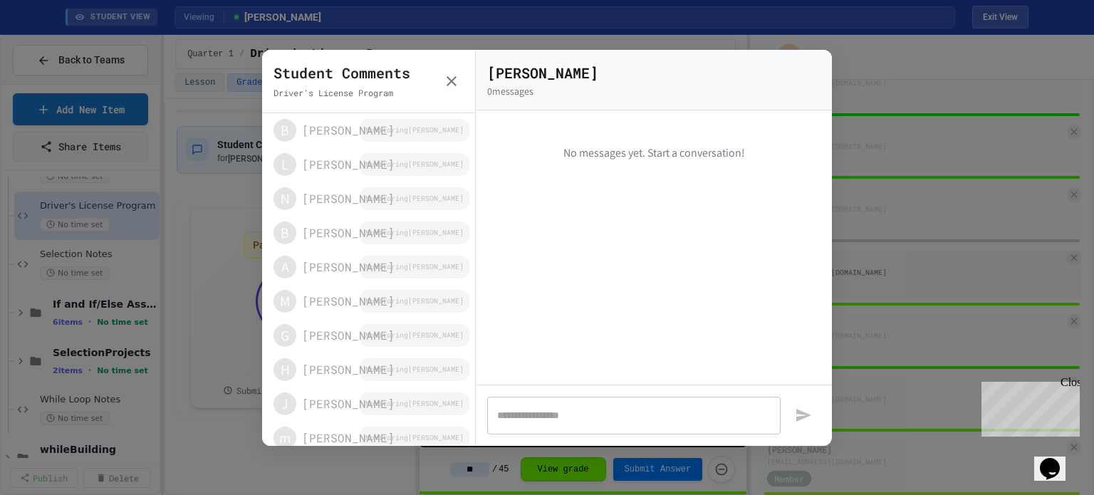
click at [621, 420] on textarea at bounding box center [633, 415] width 273 height 14
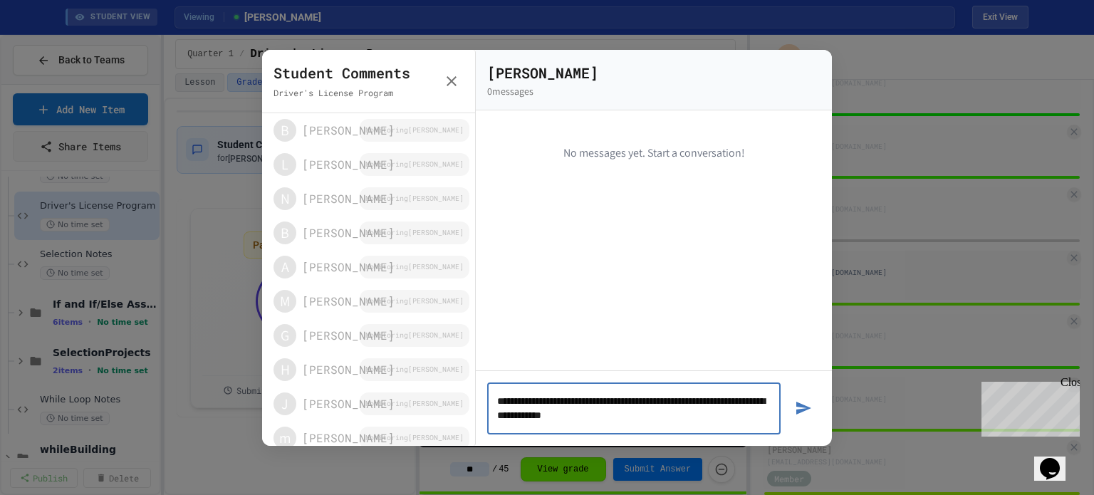
type textarea "**********"
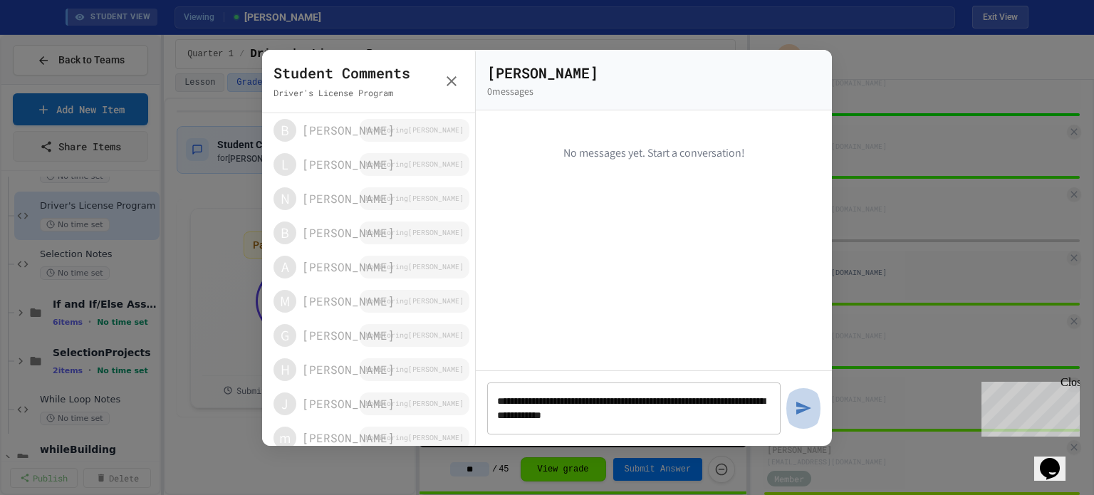
click at [803, 408] on icon "button" at bounding box center [803, 408] width 17 height 17
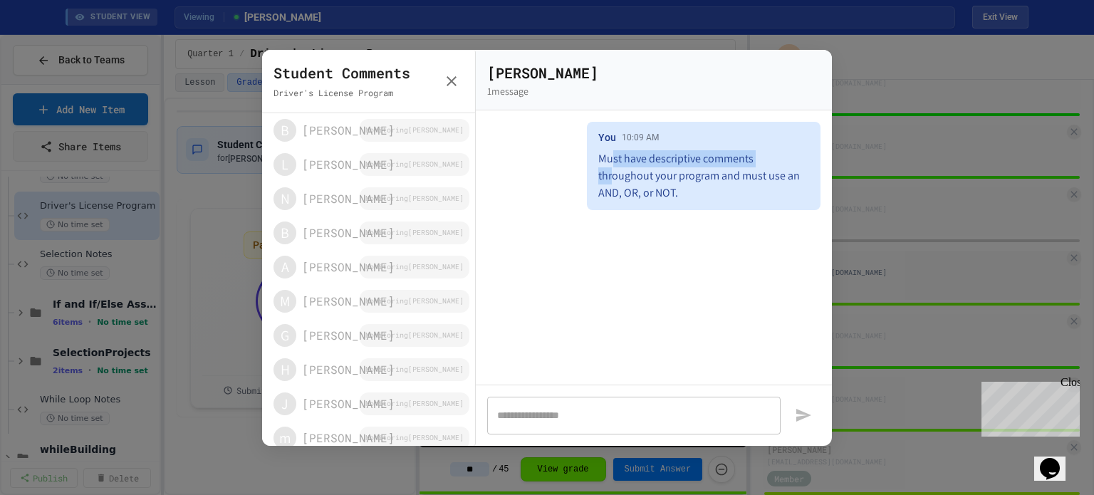
drag, startPoint x: 612, startPoint y: 163, endPoint x: 769, endPoint y: 159, distance: 157.5
click at [769, 159] on p "Must have descriptive comments throughout your program and must use an AND, OR,…" at bounding box center [703, 175] width 211 height 51
drag, startPoint x: 677, startPoint y: 179, endPoint x: 725, endPoint y: 192, distance: 49.4
click at [725, 192] on p "Must have descriptive comments throughout your program and must use an AND, OR,…" at bounding box center [703, 175] width 211 height 51
click at [448, 77] on icon "button" at bounding box center [452, 81] width 10 height 10
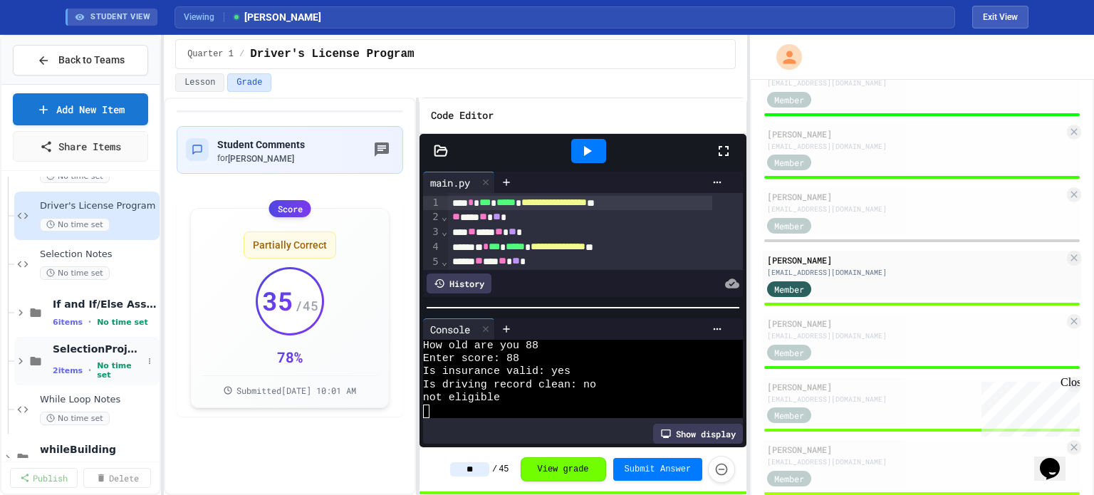
click at [86, 364] on div "2 items • No time set" at bounding box center [98, 370] width 90 height 19
click at [85, 404] on span "DogYears" at bounding box center [98, 400] width 90 height 12
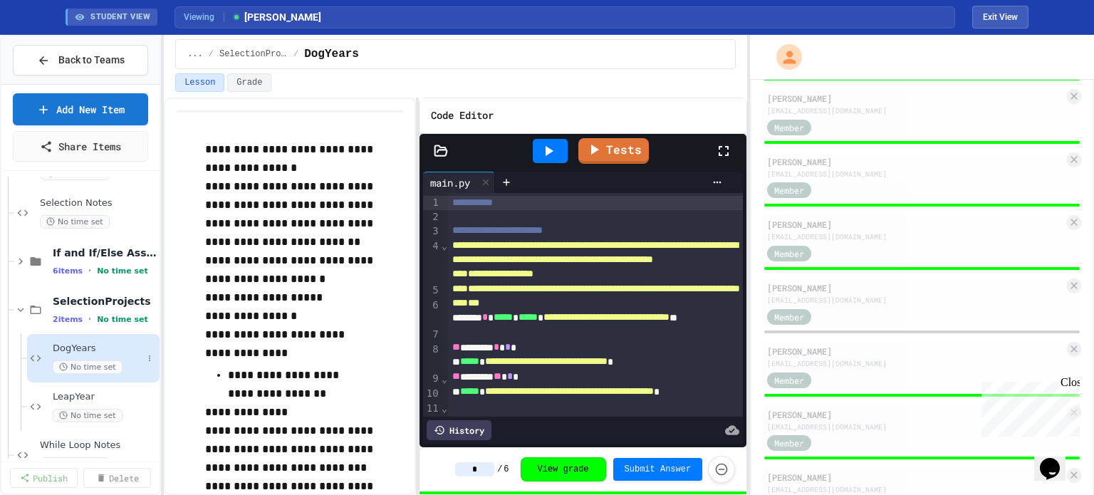
scroll to position [965, 0]
click at [77, 398] on span "LeapYear" at bounding box center [98, 397] width 90 height 12
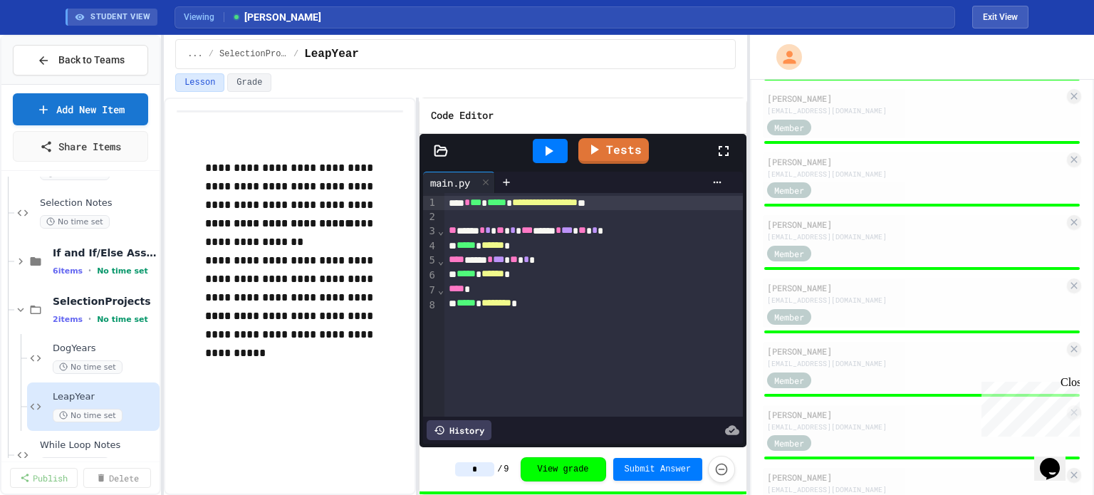
scroll to position [817, 0]
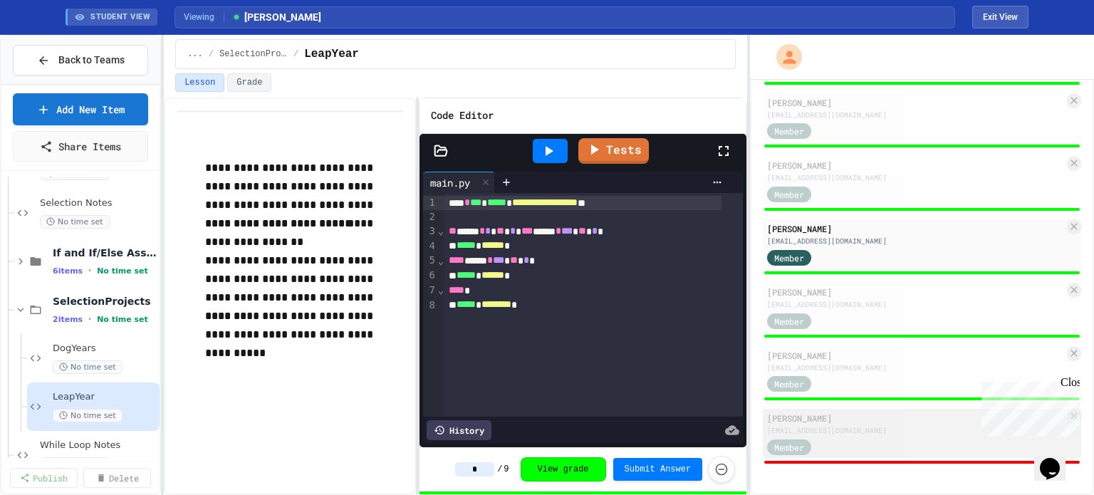
click at [855, 449] on div "Member" at bounding box center [915, 446] width 297 height 18
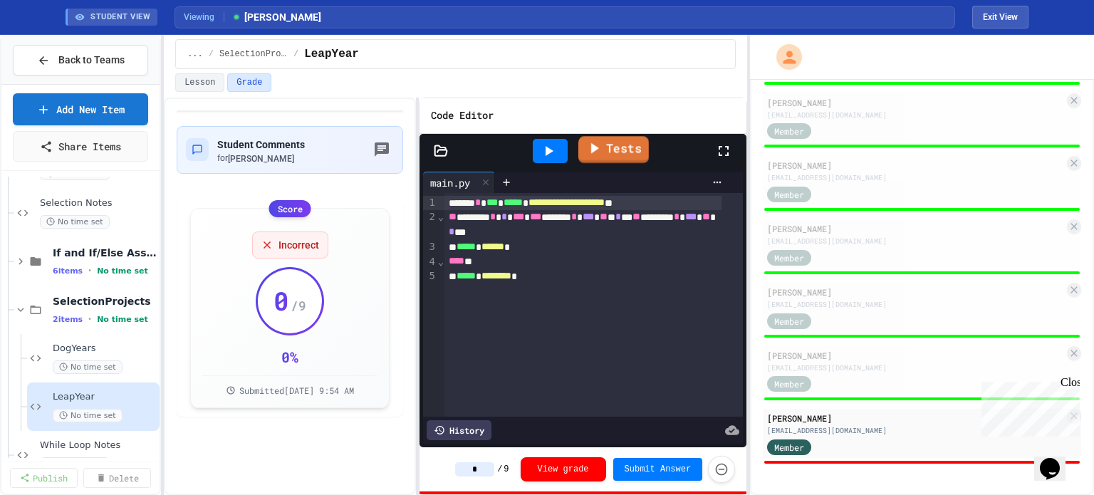
click at [602, 149] on icon at bounding box center [593, 148] width 17 height 18
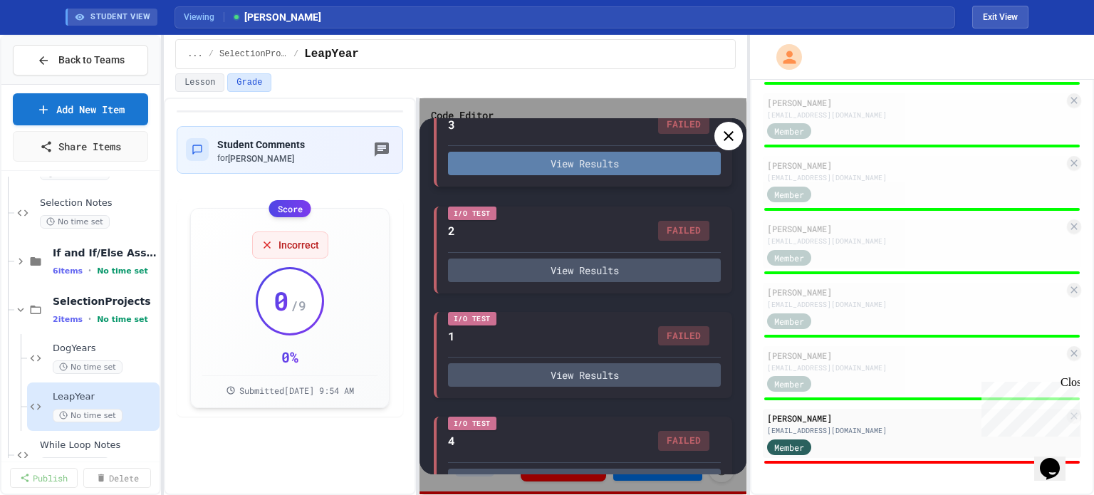
scroll to position [365, 0]
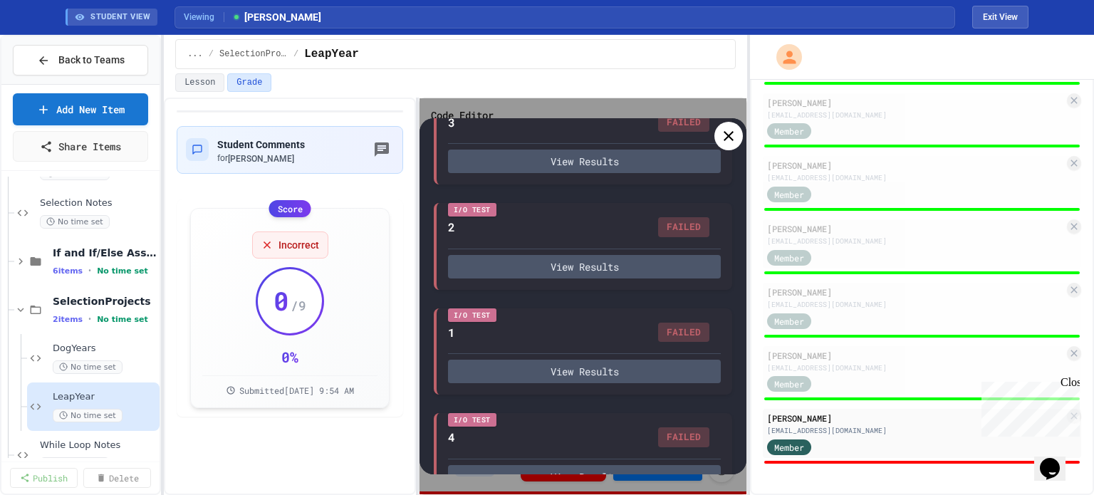
click at [721, 139] on icon at bounding box center [728, 135] width 17 height 17
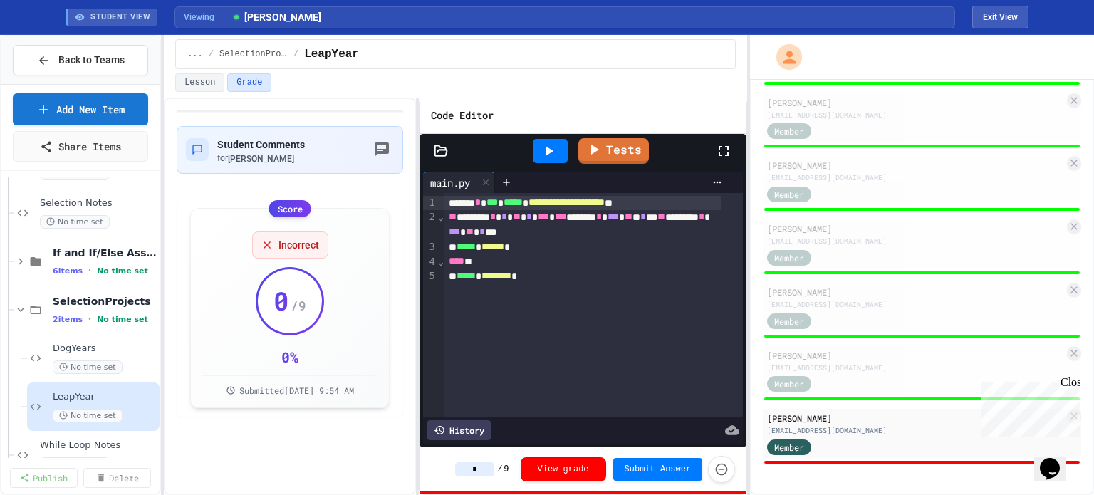
type input "*"
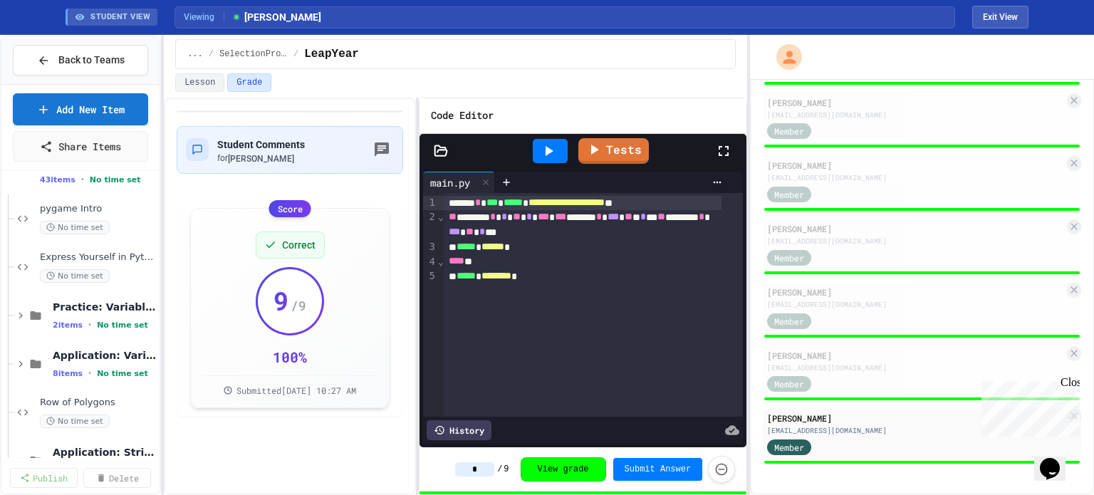
scroll to position [0, 0]
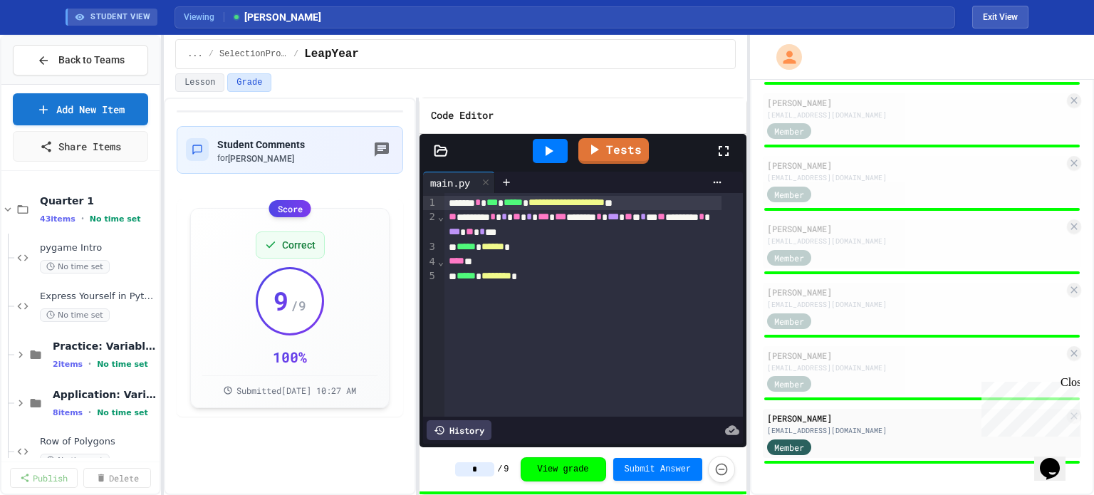
click at [77, 296] on span "Express Yourself in Python!" at bounding box center [98, 297] width 117 height 12
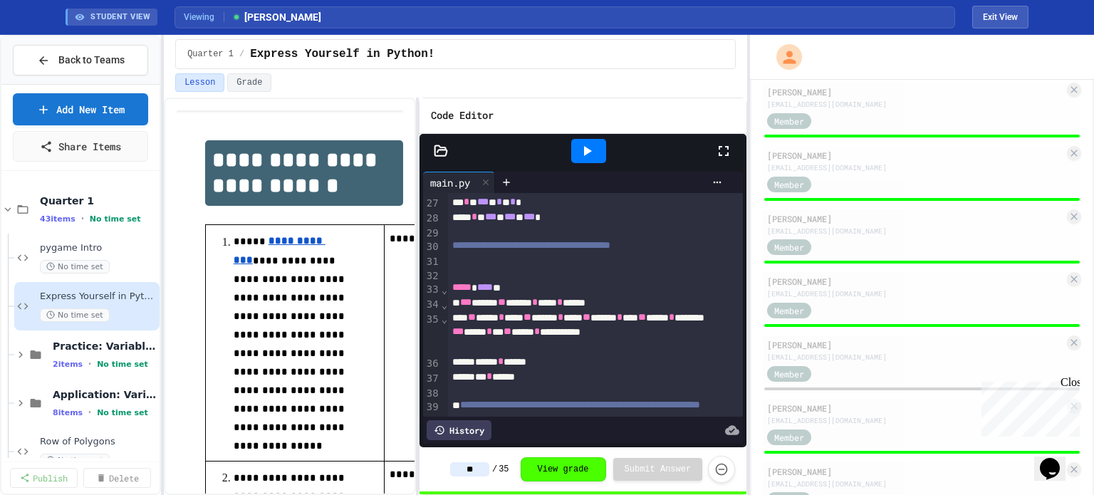
scroll to position [817, 0]
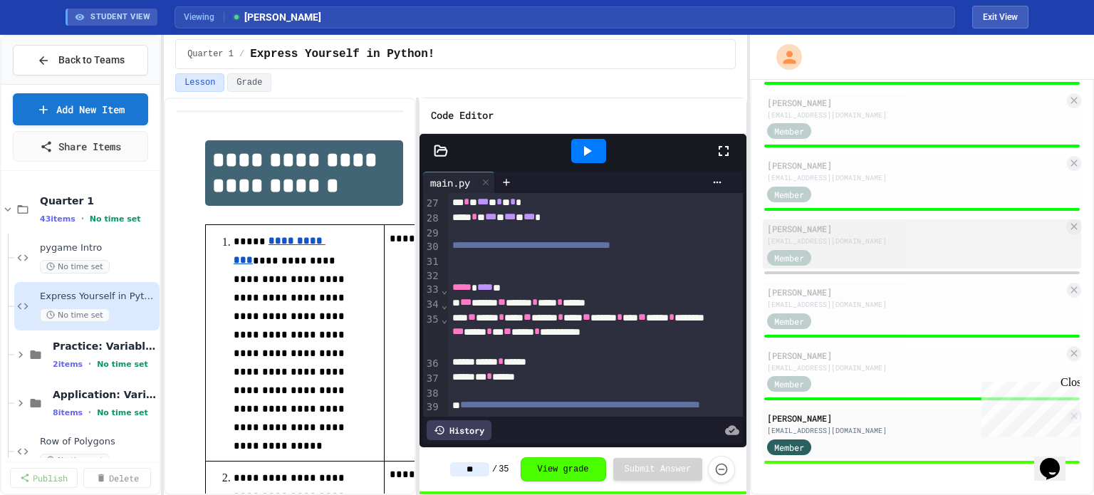
click at [840, 239] on div "[EMAIL_ADDRESS][DOMAIN_NAME]" at bounding box center [915, 241] width 297 height 11
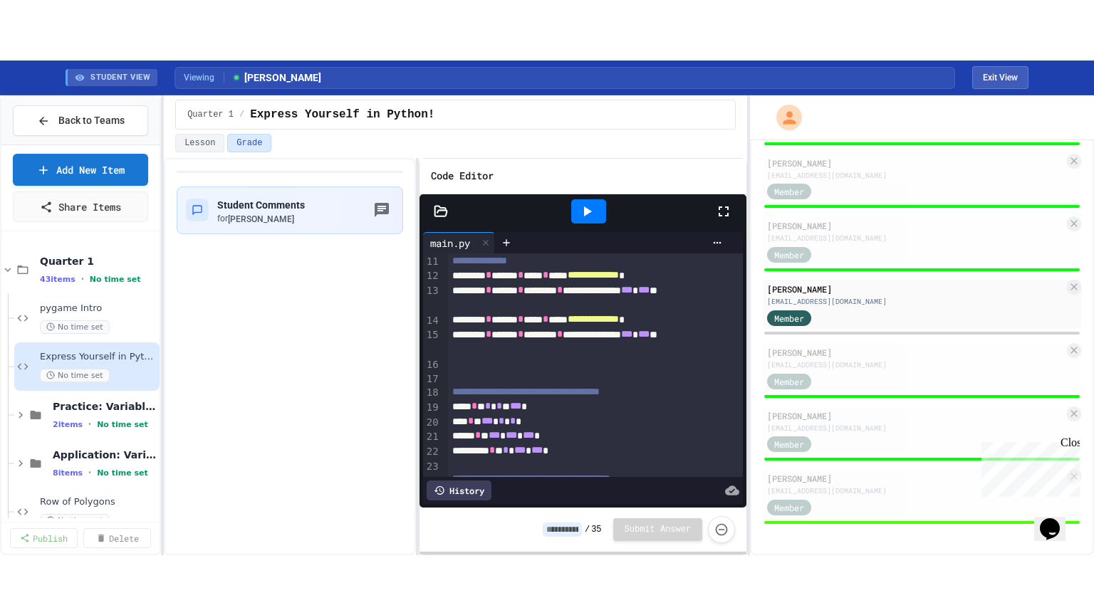
scroll to position [145, 0]
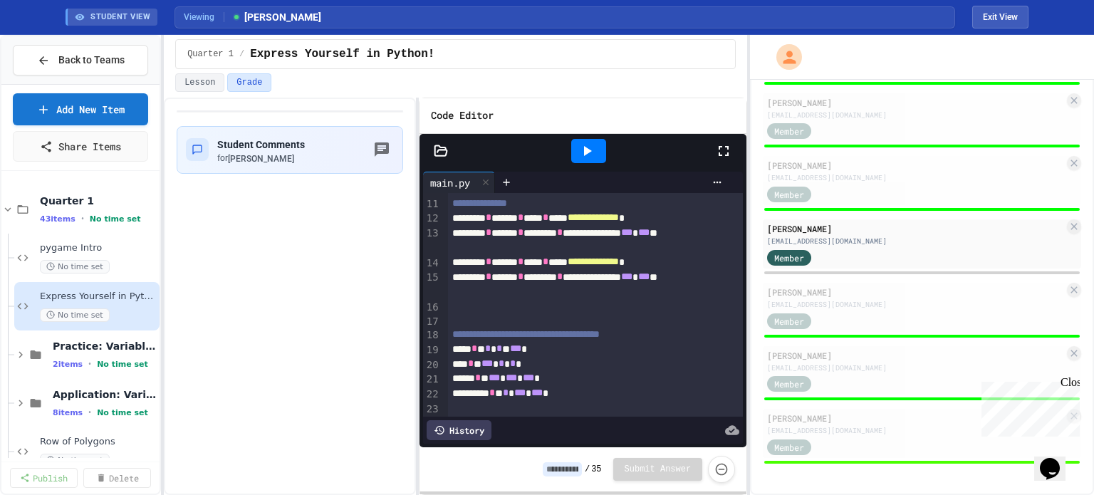
click at [584, 148] on icon at bounding box center [588, 151] width 8 height 10
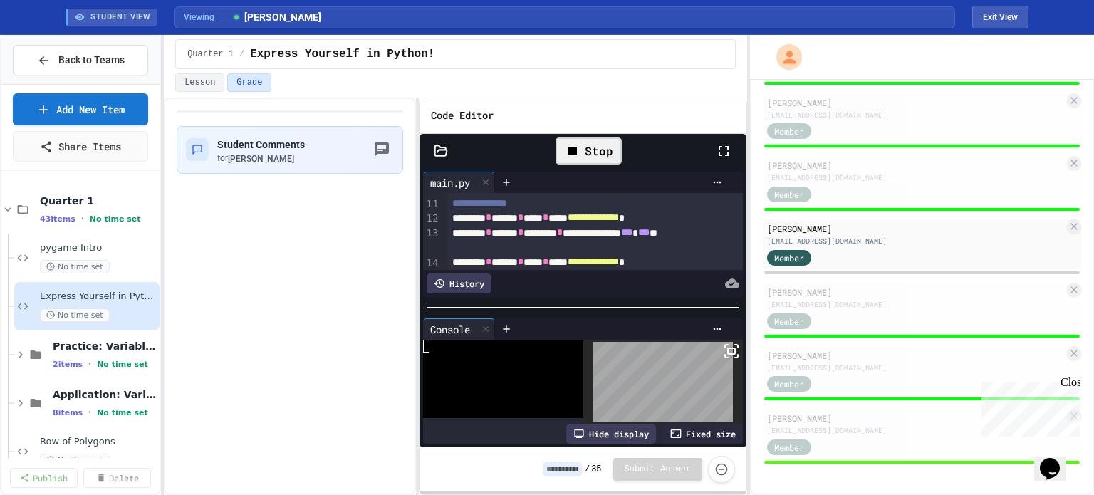
click at [723, 350] on icon at bounding box center [731, 351] width 17 height 17
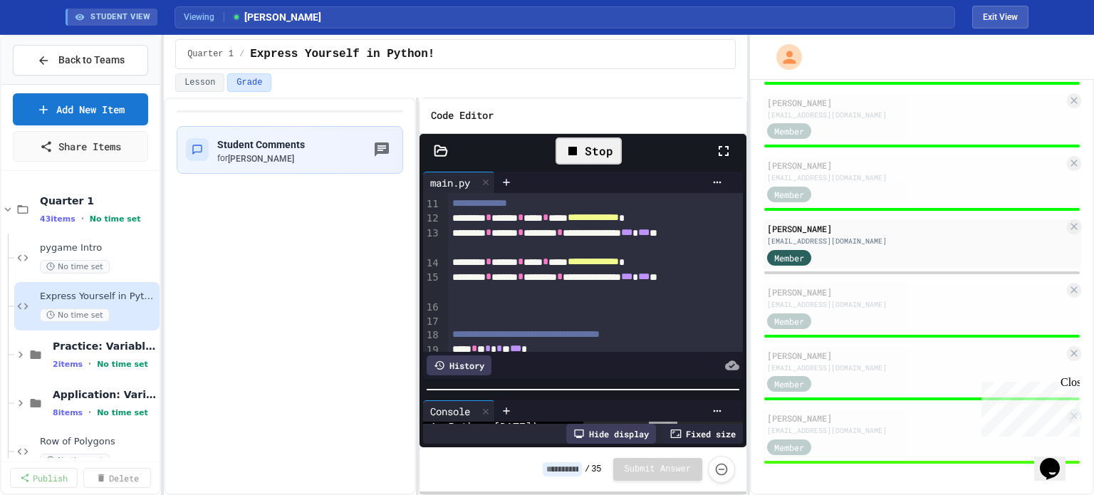
scroll to position [78, 0]
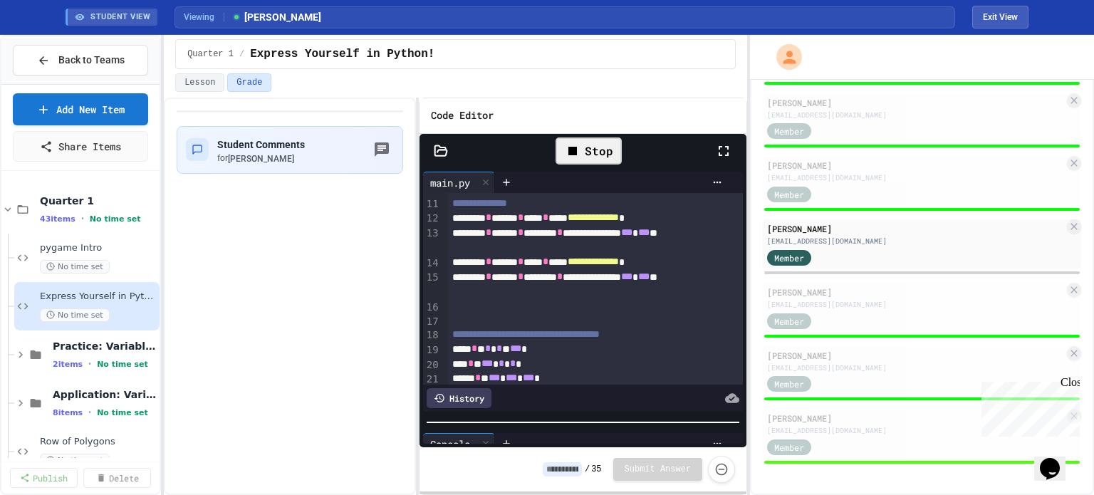
click at [572, 420] on div "**********" at bounding box center [583, 308] width 327 height 280
click at [594, 146] on div "Stop" at bounding box center [589, 150] width 66 height 27
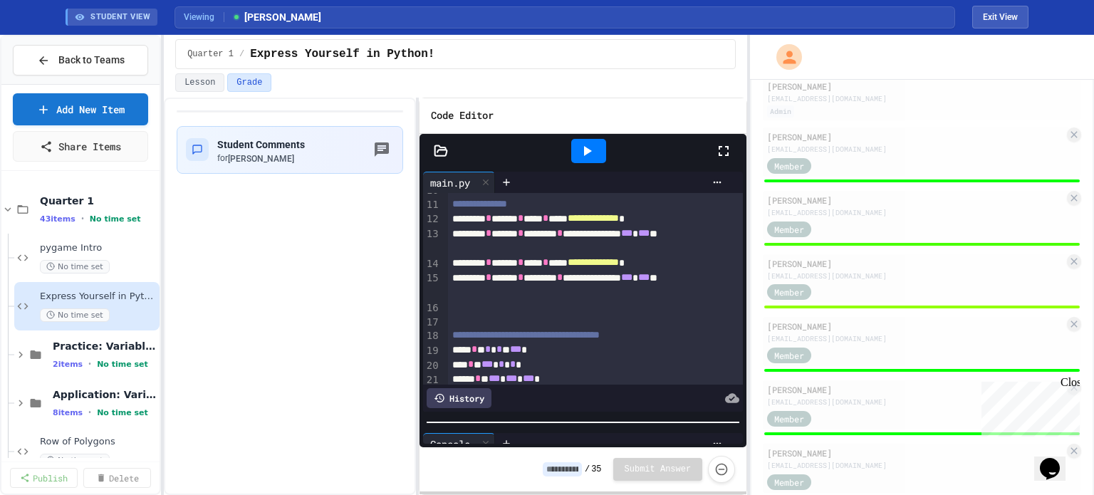
scroll to position [0, 0]
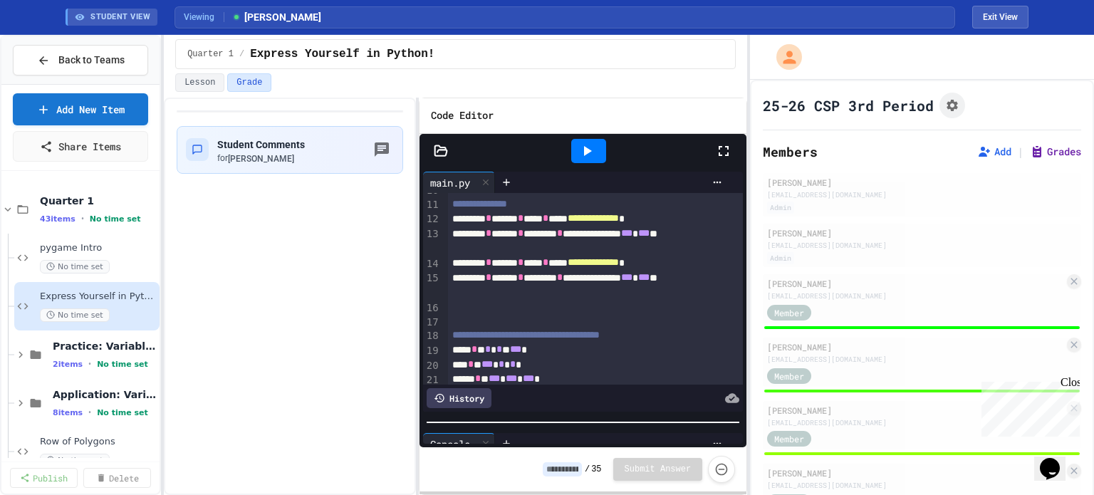
click at [1043, 145] on button "Grades" at bounding box center [1055, 152] width 51 height 14
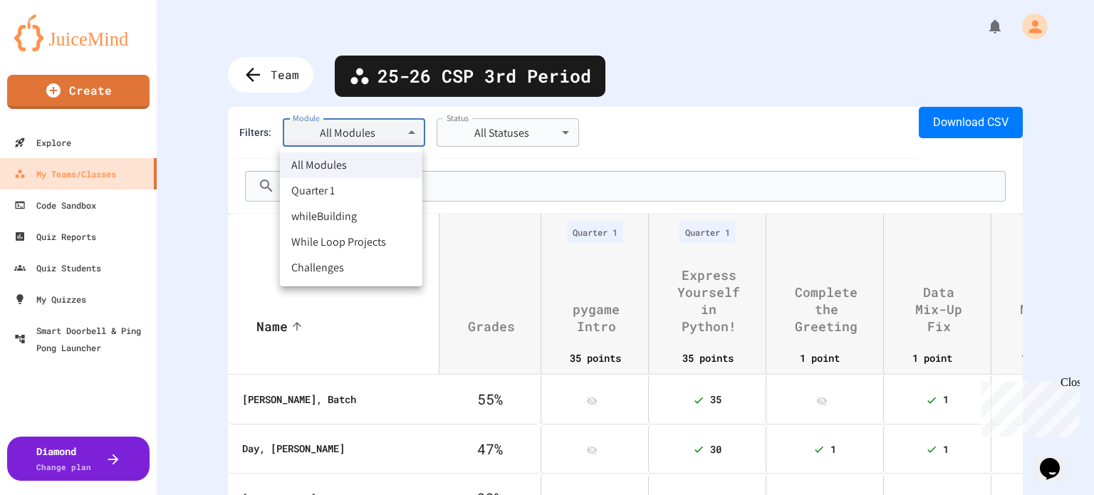
click at [403, 137] on body "**********" at bounding box center [547, 247] width 1094 height 495
click at [358, 220] on li "whileBuilding" at bounding box center [351, 217] width 142 height 26
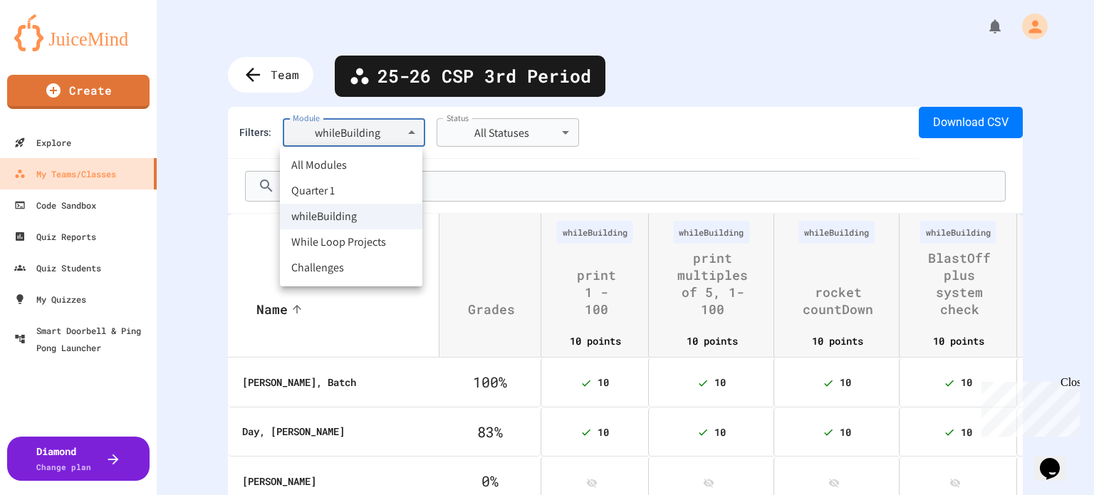
click at [364, 138] on body "**********" at bounding box center [547, 247] width 1094 height 495
click at [359, 246] on li "While Loop Projects" at bounding box center [351, 242] width 142 height 26
type input "**********"
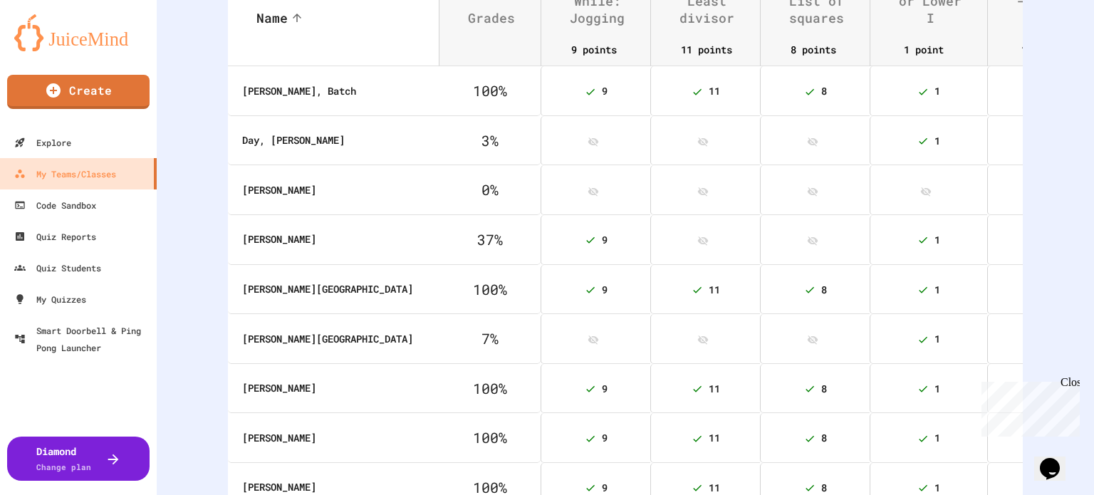
scroll to position [316, 0]
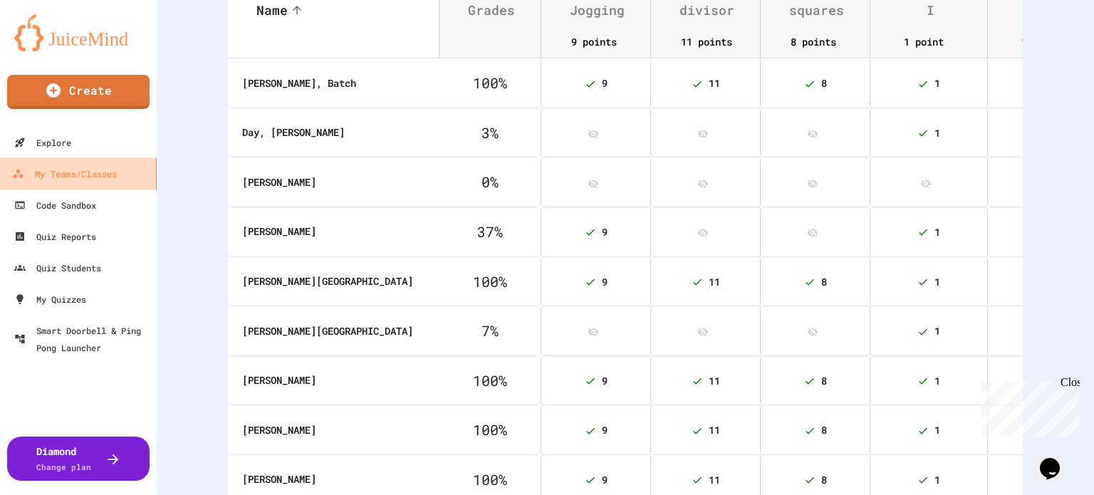
click at [97, 172] on div "My Teams/Classes" at bounding box center [64, 174] width 105 height 18
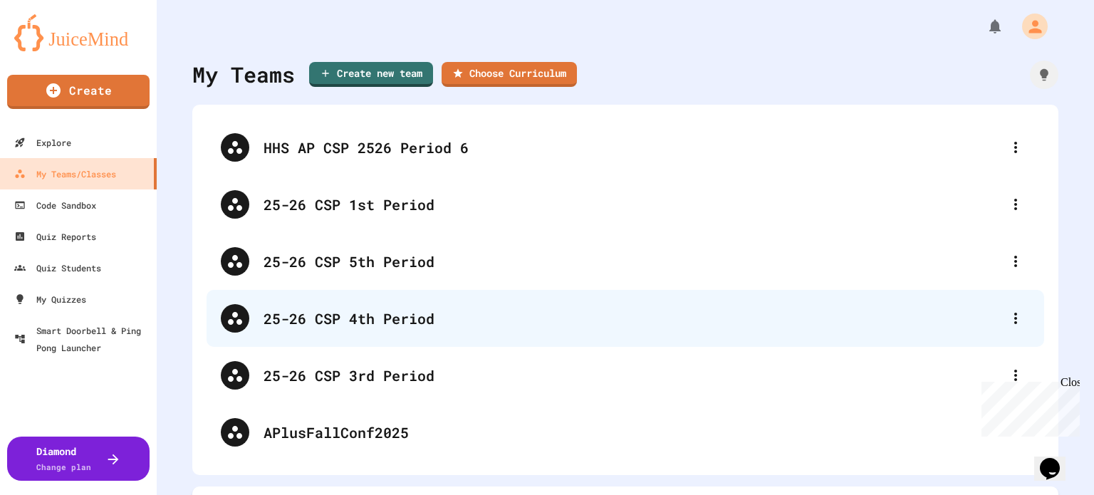
click at [333, 295] on div "25-26 CSP 4th Period" at bounding box center [626, 318] width 838 height 57
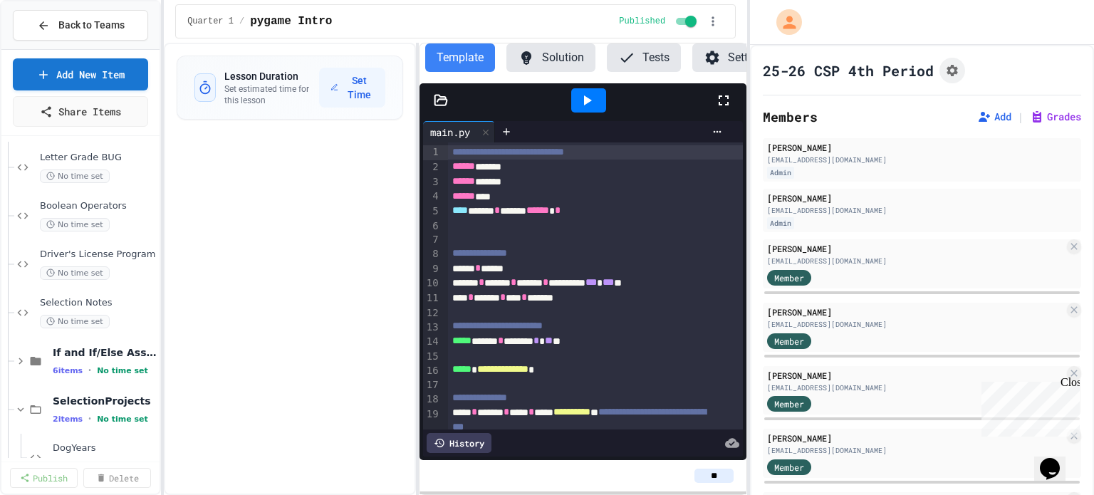
scroll to position [964, 0]
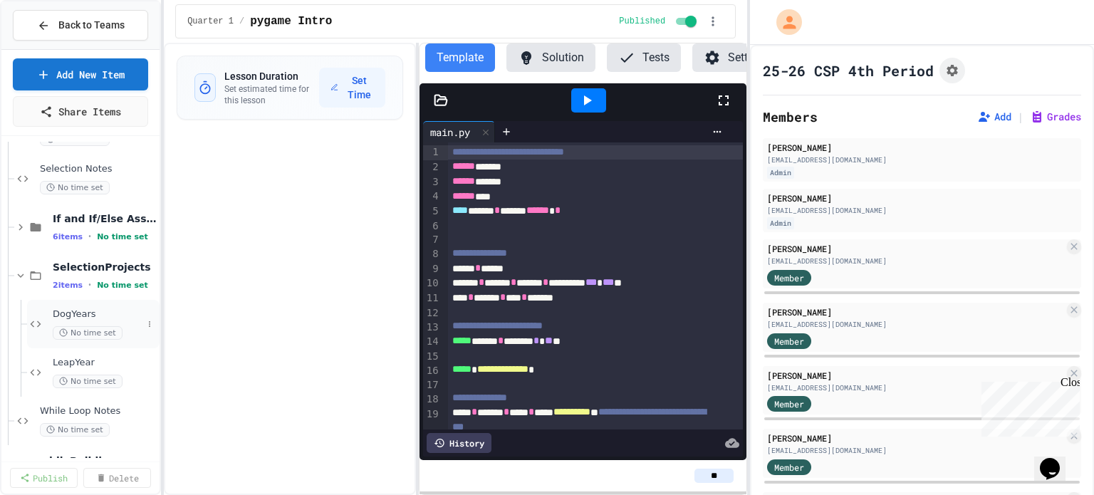
click at [73, 318] on span "DogYears" at bounding box center [98, 314] width 90 height 12
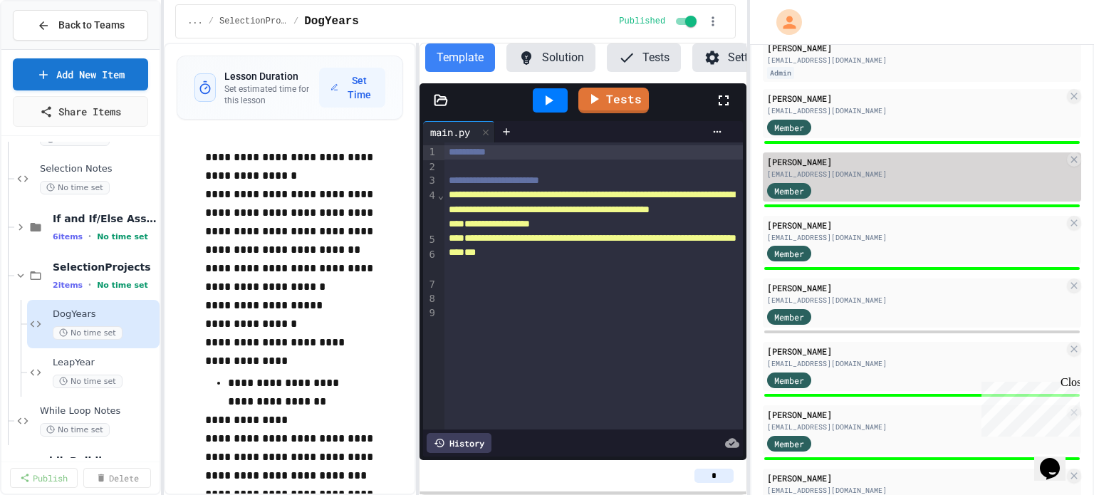
scroll to position [150, 0]
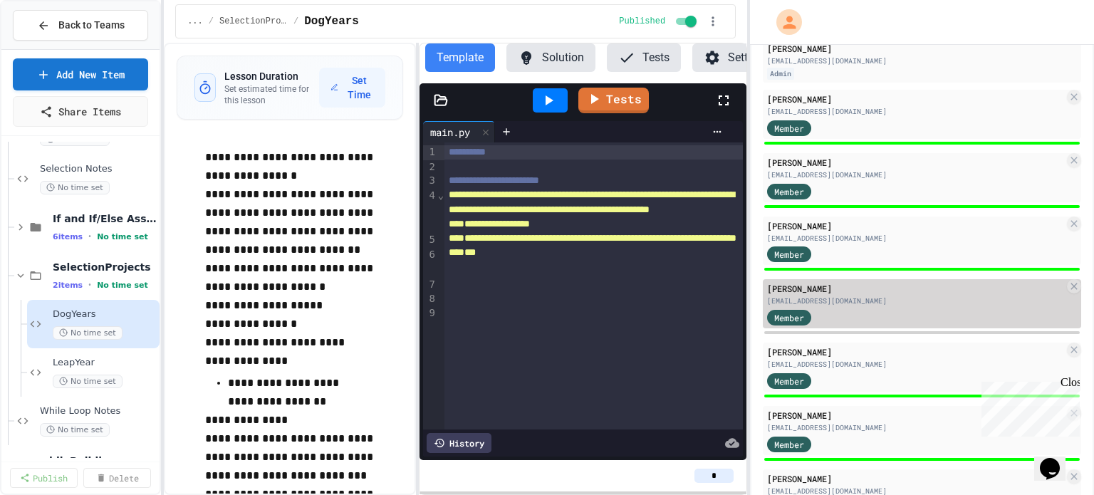
click at [862, 311] on div "Member" at bounding box center [915, 317] width 297 height 18
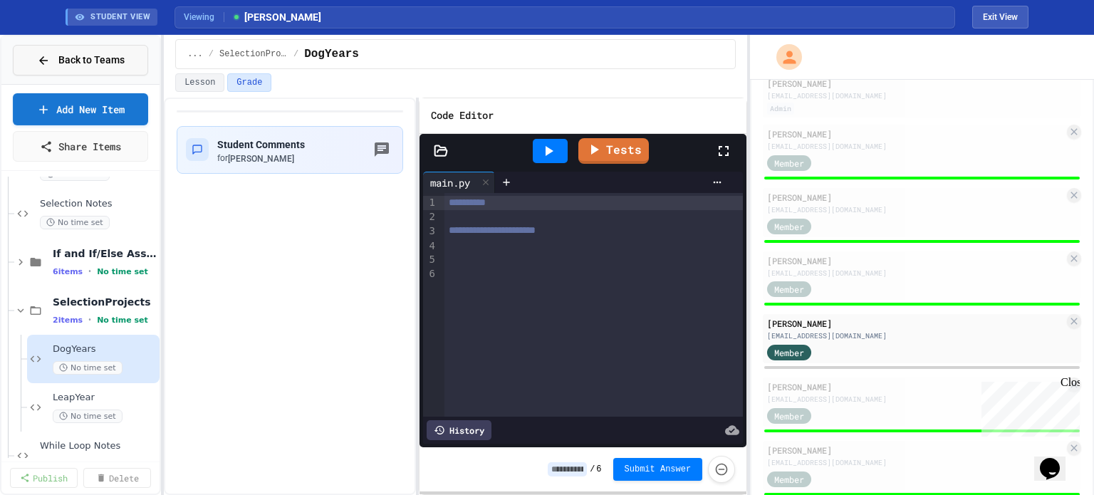
click at [102, 70] on button "Back to Teams" at bounding box center [80, 60] width 135 height 31
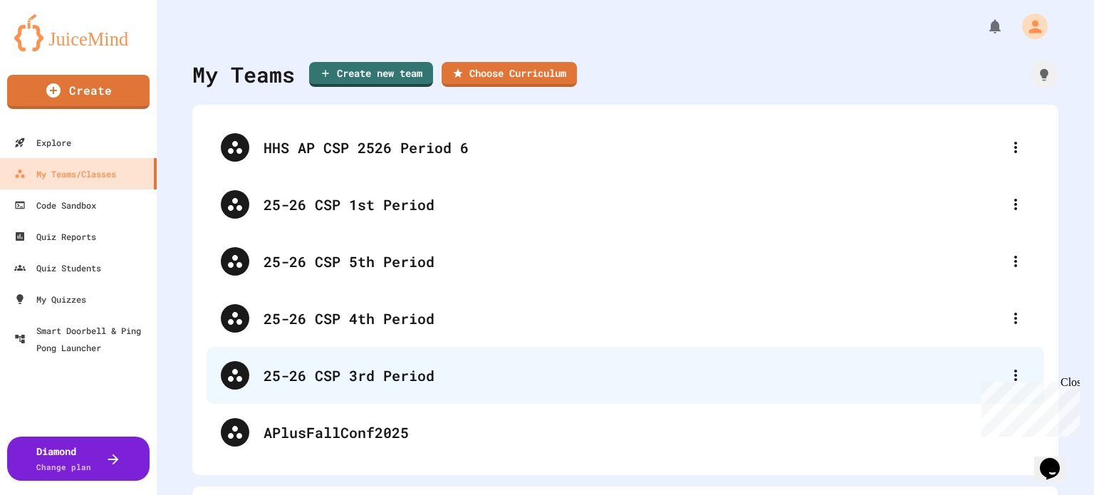
click at [365, 372] on div "25-26 CSP 3rd Period" at bounding box center [633, 375] width 738 height 21
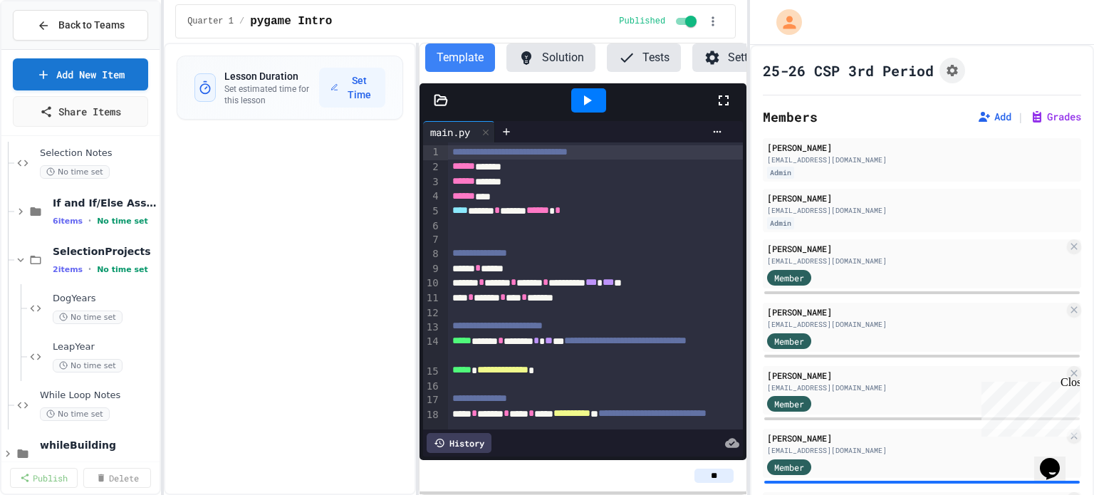
scroll to position [981, 0]
click at [85, 299] on span "DogYears" at bounding box center [98, 297] width 90 height 12
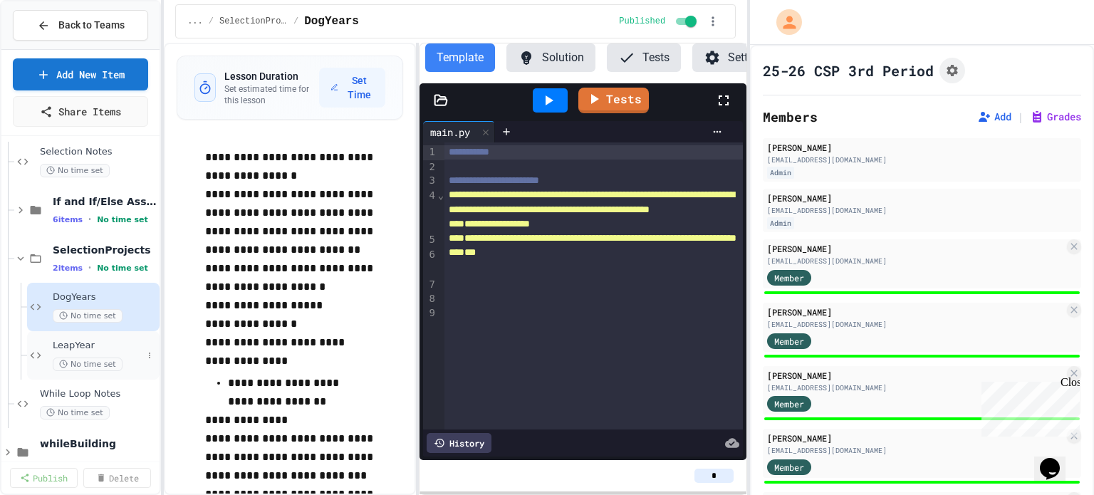
click at [98, 348] on span "LeapYear" at bounding box center [98, 346] width 90 height 12
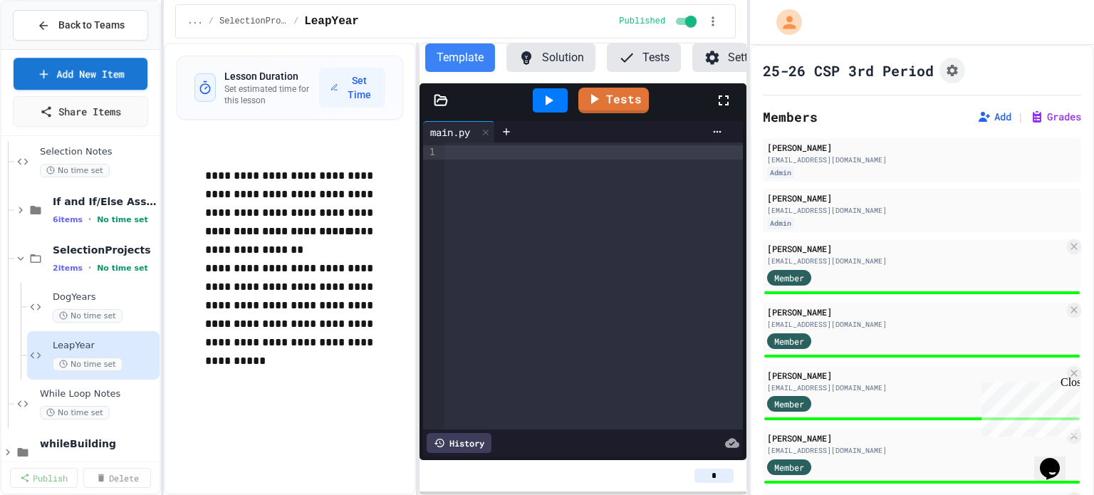
click at [74, 43] on div "Back to Teams" at bounding box center [80, 25] width 158 height 48
click at [74, 41] on div "Back to Teams" at bounding box center [80, 25] width 158 height 48
click at [68, 31] on span "Back to Teams" at bounding box center [91, 25] width 66 height 15
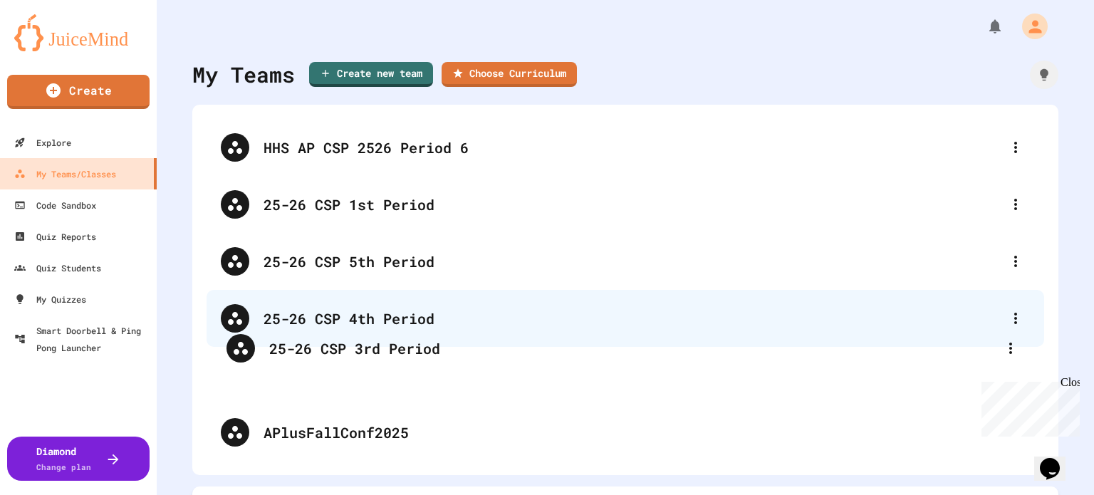
drag, startPoint x: 360, startPoint y: 366, endPoint x: 365, endPoint y: 339, distance: 27.5
click at [365, 339] on div "HHS AP CSP 2526 Period 6 25-26 CSP 1st Period 25-26 CSP 5th Period 25-26 CSP 4t…" at bounding box center [626, 290] width 838 height 342
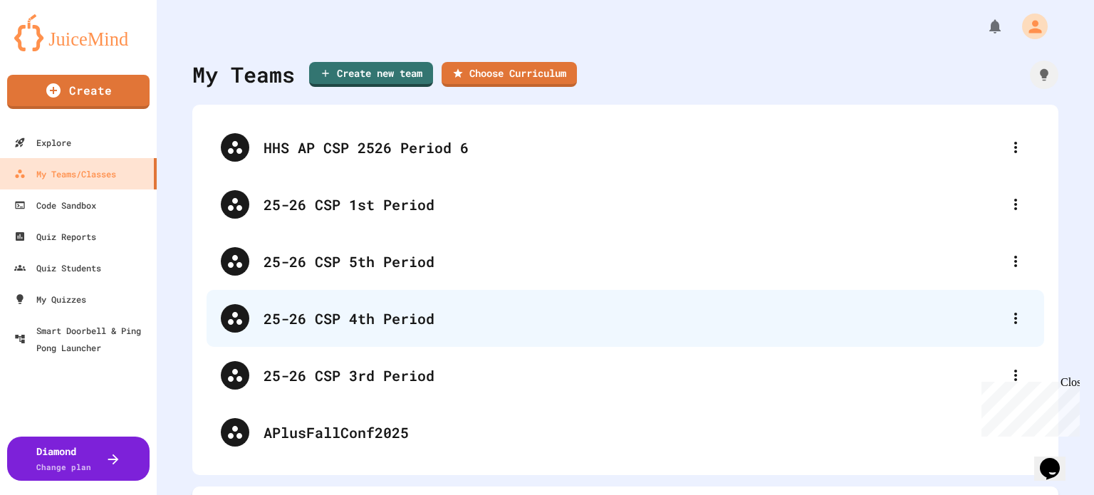
click at [363, 335] on div "25-26 CSP 4th Period" at bounding box center [626, 318] width 838 height 57
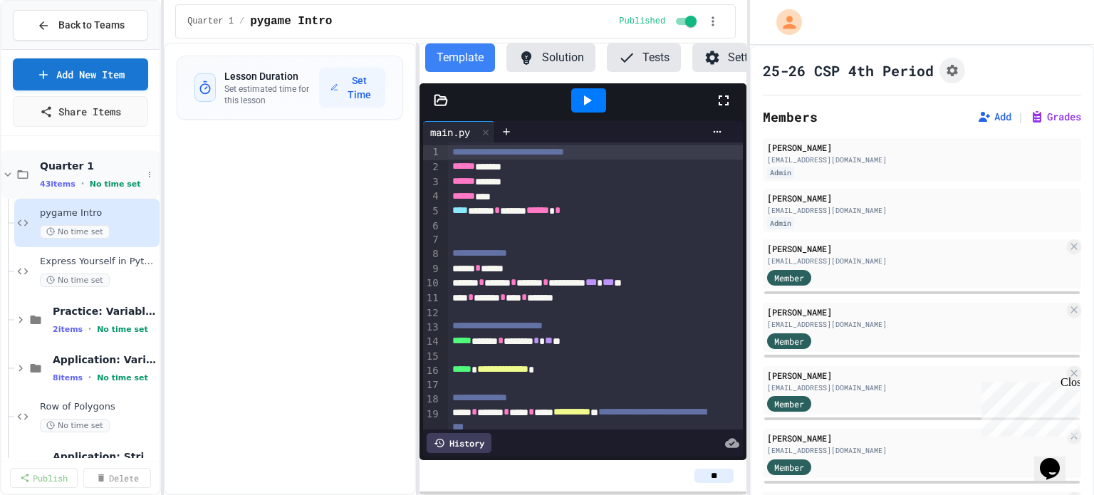
click at [78, 162] on span "Quarter 1" at bounding box center [91, 166] width 103 height 13
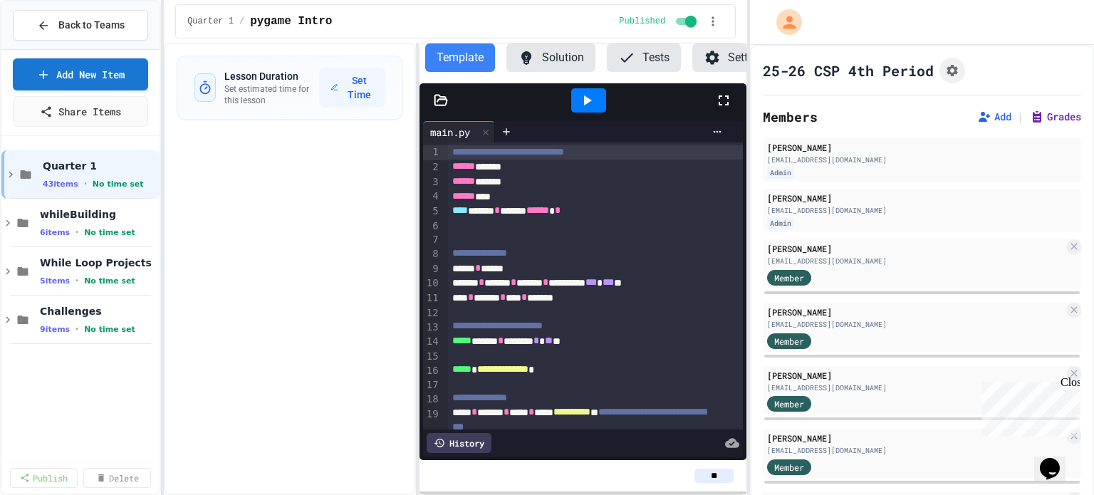
click at [1033, 114] on icon at bounding box center [1037, 117] width 9 height 11
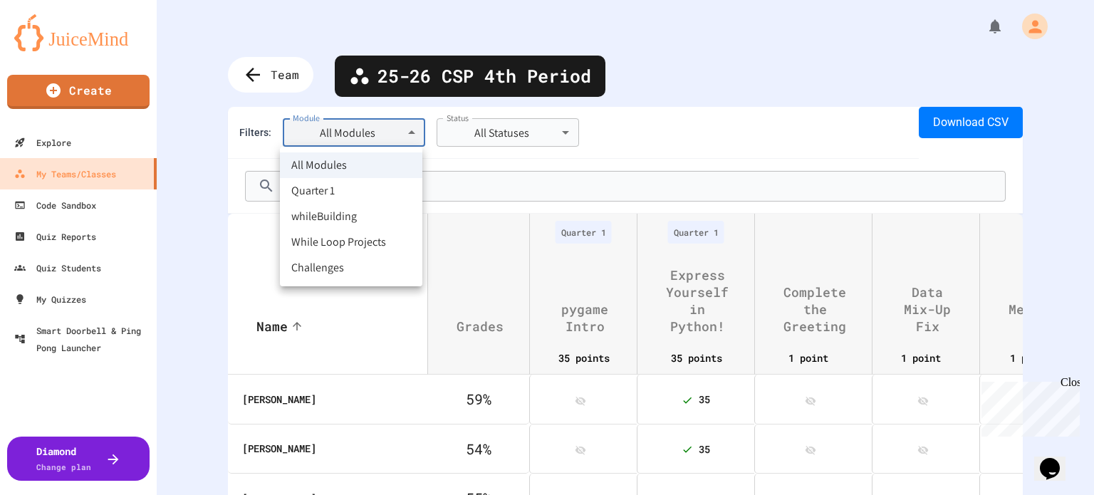
click at [359, 143] on body "**********" at bounding box center [547, 247] width 1094 height 495
click at [353, 249] on li "While Loop Projects" at bounding box center [351, 242] width 142 height 26
type input "**********"
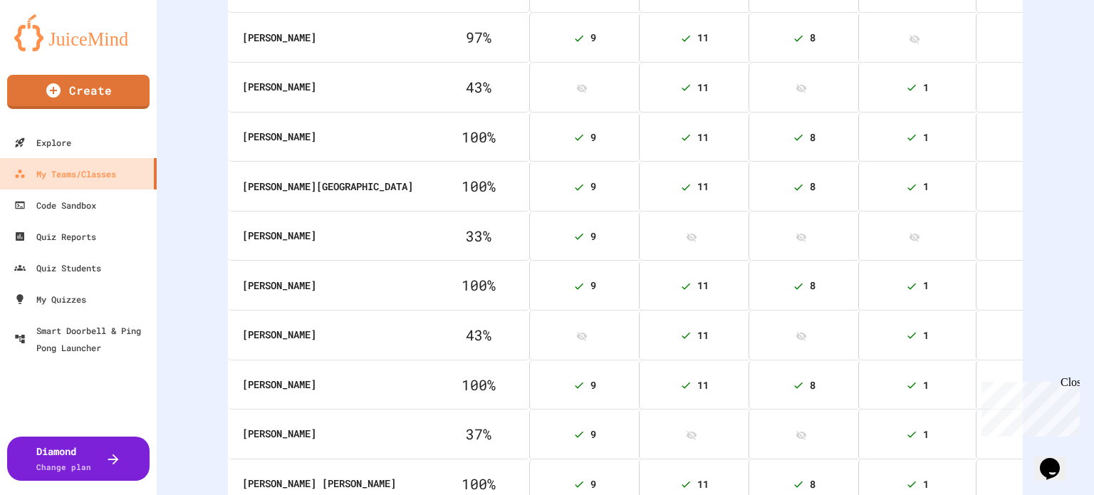
scroll to position [823, 0]
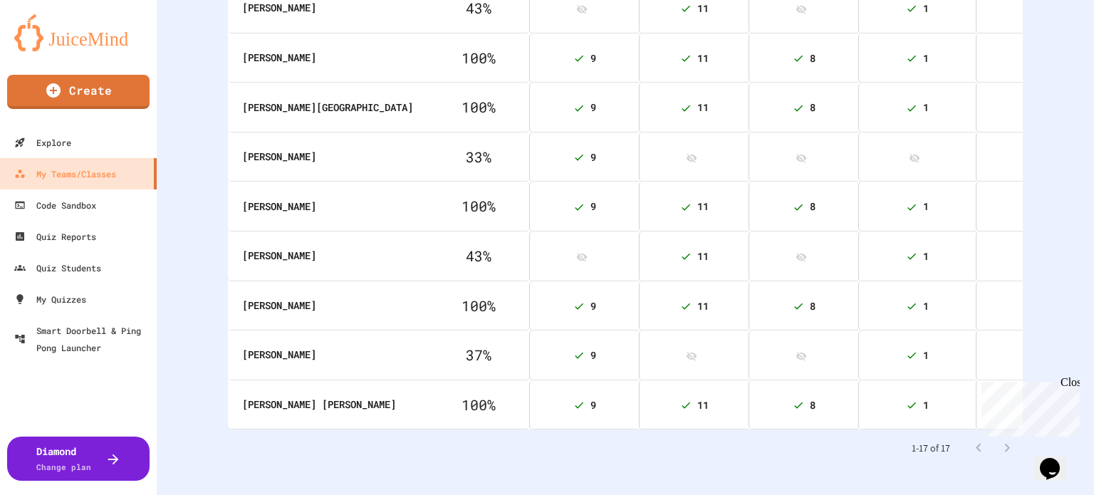
click at [427, 236] on th "43 %" at bounding box center [478, 256] width 102 height 50
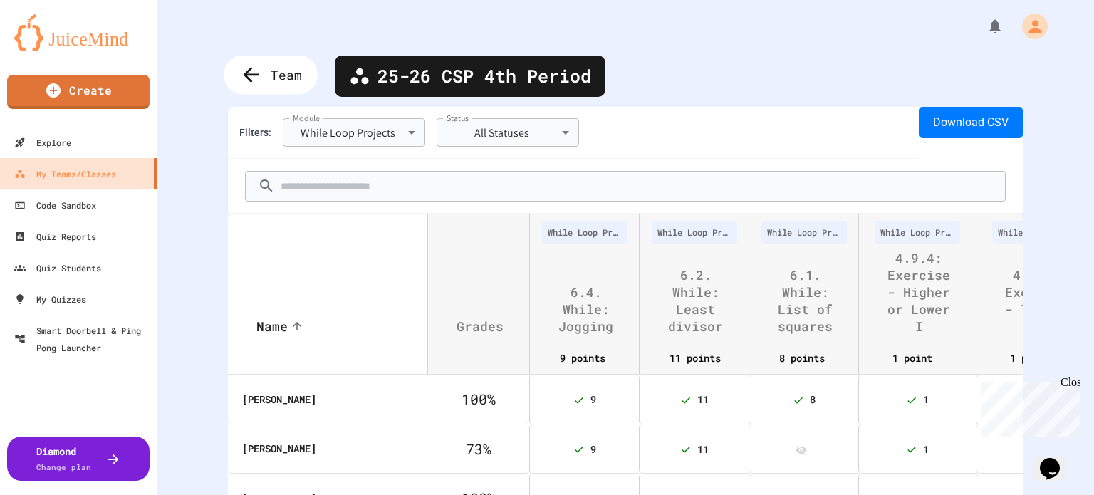
click at [262, 66] on icon at bounding box center [251, 75] width 24 height 24
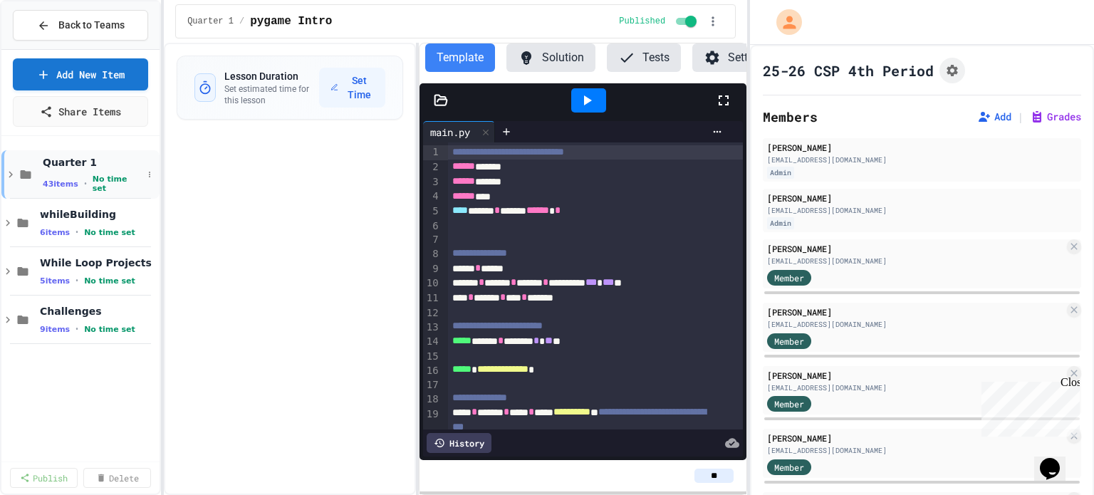
click at [82, 179] on div "43 items • No time set" at bounding box center [93, 183] width 100 height 19
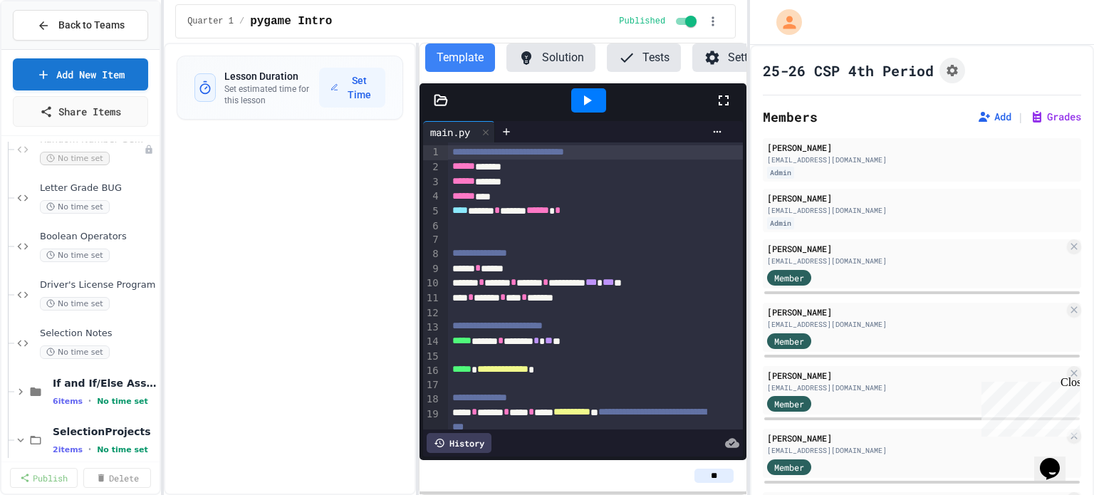
scroll to position [802, 0]
click at [72, 395] on span "6 items" at bounding box center [68, 399] width 30 height 9
click at [71, 395] on span "6 items" at bounding box center [68, 399] width 30 height 9
click at [79, 432] on div "SelectionProjects 2 items • No time set" at bounding box center [98, 439] width 90 height 38
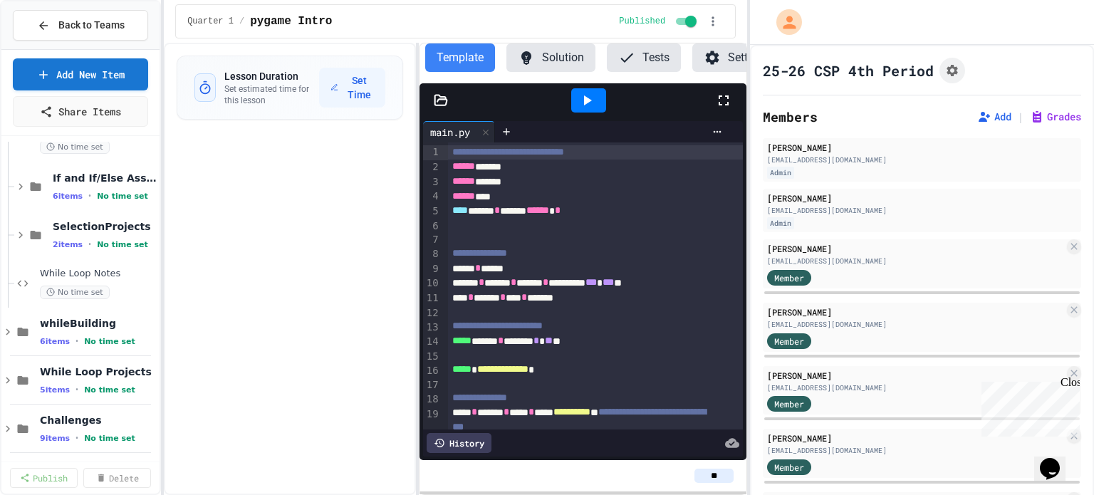
scroll to position [1004, 0]
click at [75, 241] on span "2 items" at bounding box center [68, 245] width 30 height 9
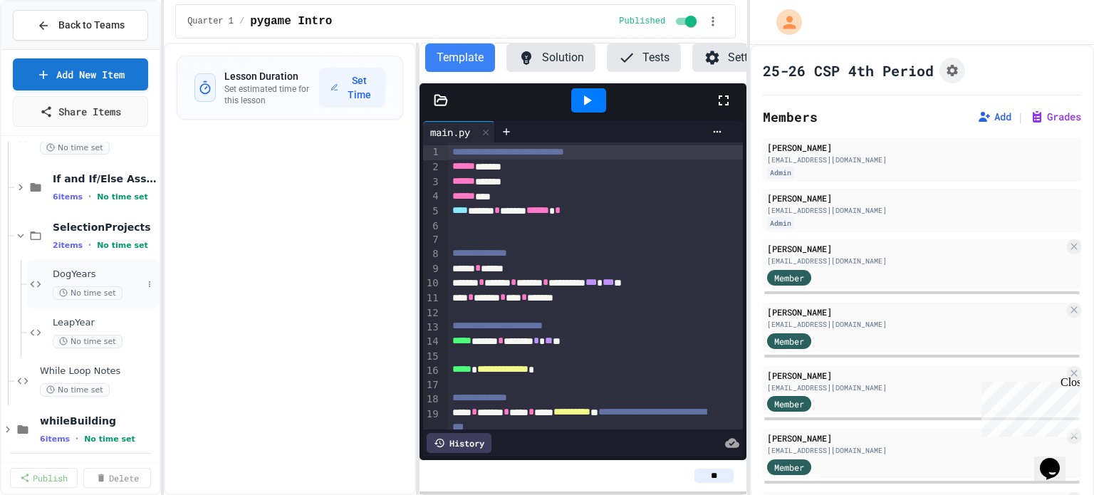
click at [66, 286] on span "No time set" at bounding box center [88, 293] width 70 height 14
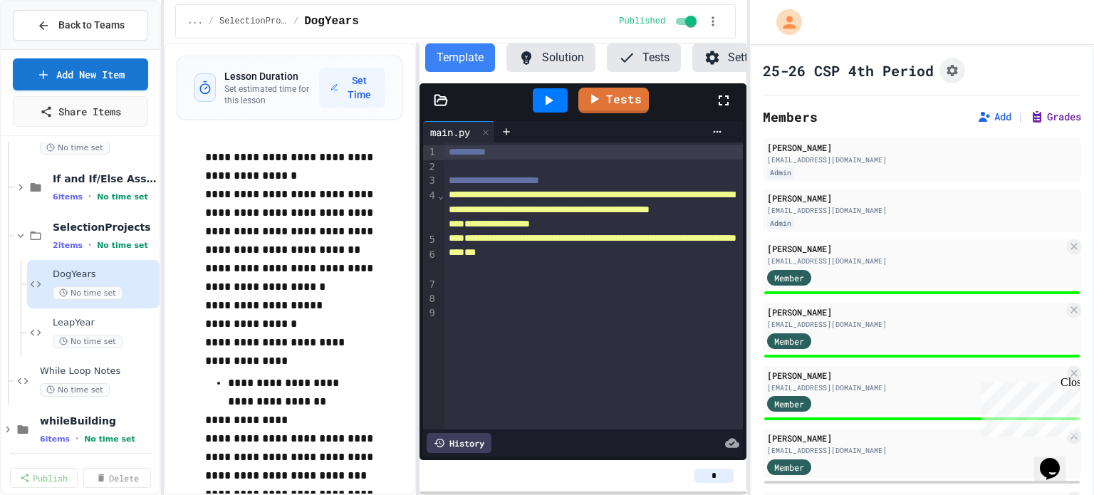
click at [1051, 118] on button "Grades" at bounding box center [1055, 117] width 51 height 14
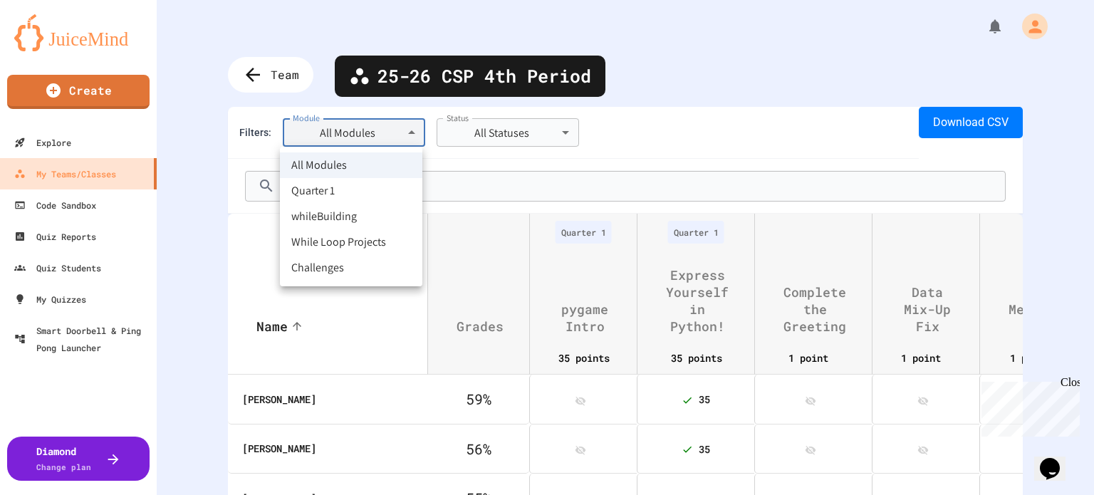
click at [297, 131] on body "**********" at bounding box center [547, 247] width 1094 height 495
click at [335, 247] on li "While Loop Projects" at bounding box center [351, 242] width 142 height 26
type input "**********"
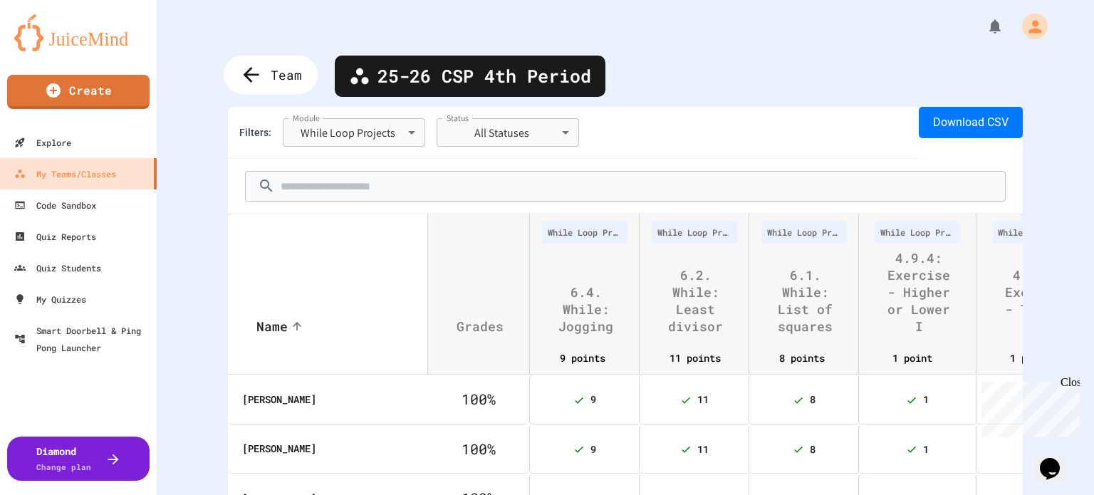
click at [264, 81] on div "Team" at bounding box center [271, 75] width 94 height 39
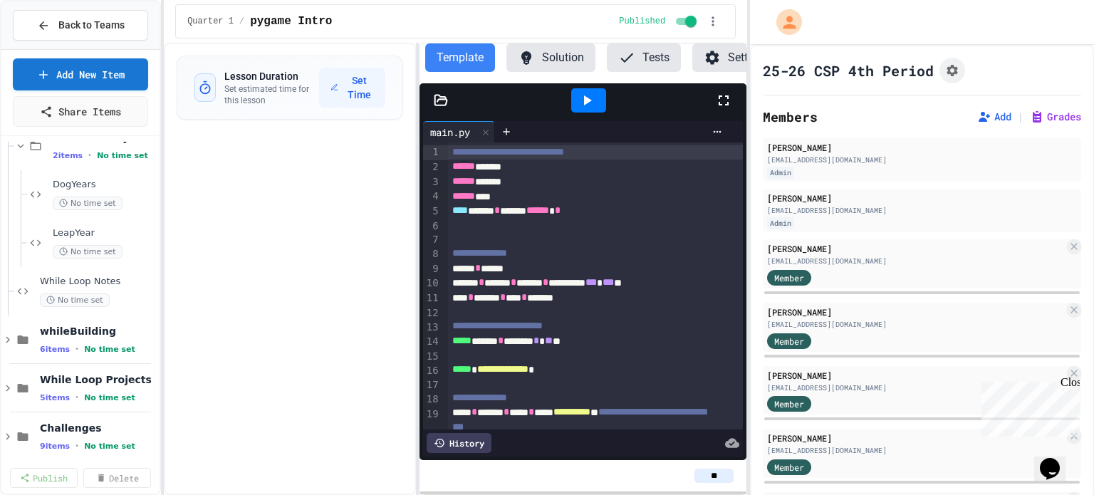
scroll to position [1105, 0]
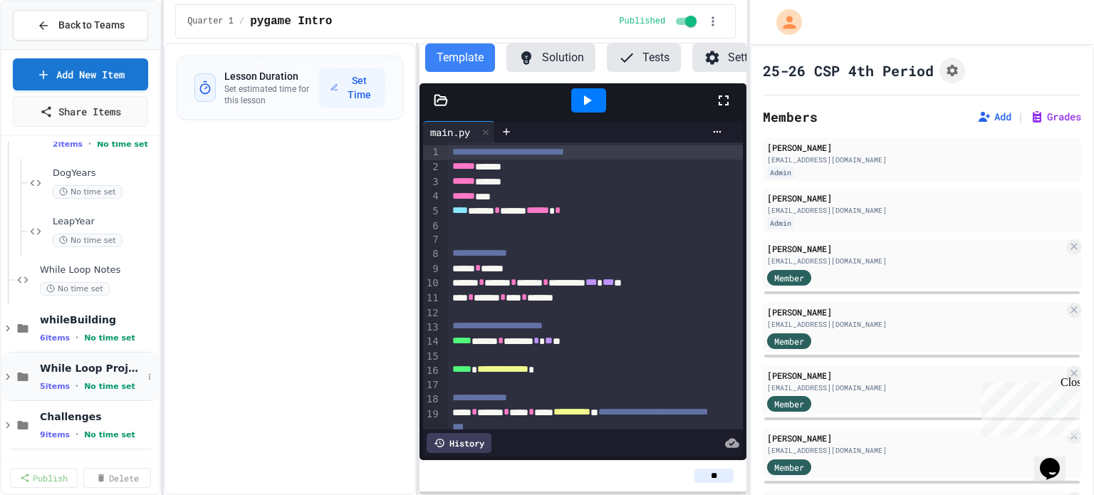
click at [80, 376] on div "While Loop Projects 5 items • No time set" at bounding box center [91, 377] width 103 height 30
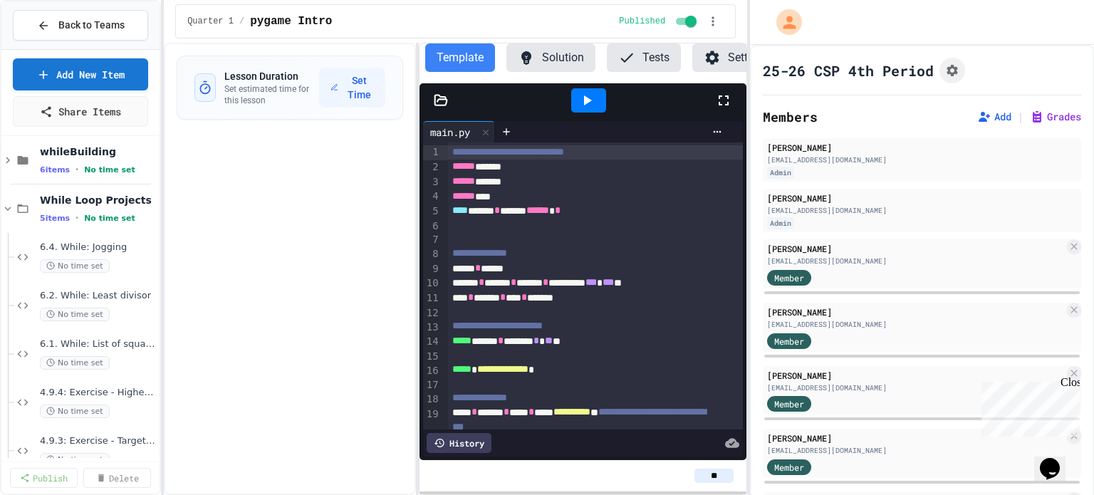
scroll to position [1293, 0]
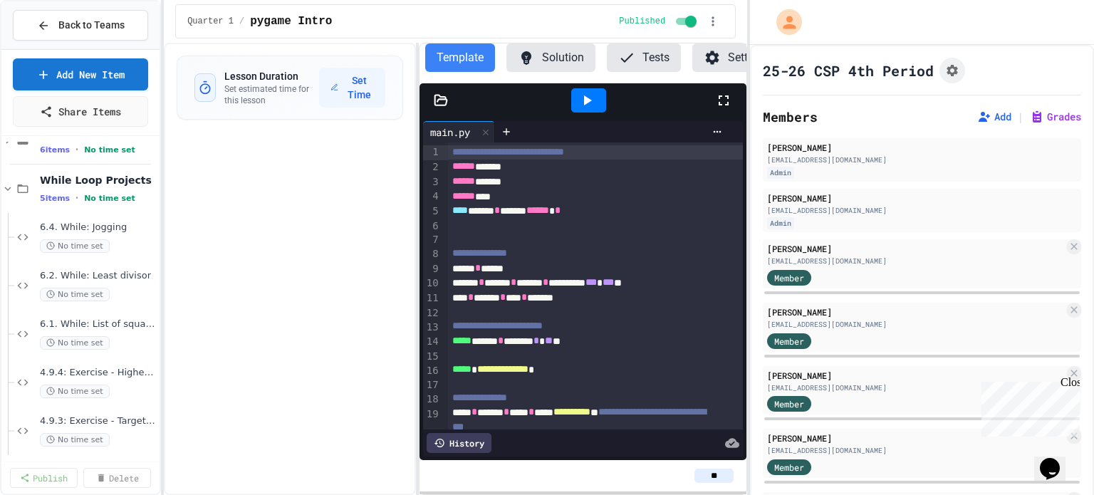
click at [80, 376] on span "4.9.4: Exercise - Higher or Lower I" at bounding box center [98, 373] width 117 height 12
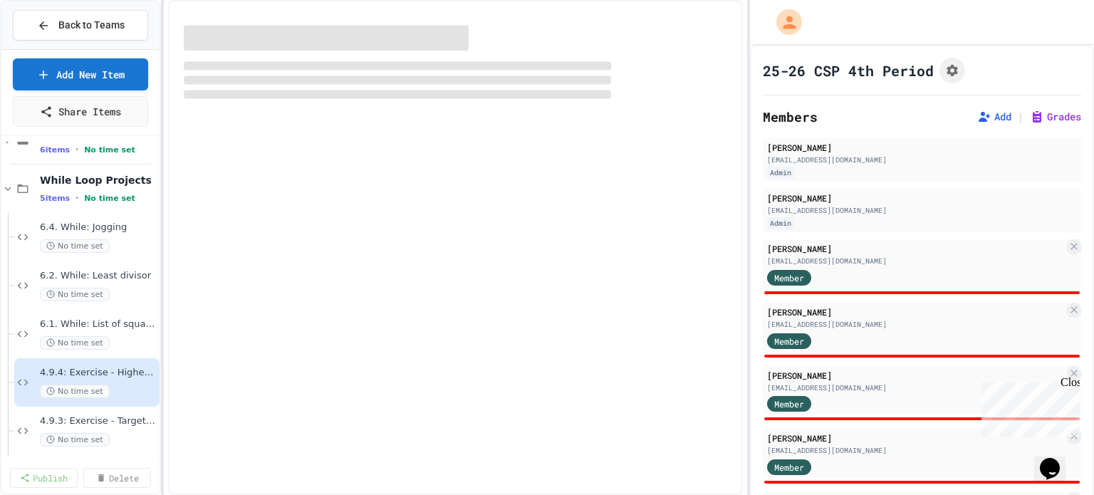
select select "***"
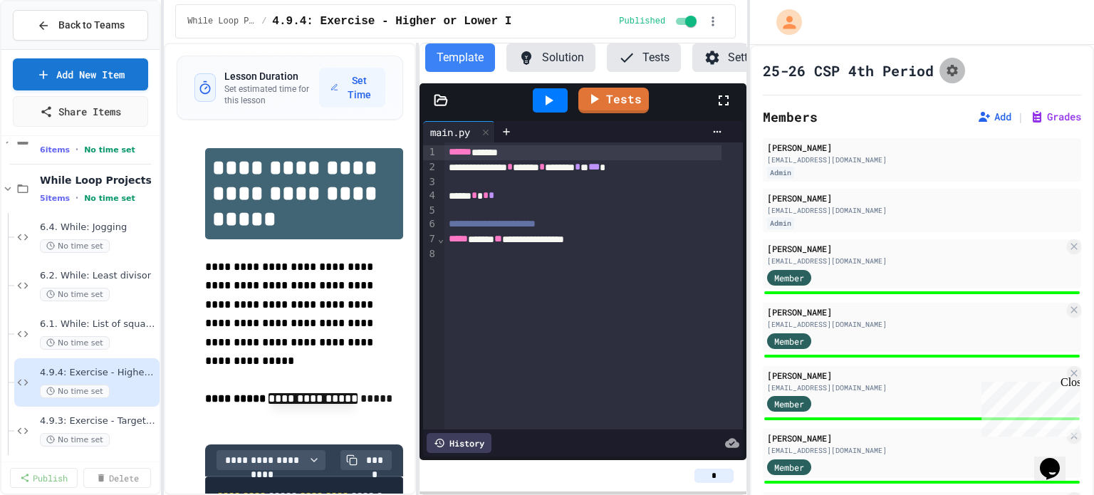
click at [949, 65] on icon "Assignment Settings" at bounding box center [952, 70] width 14 height 14
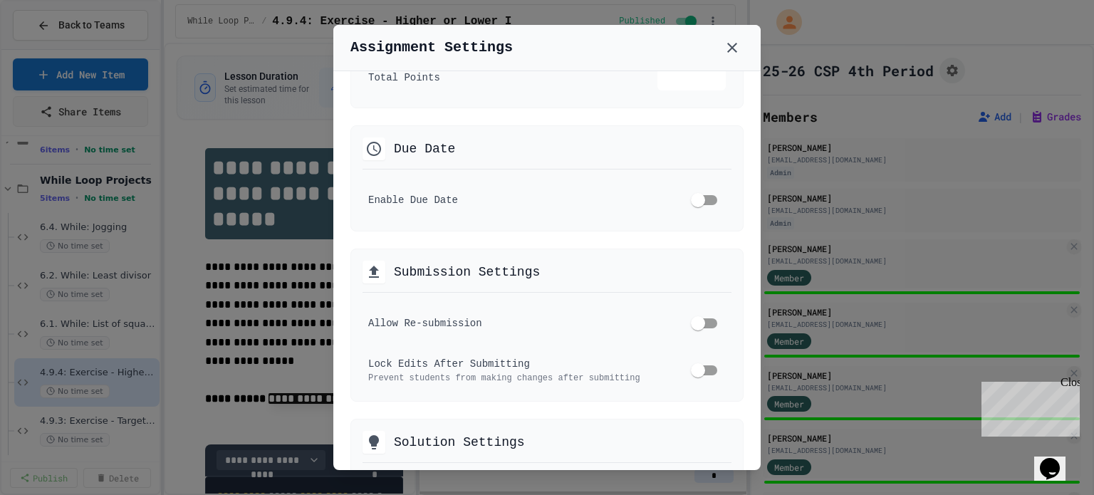
scroll to position [259, 0]
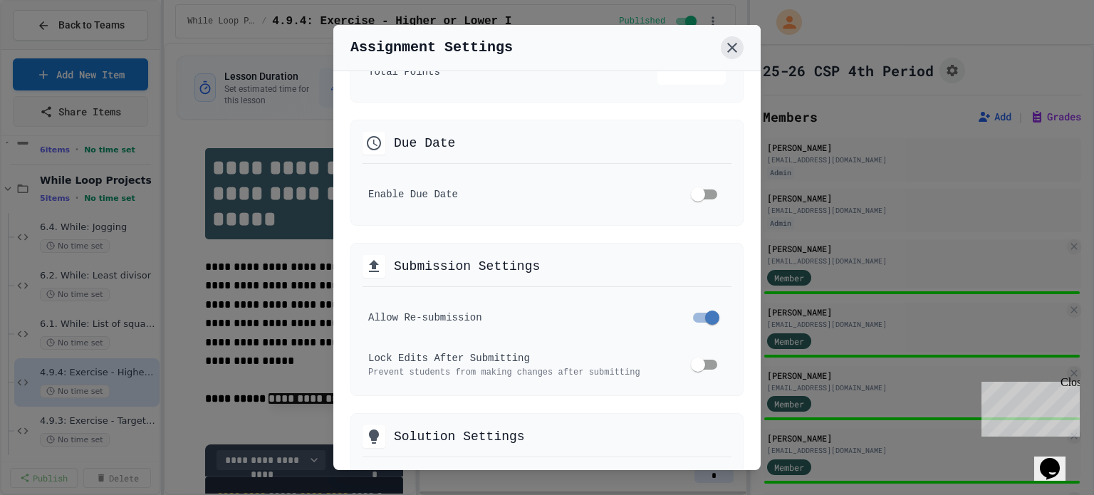
click at [735, 49] on icon at bounding box center [732, 48] width 10 height 10
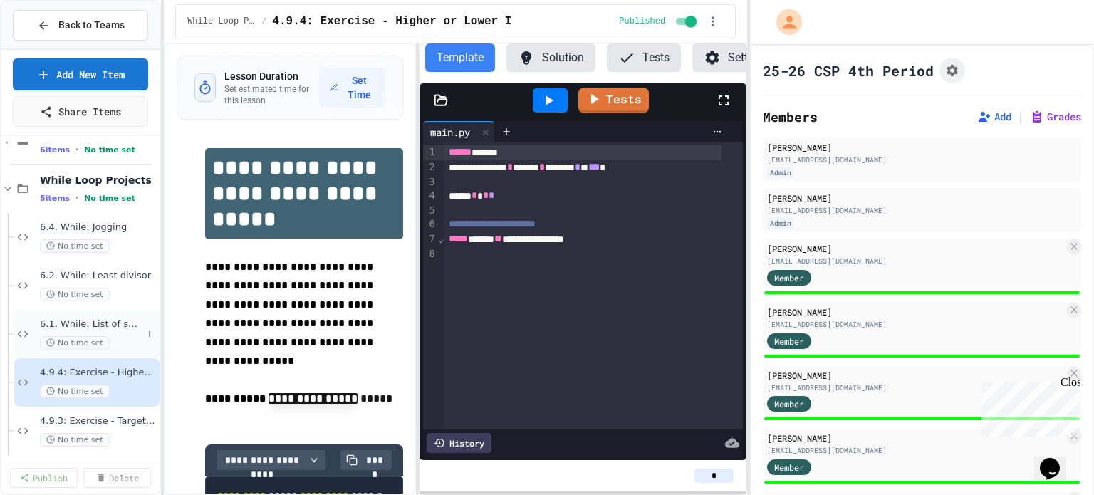
click at [116, 318] on span "6.1. While: List of squares" at bounding box center [91, 324] width 103 height 12
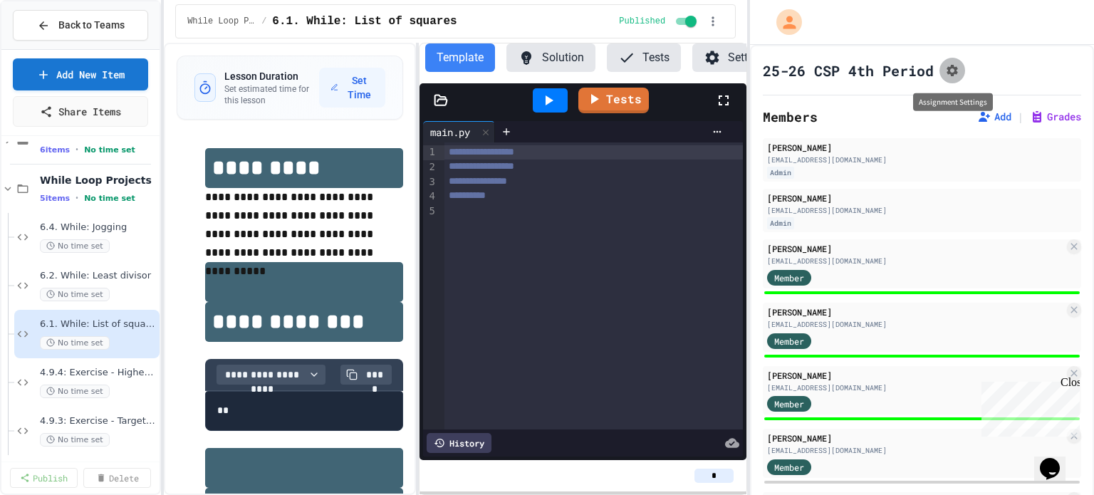
click at [949, 65] on icon "Assignment Settings" at bounding box center [952, 70] width 14 height 14
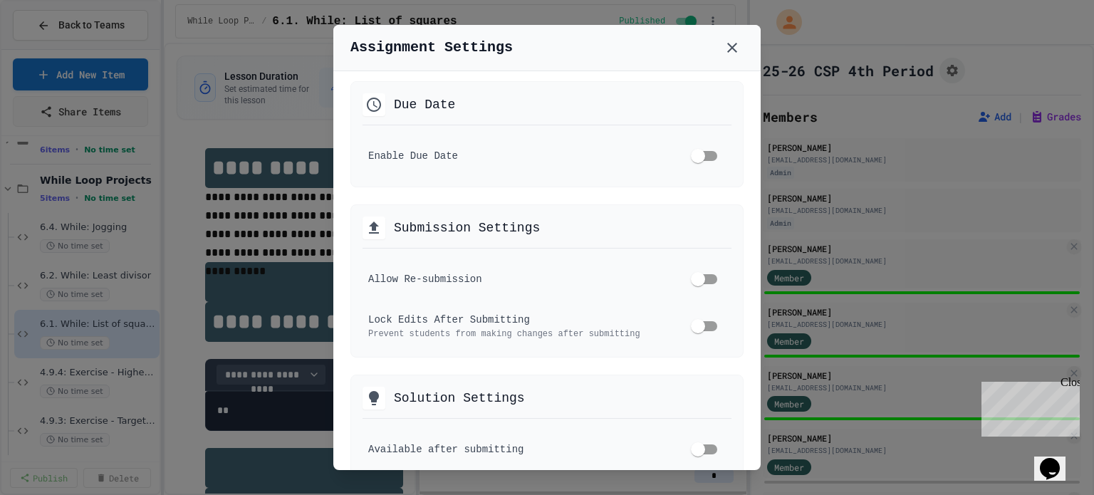
scroll to position [298, 0]
click at [108, 271] on div at bounding box center [547, 247] width 1094 height 495
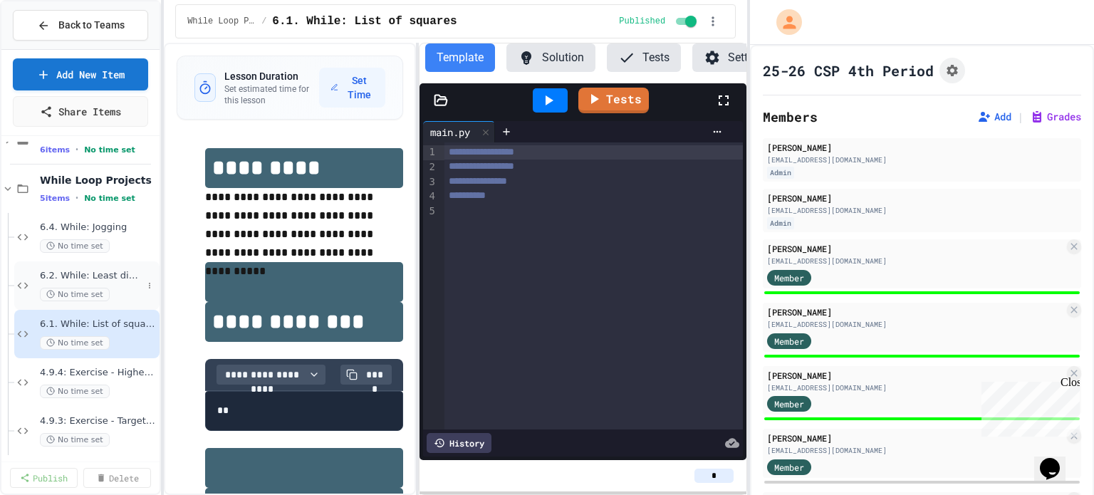
click at [108, 273] on span "6.2. While: Least divisor" at bounding box center [91, 276] width 103 height 12
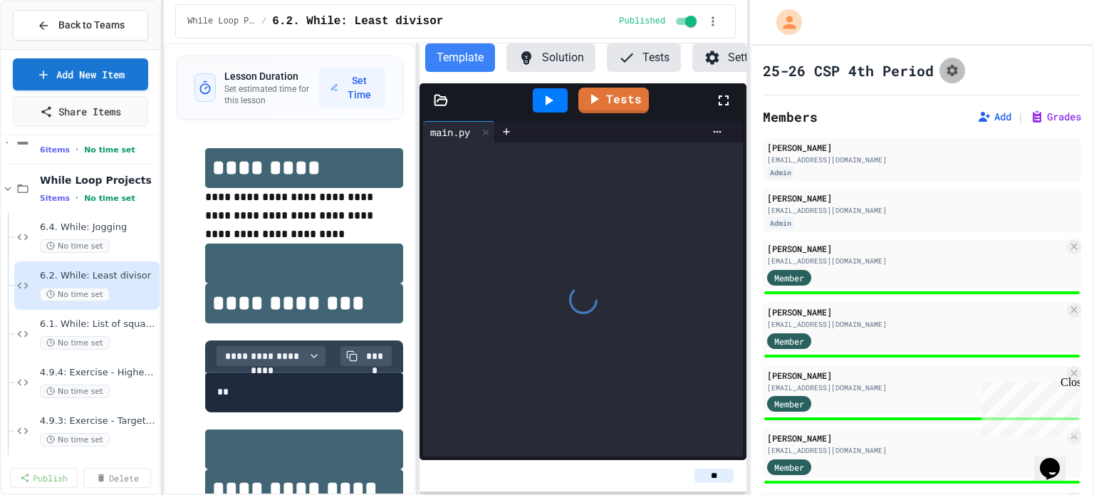
click at [949, 82] on button "Assignment Settings" at bounding box center [952, 71] width 26 height 26
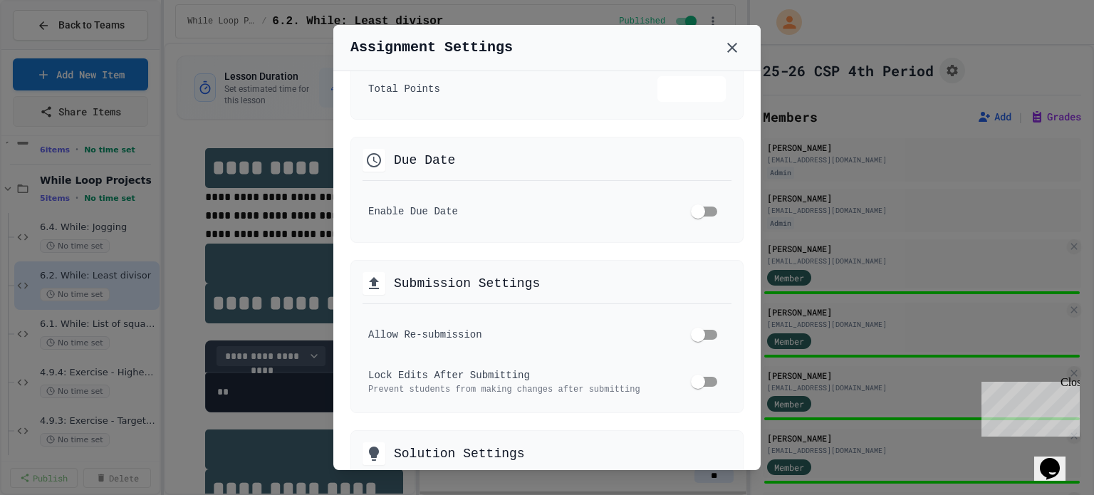
scroll to position [248, 0]
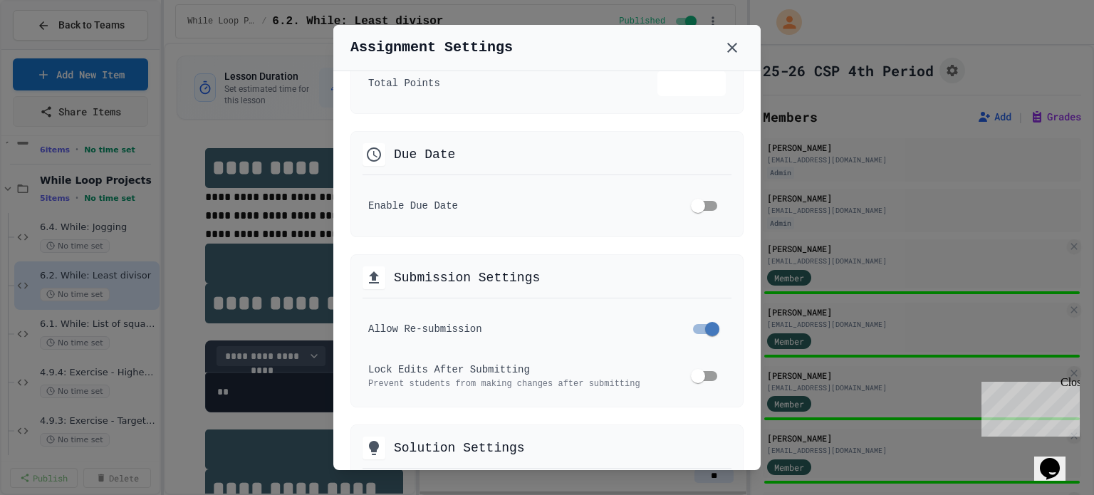
click at [82, 241] on div at bounding box center [547, 247] width 1094 height 495
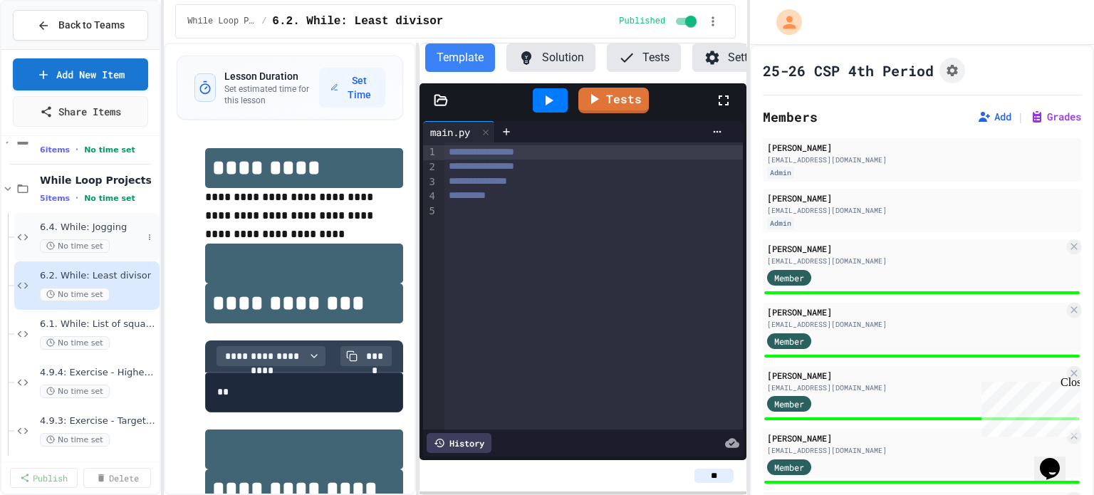
click at [91, 239] on span "No time set" at bounding box center [75, 246] width 70 height 14
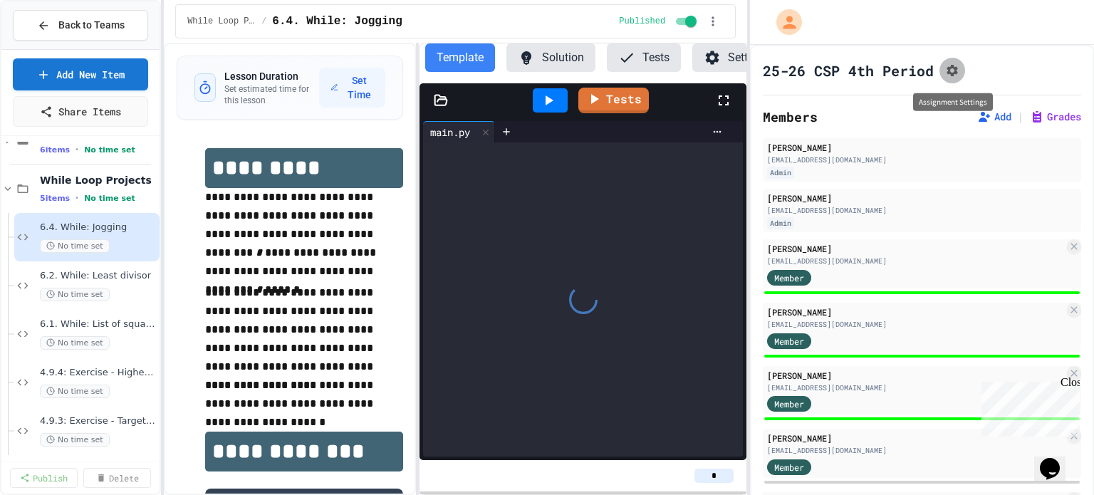
click at [951, 75] on icon "Assignment Settings" at bounding box center [952, 70] width 11 height 11
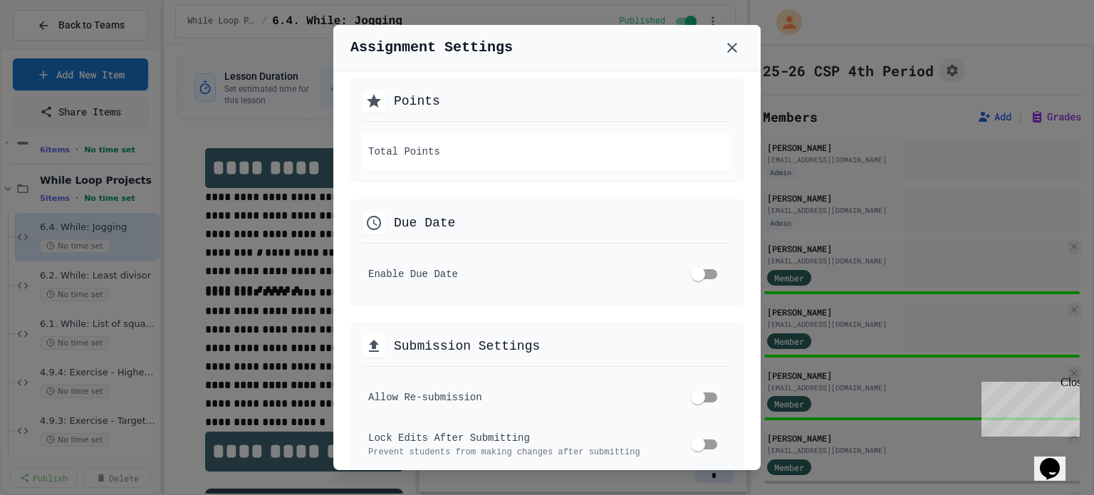
scroll to position [181, 0]
click at [115, 353] on div at bounding box center [547, 247] width 1094 height 495
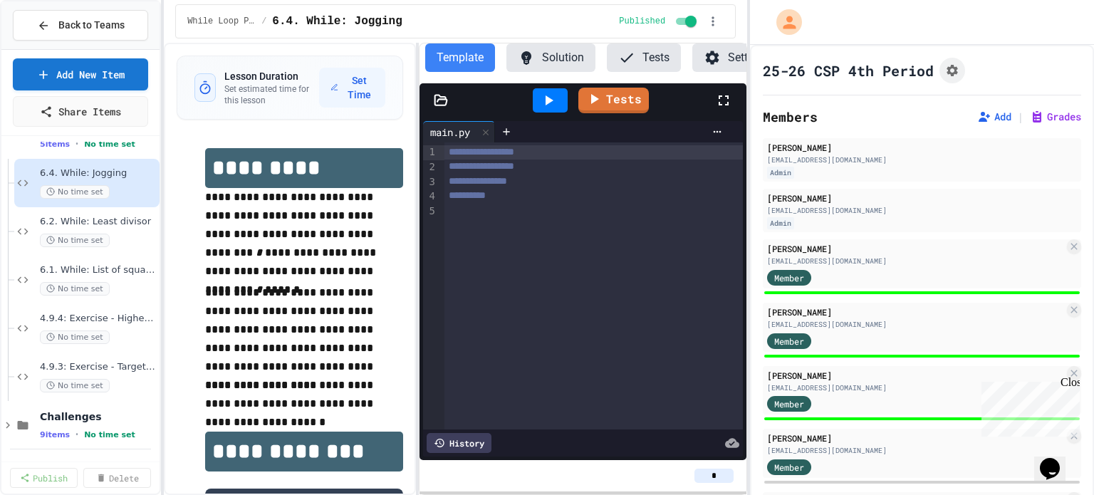
scroll to position [1347, 0]
click at [952, 75] on icon "Assignment Settings" at bounding box center [952, 70] width 11 height 11
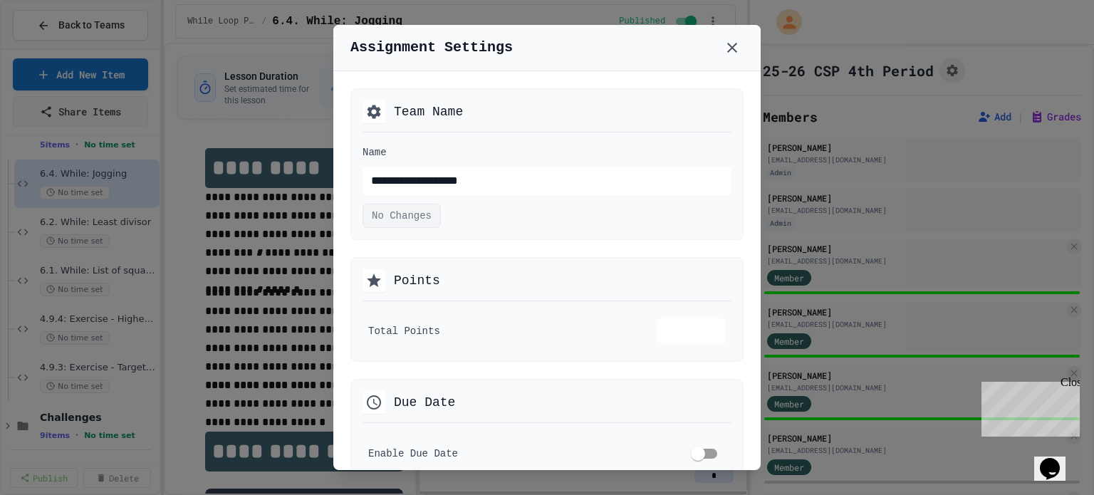
click at [871, 172] on div at bounding box center [547, 247] width 1094 height 495
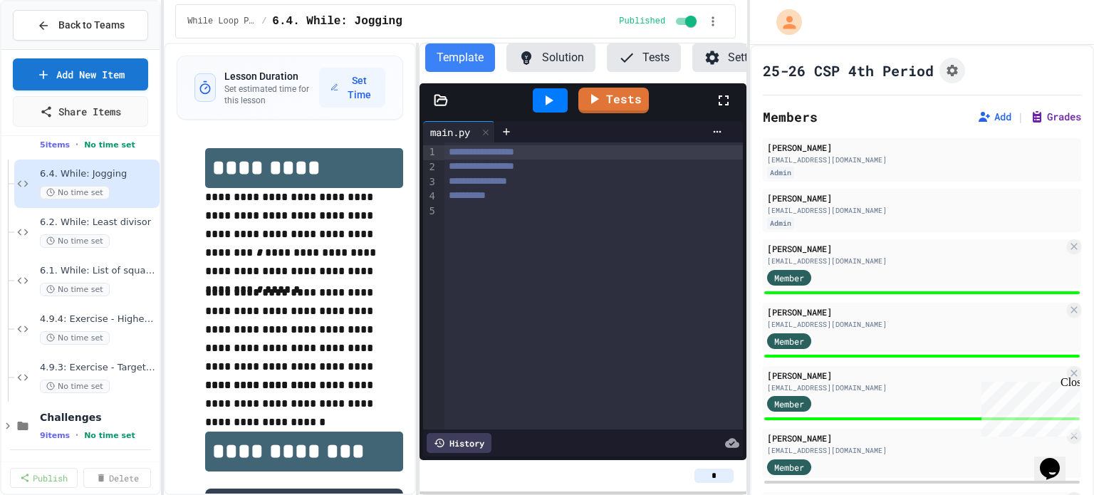
click at [1048, 116] on button "Grades" at bounding box center [1055, 117] width 51 height 14
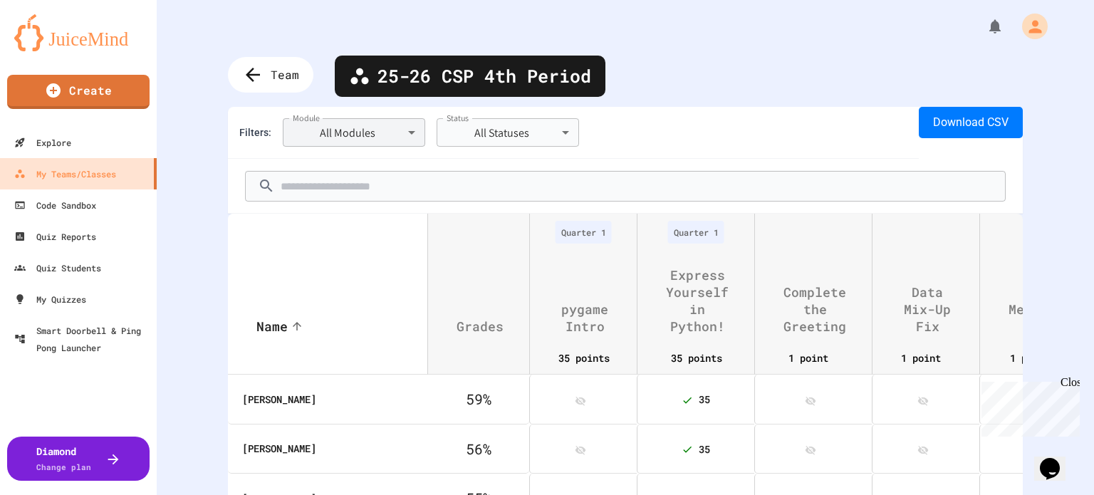
click at [318, 142] on body "**********" at bounding box center [547, 247] width 1094 height 495
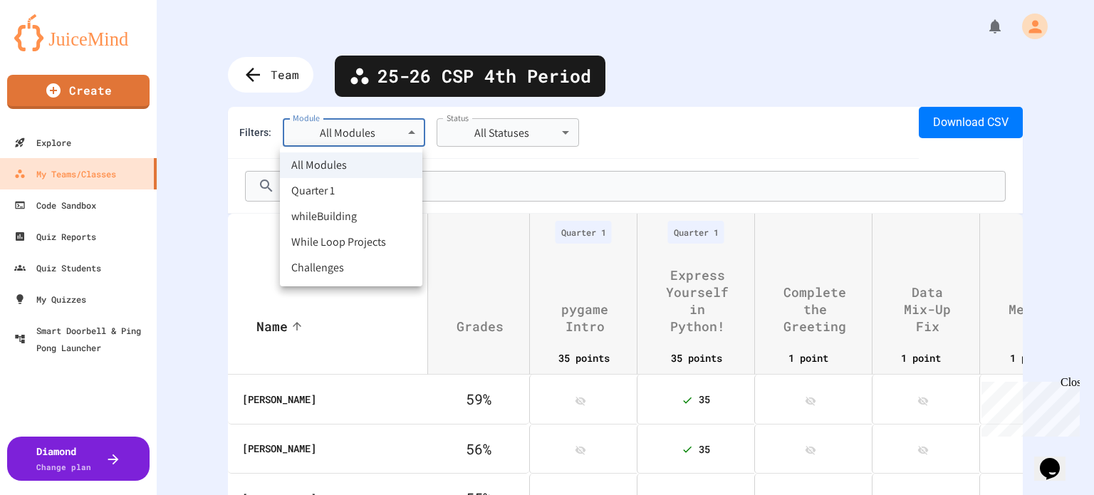
click at [319, 243] on li "While Loop Projects" at bounding box center [351, 242] width 142 height 26
type input "**********"
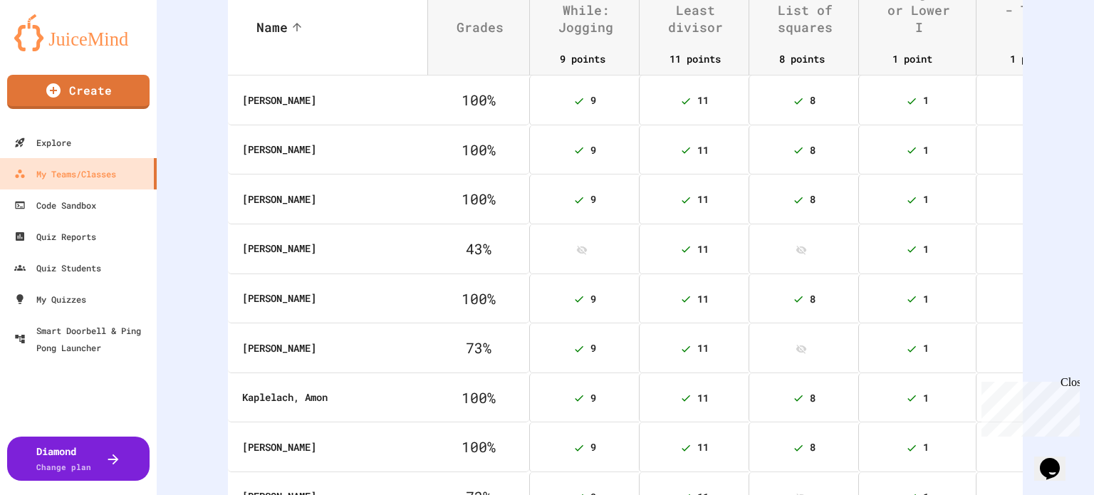
scroll to position [259, 0]
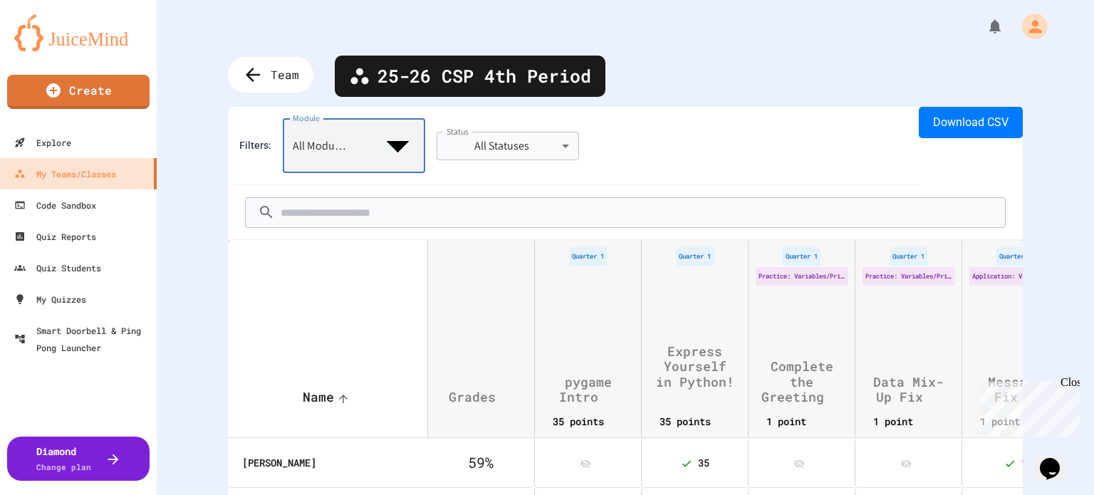
click at [328, 132] on body "**********" at bounding box center [547, 247] width 1094 height 495
type input "**********"
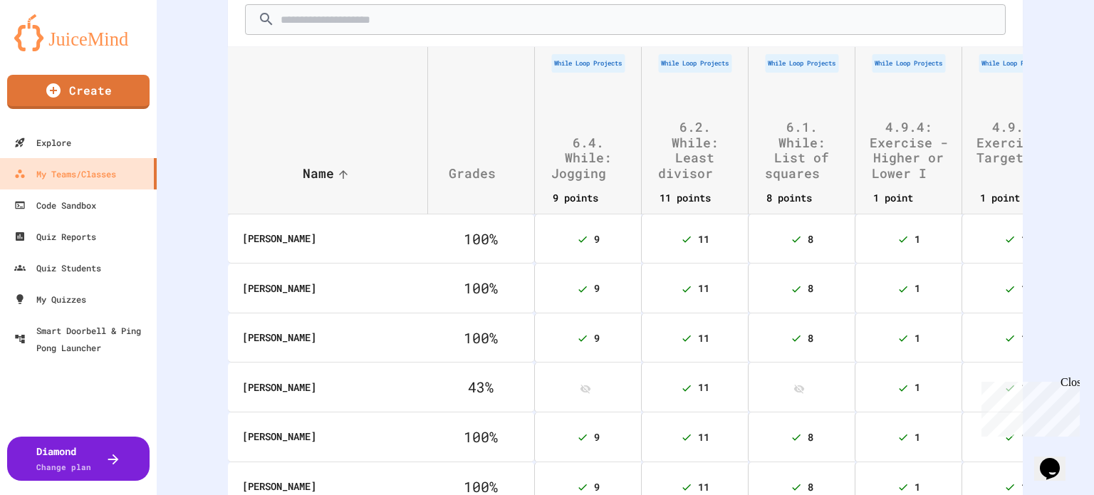
scroll to position [142, 0]
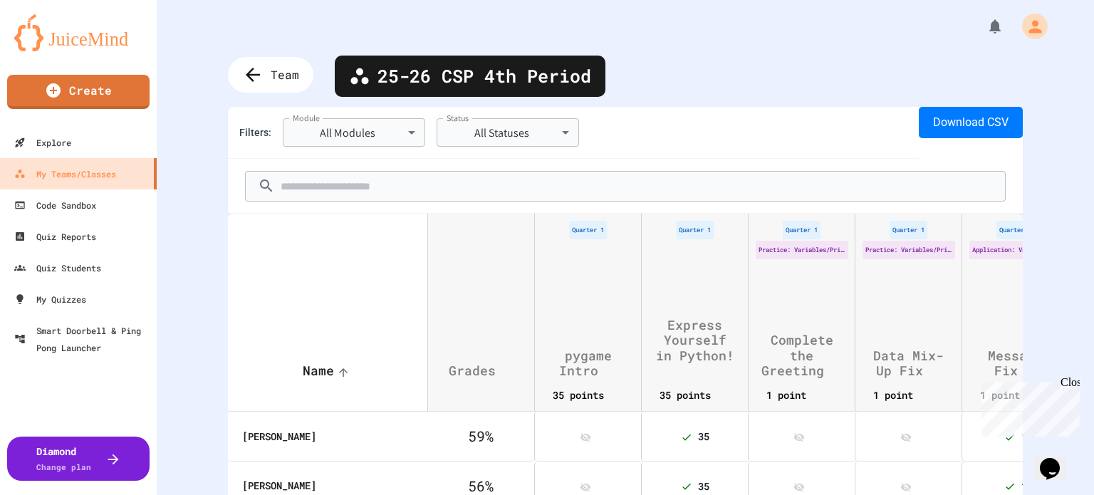
click at [355, 117] on div "**********" at bounding box center [573, 133] width 691 height 52
click at [356, 127] on body "**********" at bounding box center [547, 247] width 1094 height 495
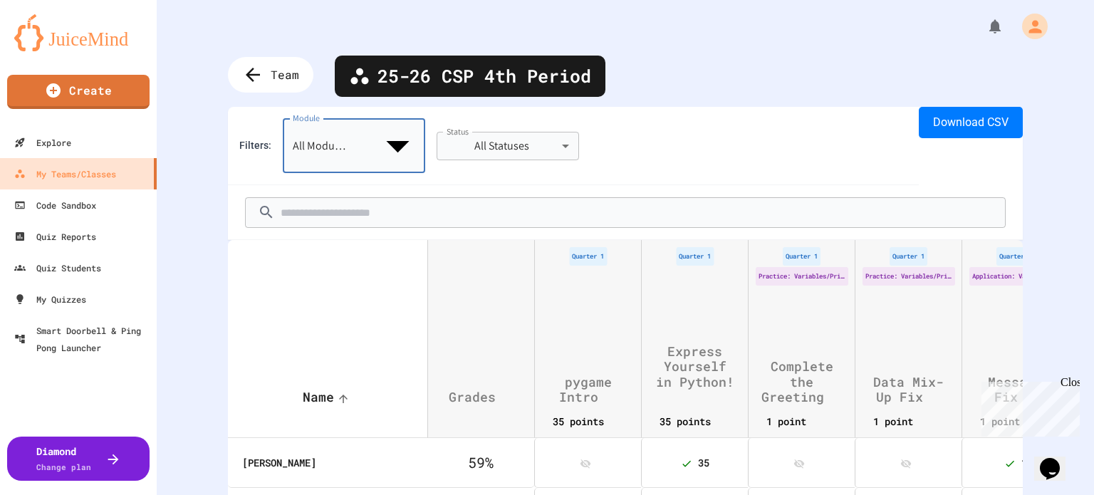
drag, startPoint x: 350, startPoint y: 233, endPoint x: 308, endPoint y: 238, distance: 43.0
type input "**********"
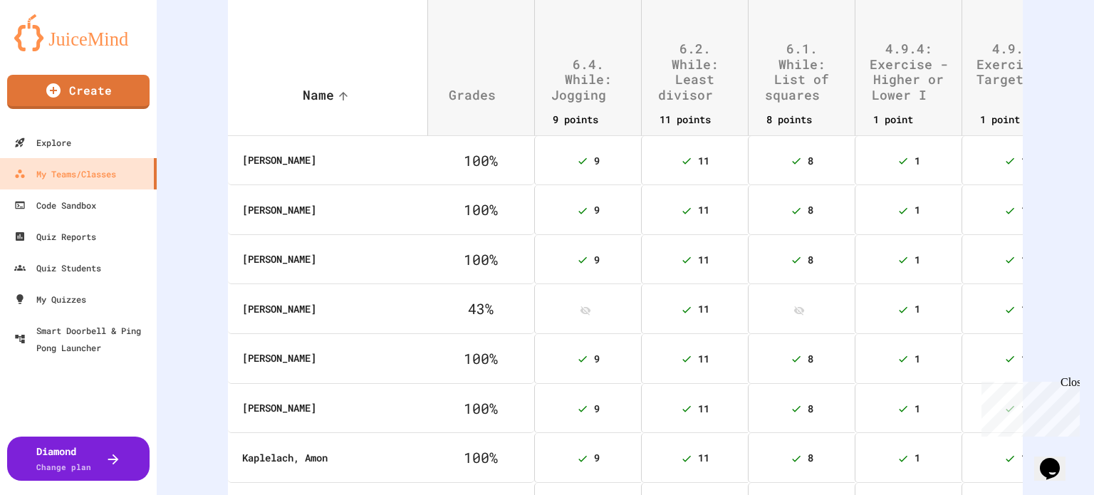
scroll to position [246, 0]
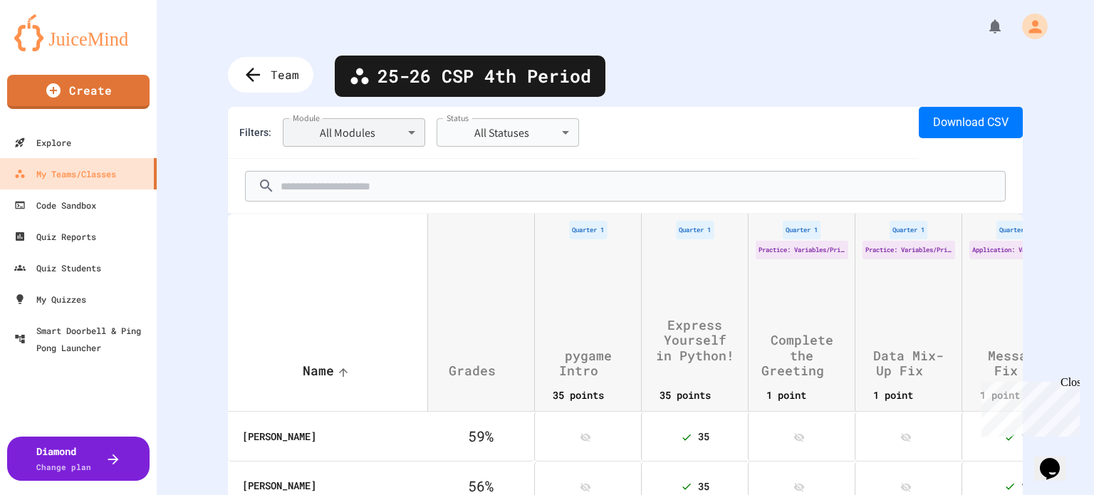
click at [386, 133] on body "**********" at bounding box center [547, 247] width 1094 height 495
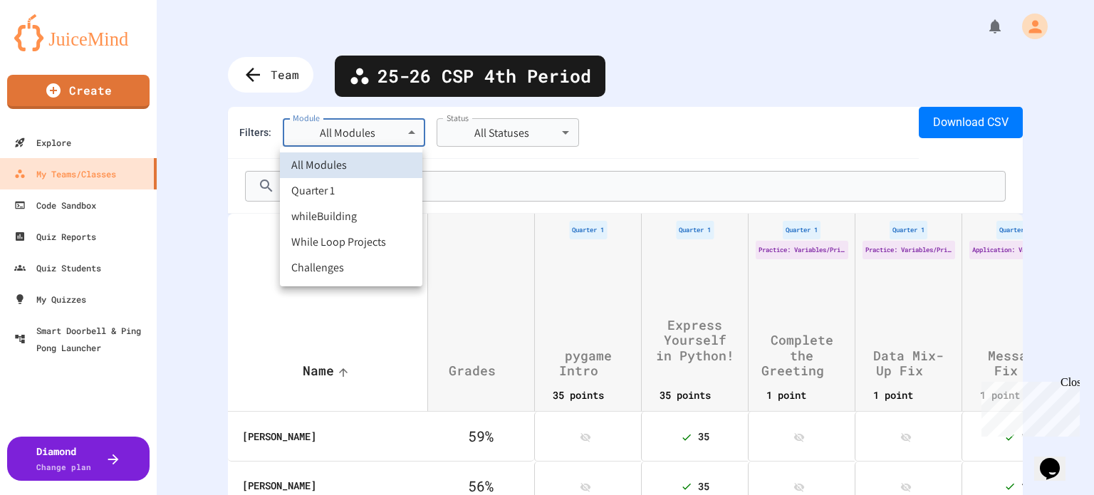
click at [378, 247] on li "While Loop Projects" at bounding box center [351, 242] width 142 height 26
type input "**********"
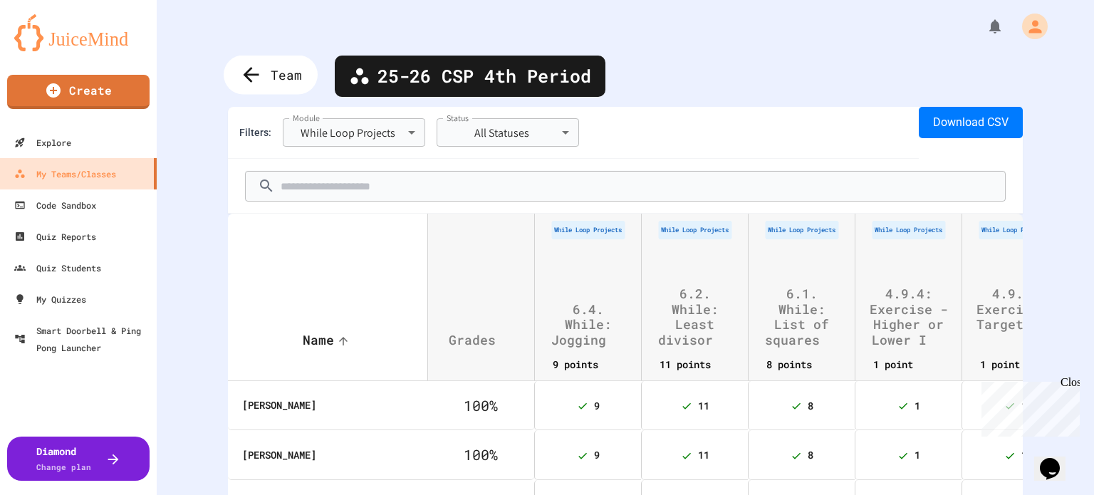
click at [261, 80] on icon at bounding box center [251, 75] width 24 height 24
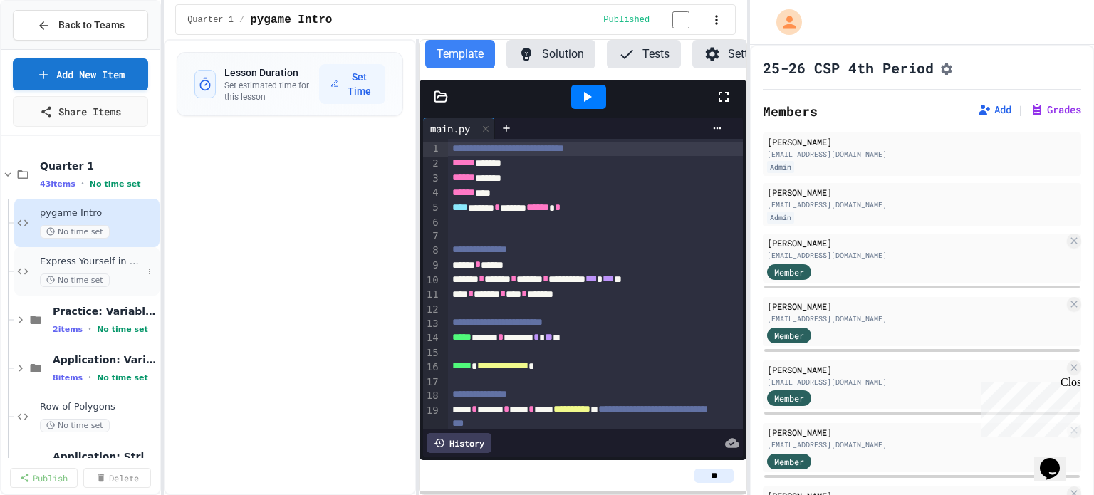
click at [88, 274] on span "No time set" at bounding box center [75, 280] width 70 height 14
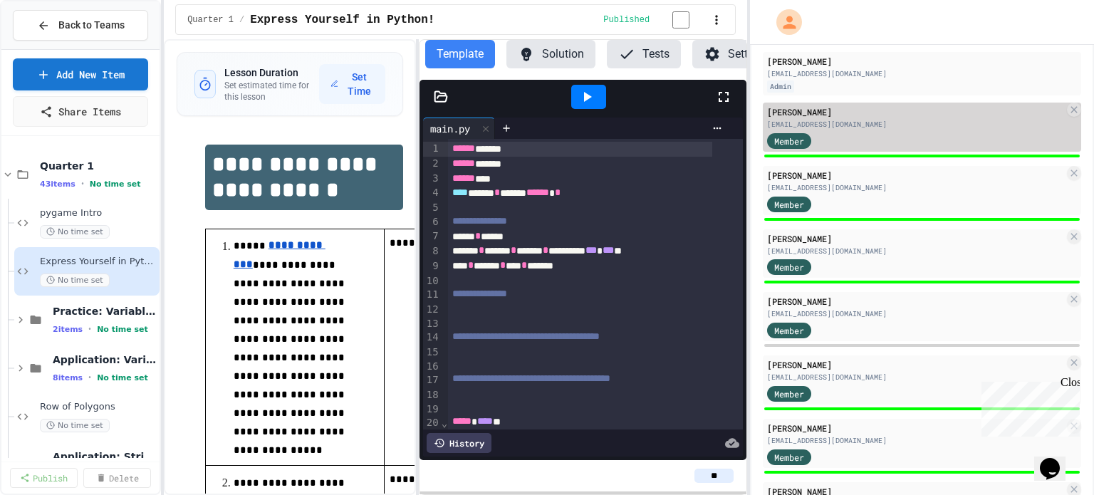
scroll to position [130, 0]
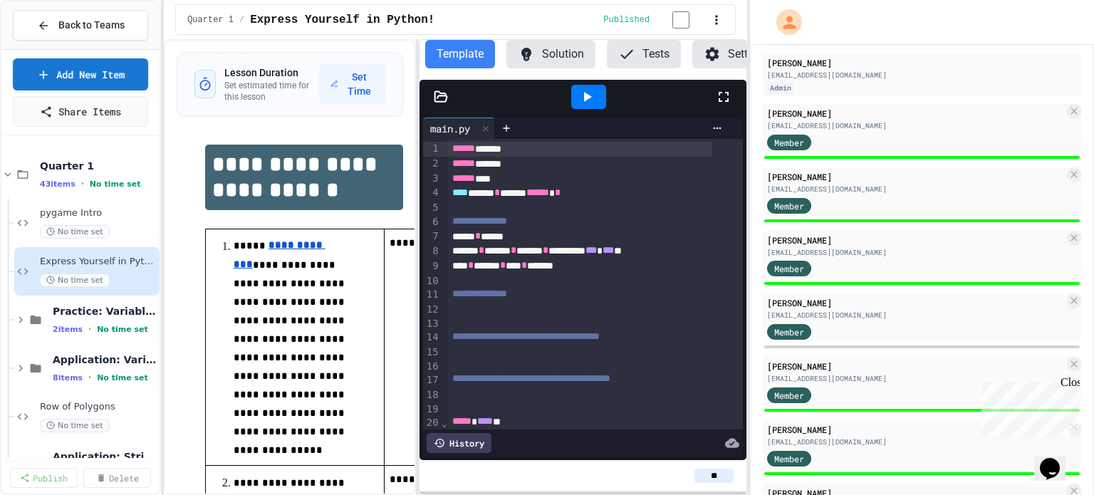
click at [61, 9] on div "Back to Teams" at bounding box center [80, 25] width 158 height 48
click at [68, 20] on span "Back to Teams" at bounding box center [91, 25] width 66 height 15
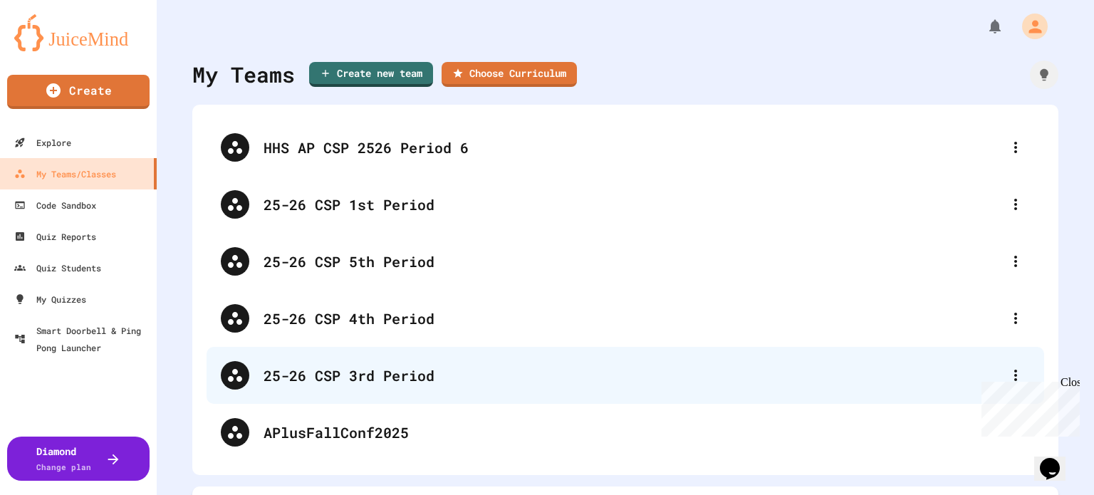
click at [368, 378] on div "25-26 CSP 3rd Period" at bounding box center [633, 375] width 738 height 21
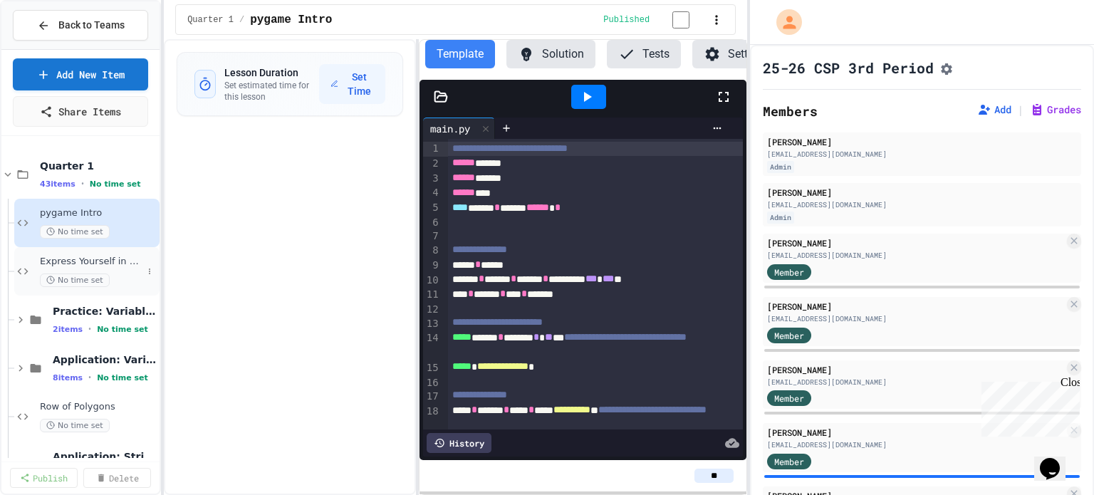
click at [87, 276] on span "No time set" at bounding box center [75, 280] width 70 height 14
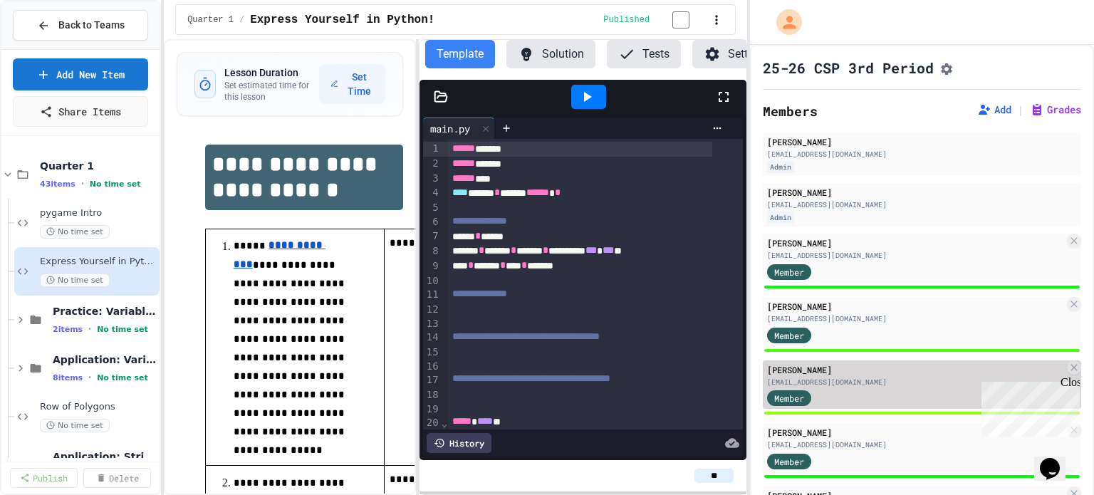
click at [827, 387] on div "[EMAIL_ADDRESS][DOMAIN_NAME]" at bounding box center [915, 382] width 297 height 11
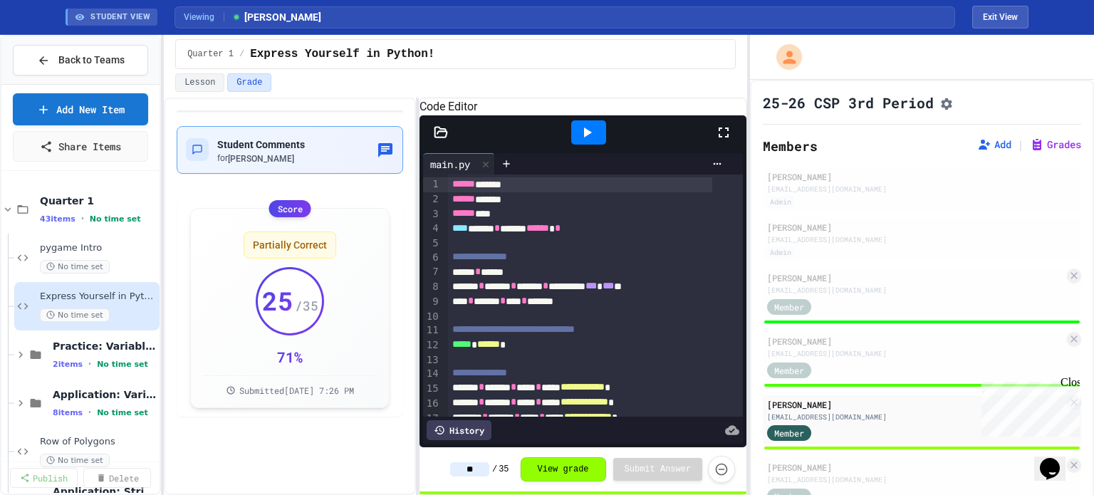
click at [343, 160] on div "Student Comments for Noah Goessling" at bounding box center [290, 149] width 208 height 29
click at [584, 137] on icon at bounding box center [588, 132] width 8 height 10
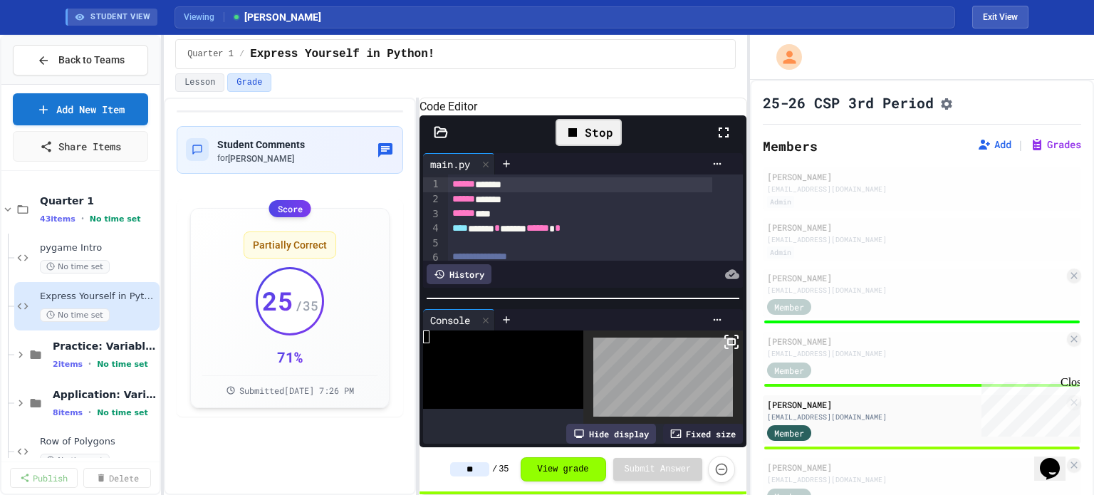
click at [723, 347] on icon at bounding box center [731, 341] width 17 height 17
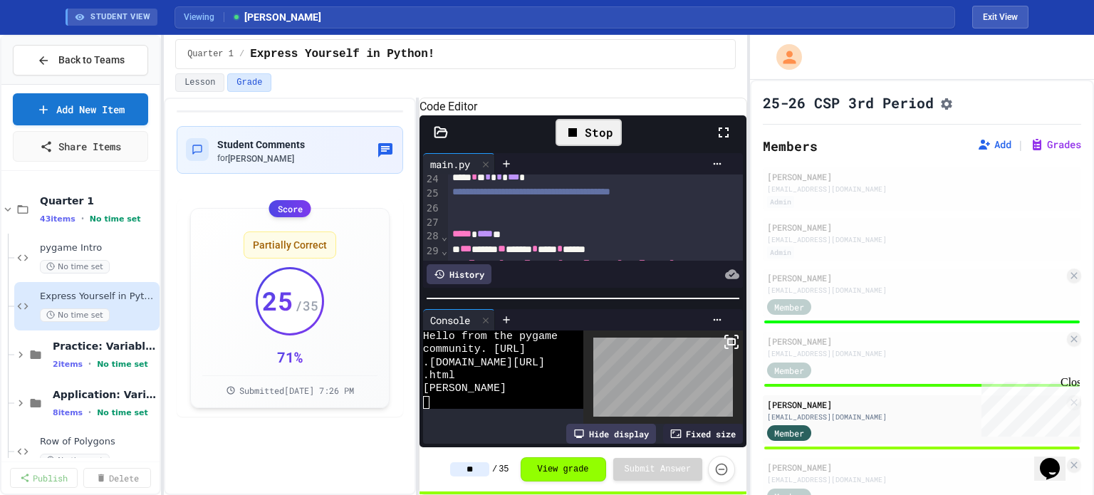
scroll to position [340, 0]
drag, startPoint x: 481, startPoint y: 474, endPoint x: 447, endPoint y: 472, distance: 33.6
click at [447, 472] on div "** / 35 View grade Submit Answer" at bounding box center [583, 469] width 327 height 44
drag, startPoint x: 489, startPoint y: 470, endPoint x: 421, endPoint y: 464, distance: 68.7
click at [421, 464] on div "** / 35 View grade Submit Answer" at bounding box center [583, 469] width 327 height 44
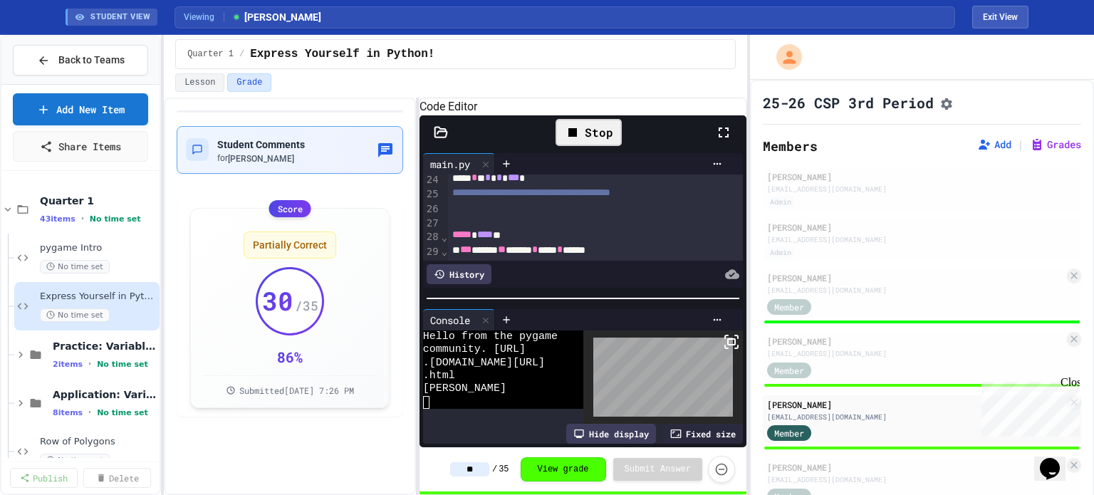
type input "**"
click at [356, 162] on div "Student Comments for Noah Goessling" at bounding box center [290, 149] width 208 height 29
type textarea "**********"
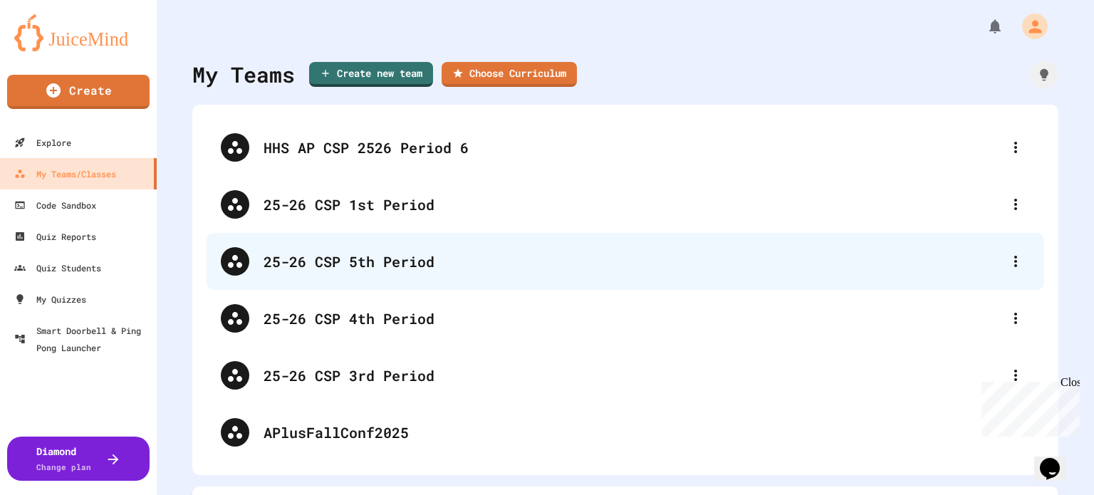
scroll to position [45, 0]
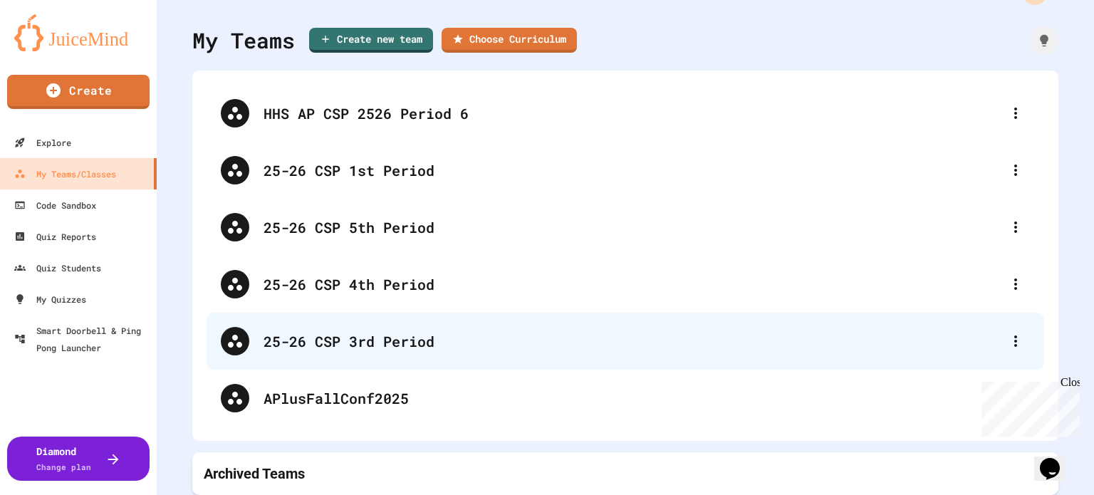
click at [297, 334] on div "25-26 CSP 3rd Period" at bounding box center [633, 340] width 738 height 21
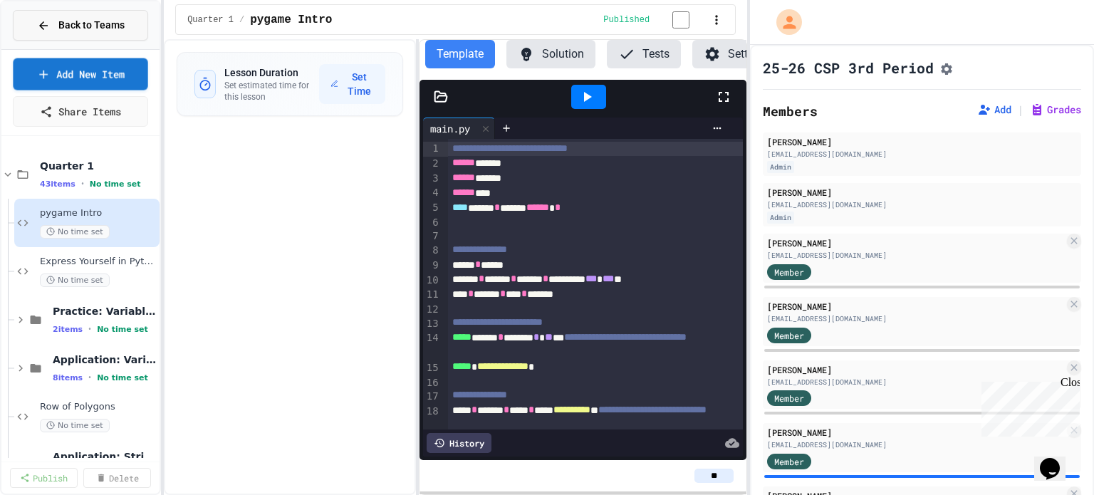
click at [98, 16] on button "Back to Teams" at bounding box center [80, 25] width 135 height 31
